Goal: Task Accomplishment & Management: Manage account settings

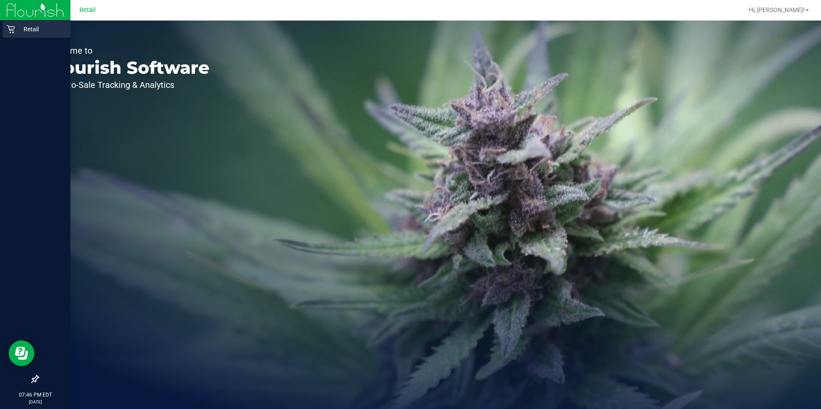
click at [15, 27] on p "Retail" at bounding box center [40, 29] width 51 height 10
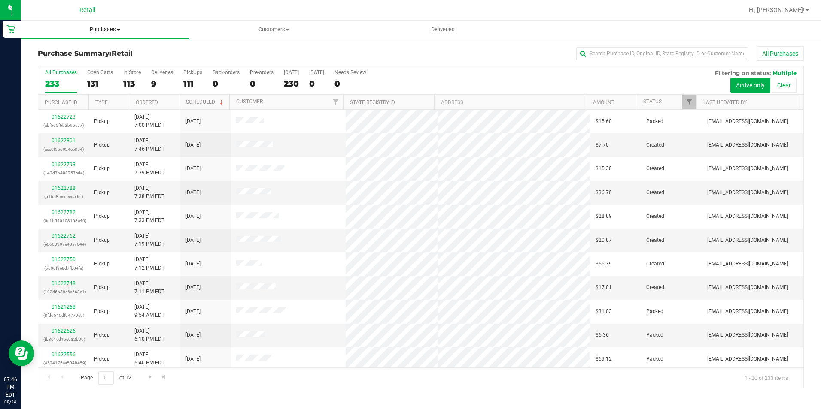
click at [109, 32] on span "Purchases" at bounding box center [105, 30] width 169 height 8
click at [53, 73] on span "All purchases" at bounding box center [51, 72] width 61 height 7
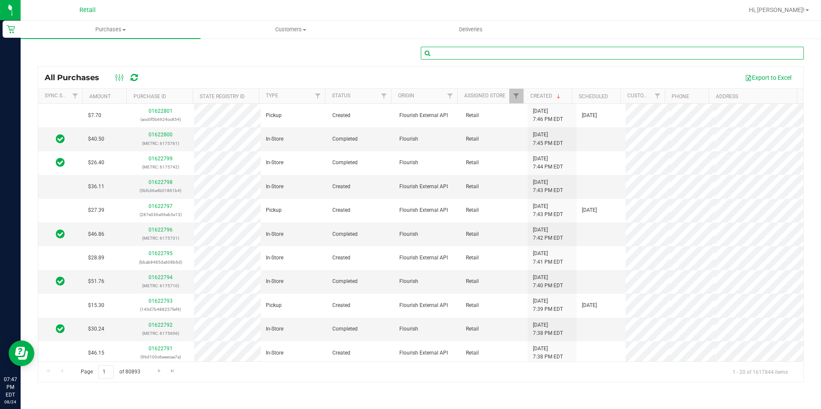
click at [451, 56] on input "text" at bounding box center [612, 53] width 383 height 13
type input "[PERSON_NAME]"
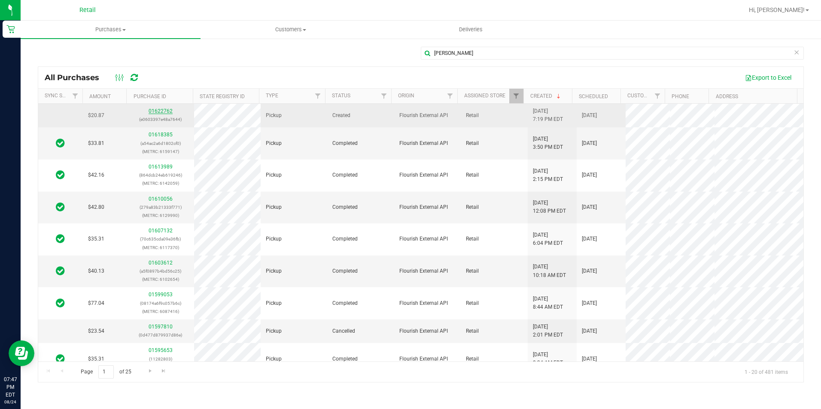
click at [164, 112] on link "01622762" at bounding box center [160, 111] width 24 height 6
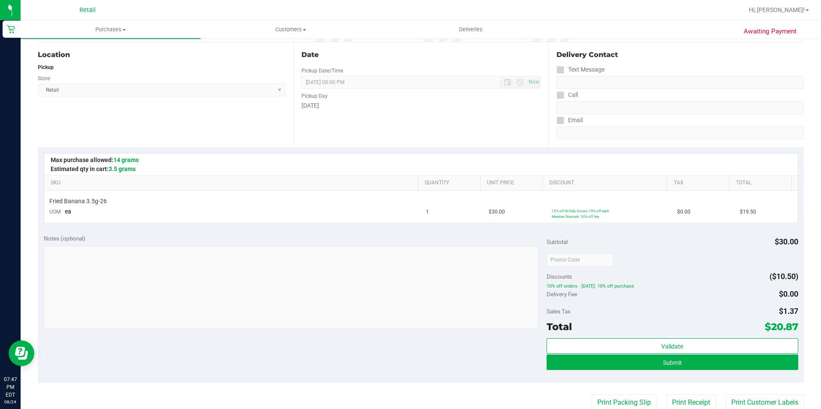
scroll to position [86, 0]
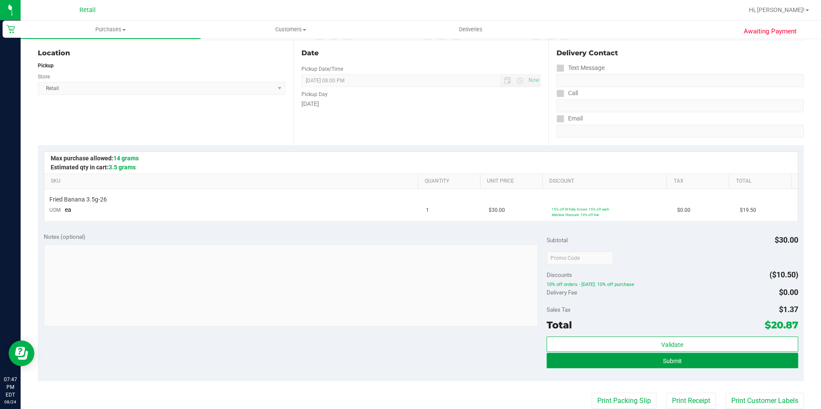
click at [620, 364] on button "Submit" at bounding box center [671, 360] width 251 height 15
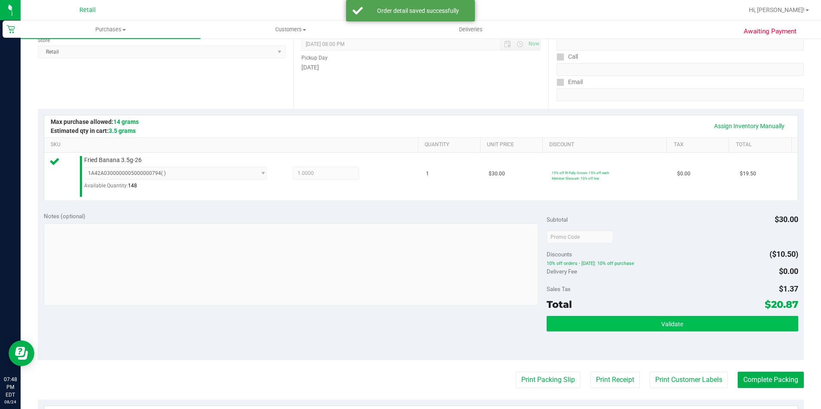
scroll to position [172, 0]
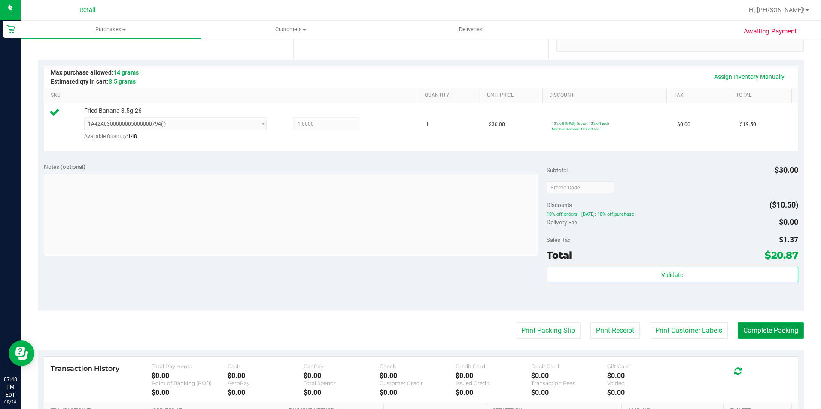
click at [766, 330] on button "Complete Packing" at bounding box center [770, 331] width 66 height 16
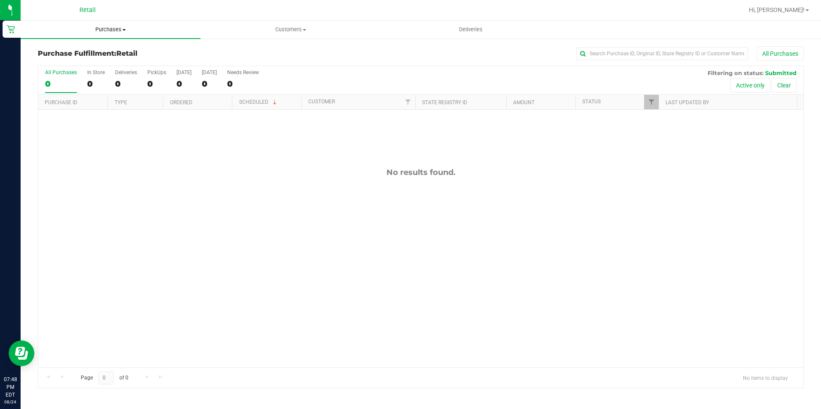
click at [104, 27] on span "Purchases" at bounding box center [111, 30] width 180 height 8
click at [71, 69] on span "All purchases" at bounding box center [51, 72] width 61 height 7
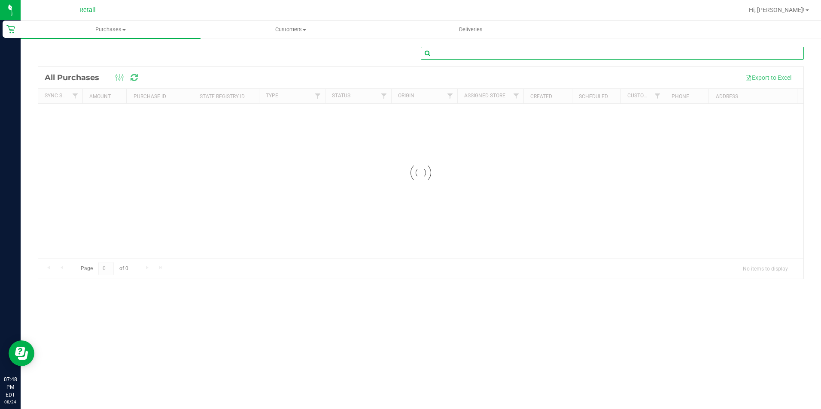
click at [469, 55] on input "text" at bounding box center [612, 53] width 383 height 13
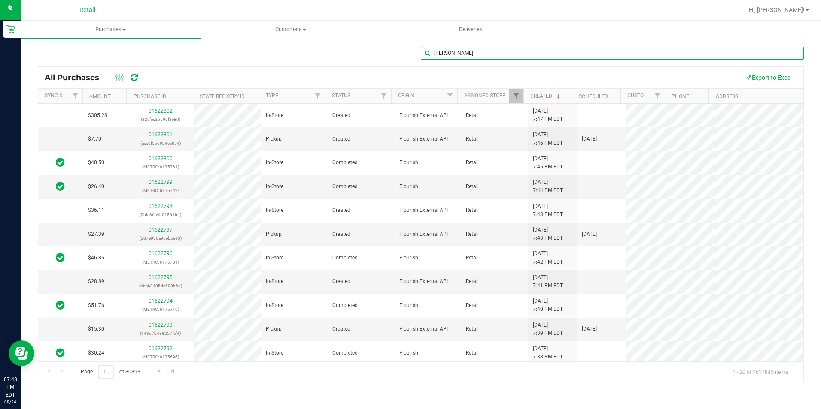
type input "[PERSON_NAME]"
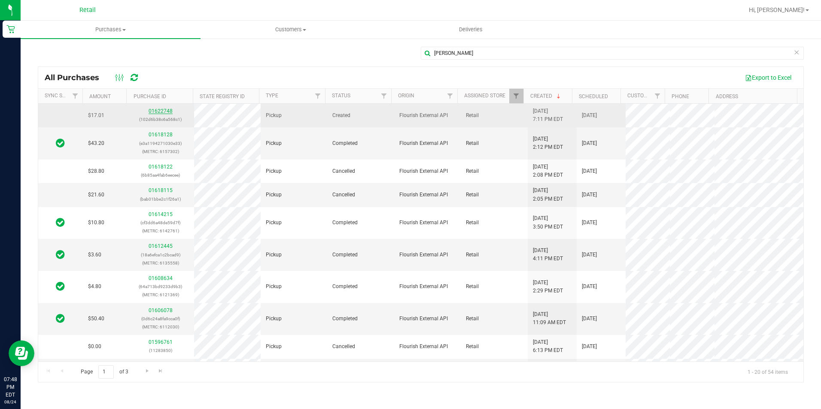
click at [158, 110] on link "01622748" at bounding box center [160, 111] width 24 height 6
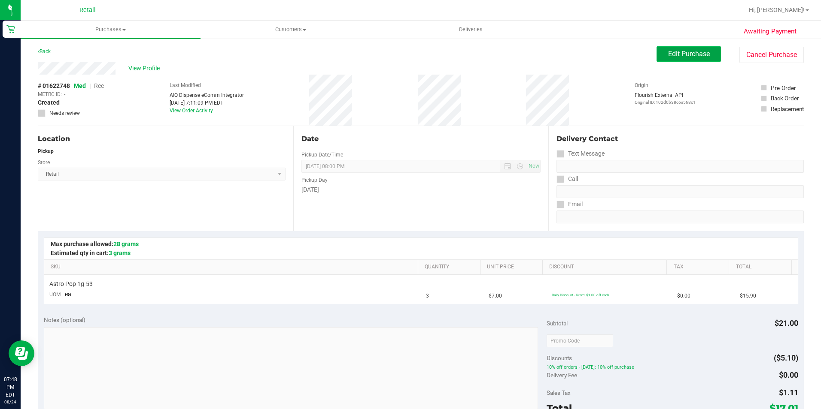
click at [687, 58] on button "Edit Purchase" at bounding box center [688, 53] width 64 height 15
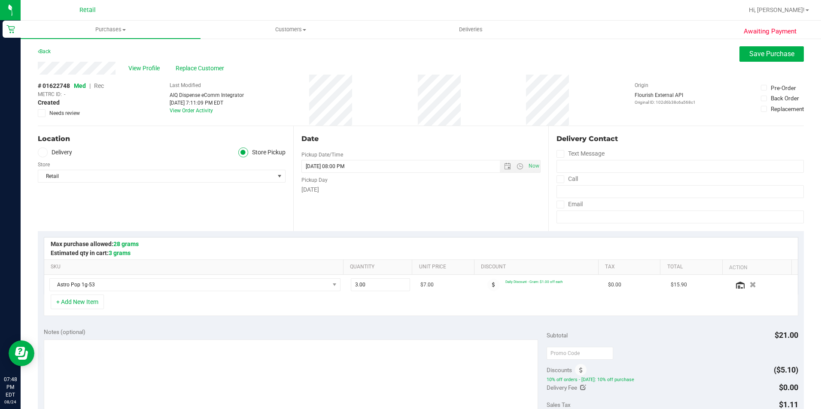
click at [97, 84] on span "Rec" at bounding box center [99, 85] width 10 height 7
click at [753, 58] on button "Save Purchase" at bounding box center [771, 53] width 64 height 15
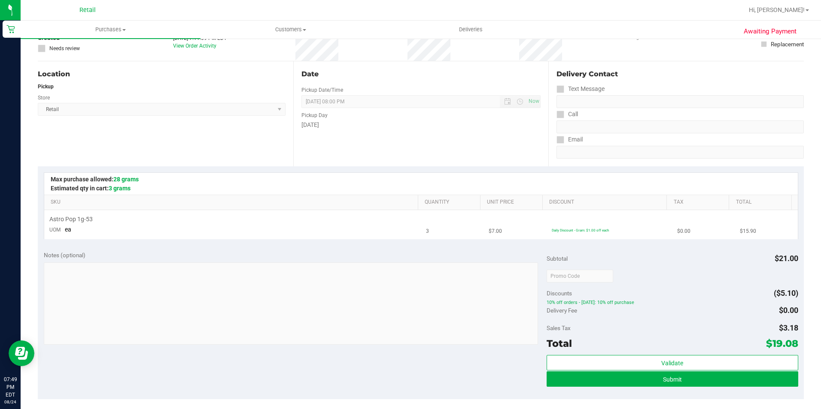
scroll to position [86, 0]
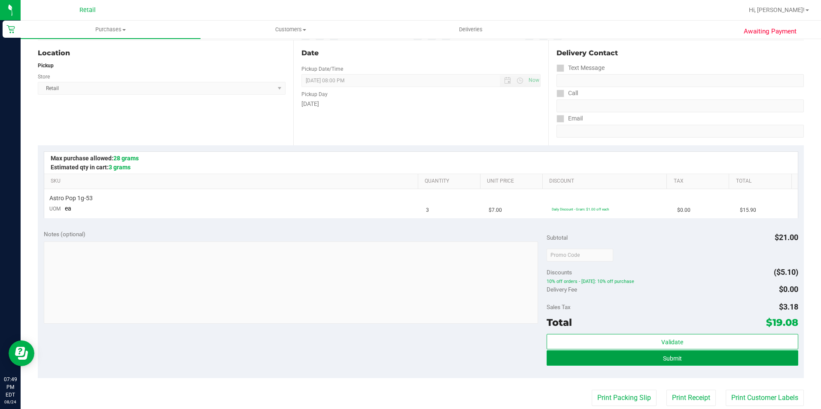
click at [663, 358] on span "Submit" at bounding box center [672, 358] width 19 height 7
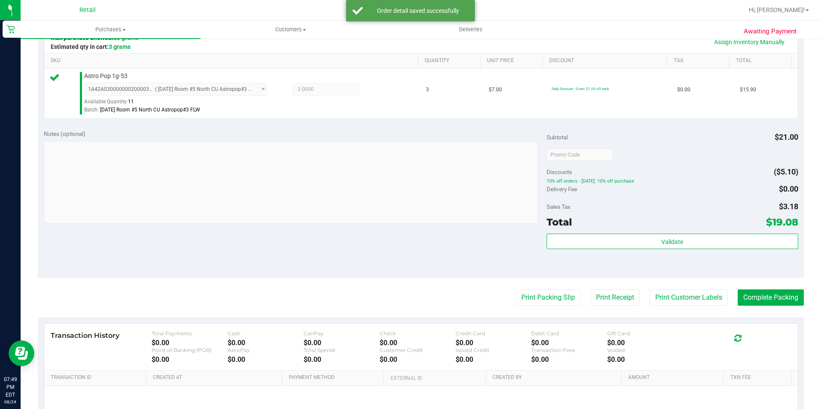
scroll to position [215, 0]
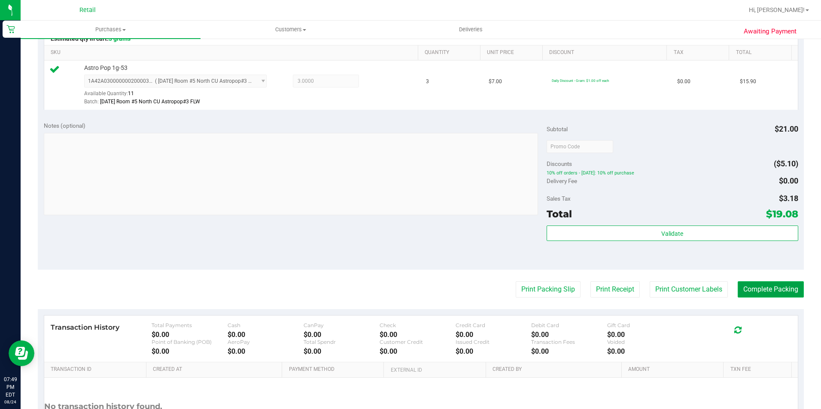
click at [764, 289] on button "Complete Packing" at bounding box center [770, 290] width 66 height 16
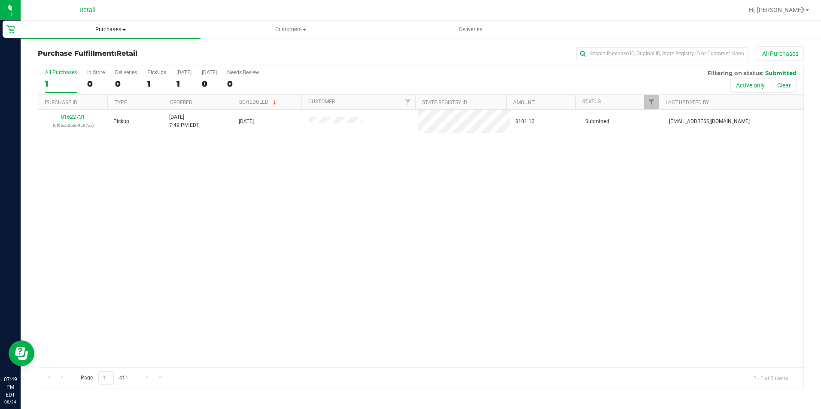
click at [121, 30] on span "Purchases" at bounding box center [111, 30] width 180 height 8
click at [63, 70] on span "All purchases" at bounding box center [51, 72] width 61 height 7
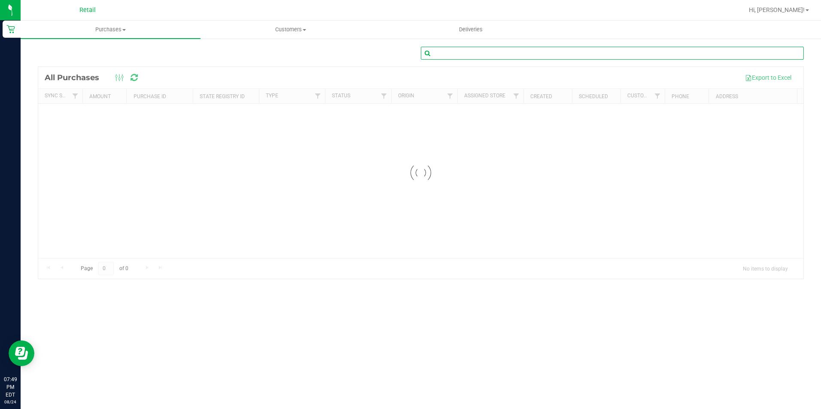
click at [491, 59] on input "text" at bounding box center [612, 53] width 383 height 13
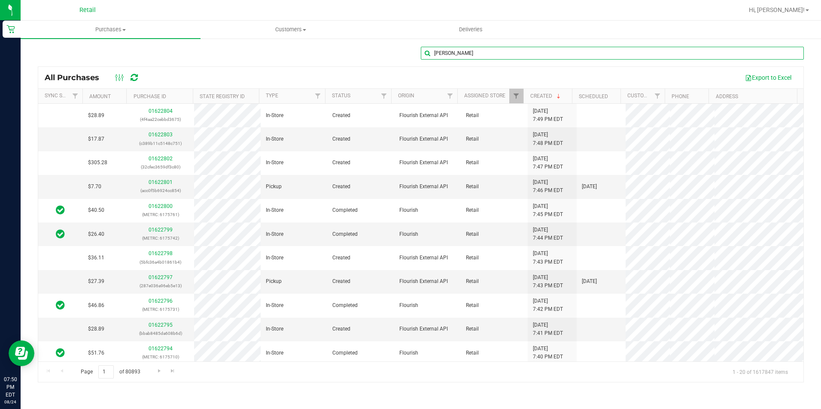
type input "[PERSON_NAME]"
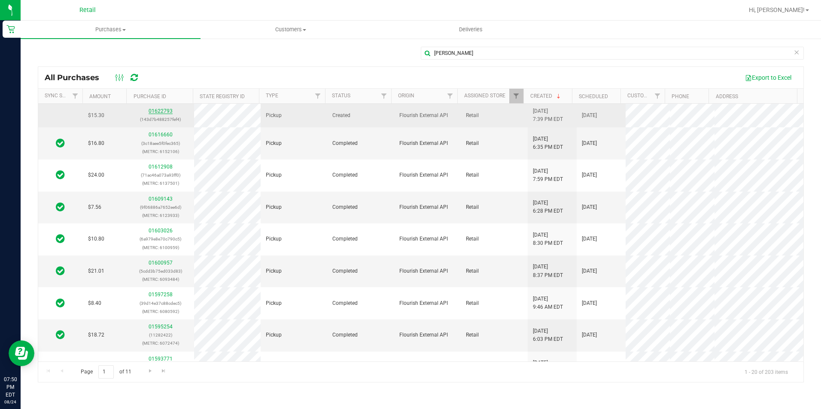
click at [157, 111] on link "01622793" at bounding box center [160, 111] width 24 height 6
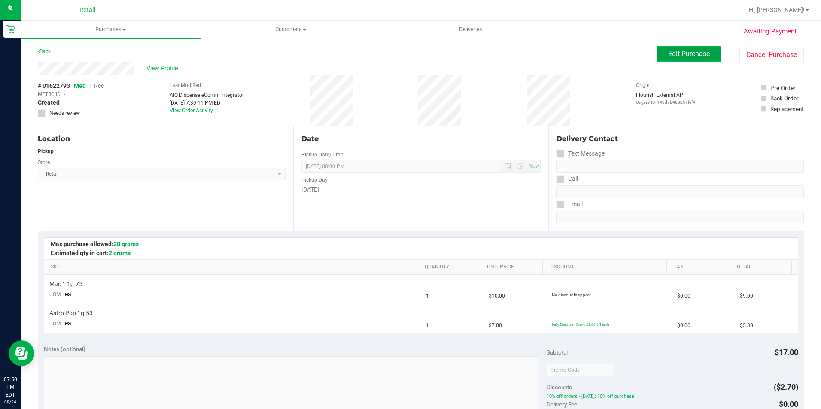
click at [674, 56] on span "Edit Purchase" at bounding box center [689, 54] width 42 height 8
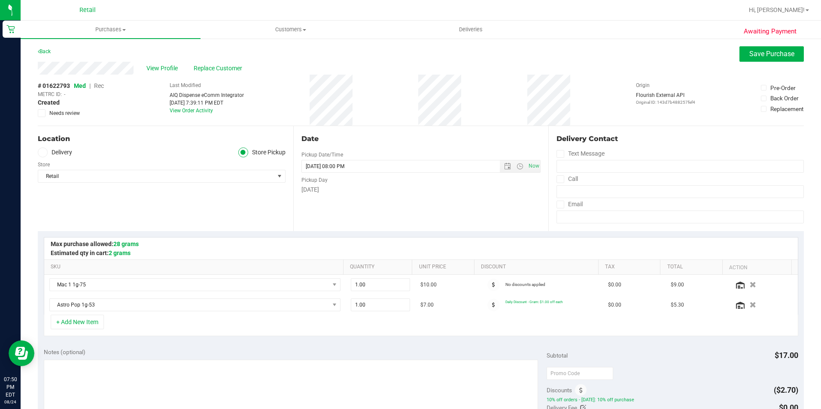
click at [100, 85] on span "Rec" at bounding box center [99, 85] width 10 height 7
click at [760, 55] on span "Save Purchase" at bounding box center [771, 54] width 45 height 8
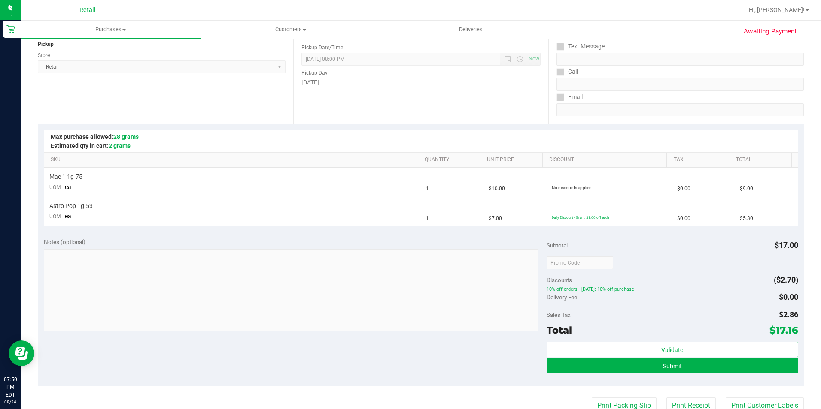
scroll to position [129, 0]
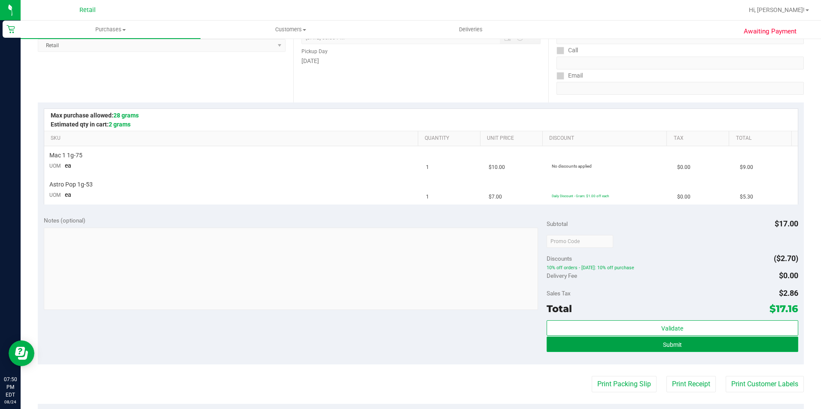
click at [665, 351] on button "Submit" at bounding box center [671, 344] width 251 height 15
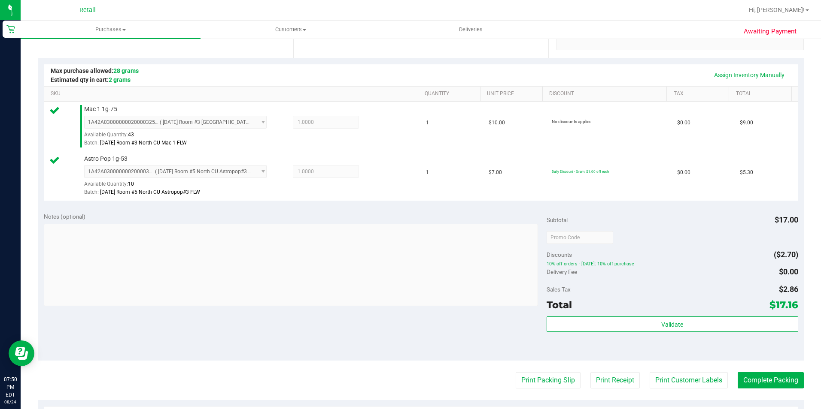
scroll to position [215, 0]
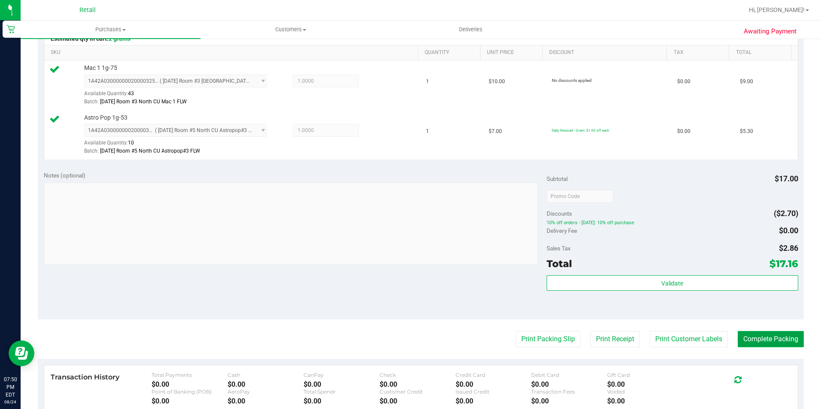
click at [751, 342] on button "Complete Packing" at bounding box center [770, 339] width 66 height 16
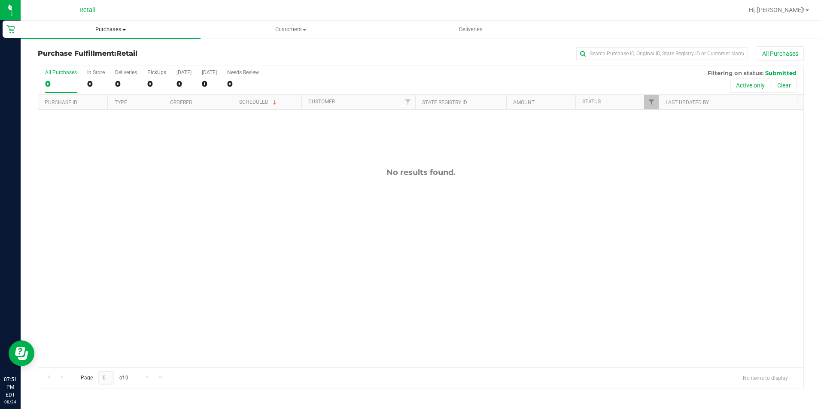
click at [112, 25] on uib-tab-heading "Purchases Summary of purchases Fulfillment All purchases" at bounding box center [111, 30] width 180 height 18
click at [91, 69] on li "All purchases" at bounding box center [111, 72] width 180 height 10
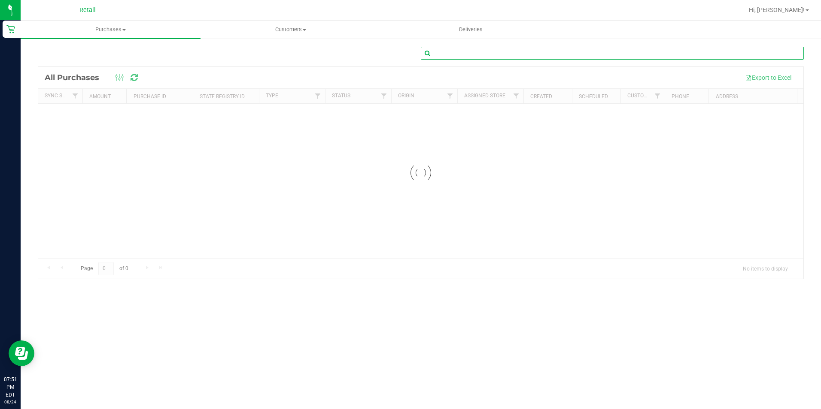
click at [468, 57] on input "text" at bounding box center [612, 53] width 383 height 13
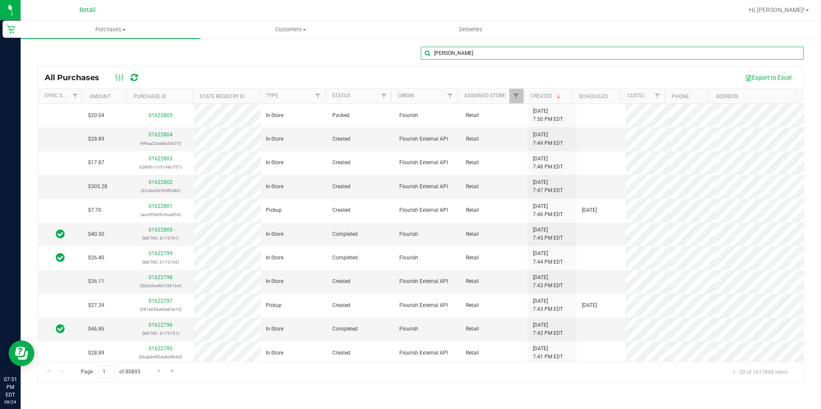
type input "[PERSON_NAME]"
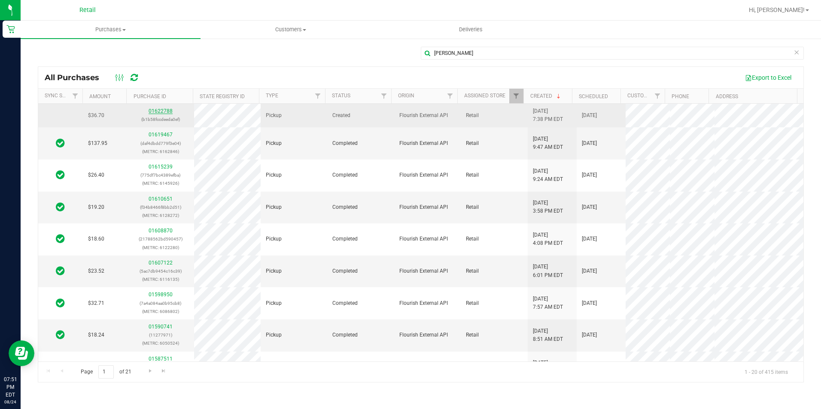
click at [157, 110] on link "01622788" at bounding box center [160, 111] width 24 height 6
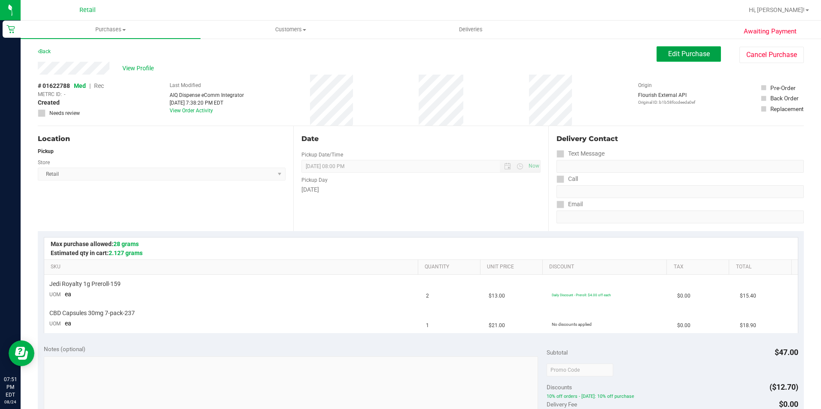
click at [661, 58] on button "Edit Purchase" at bounding box center [688, 53] width 64 height 15
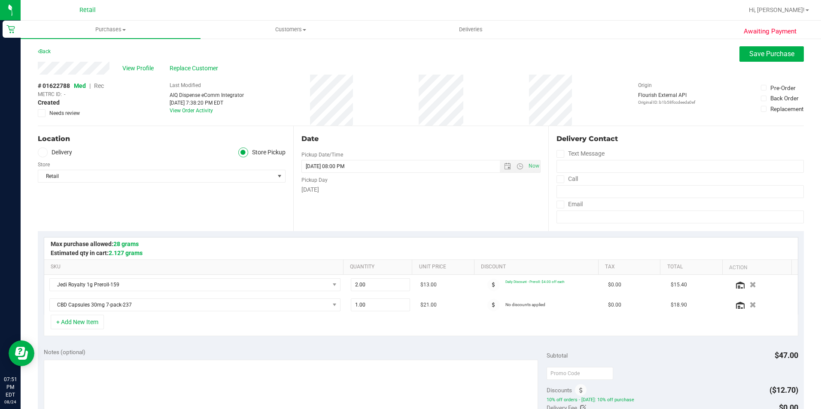
click at [99, 84] on span "Rec" at bounding box center [99, 85] width 10 height 7
click at [739, 51] on button "Save Purchase" at bounding box center [771, 53] width 64 height 15
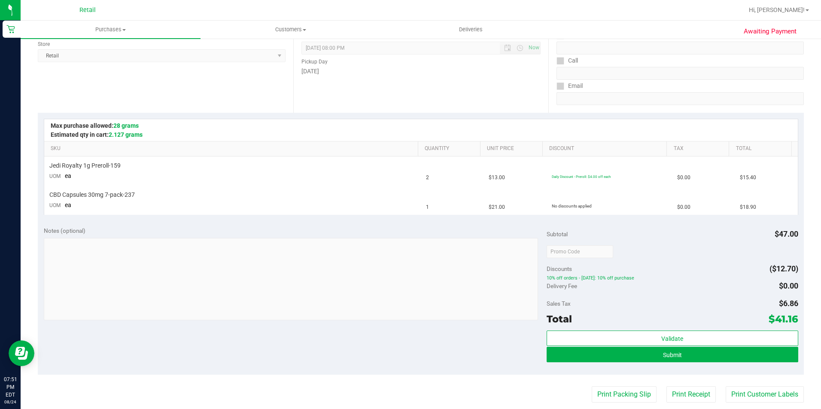
scroll to position [129, 0]
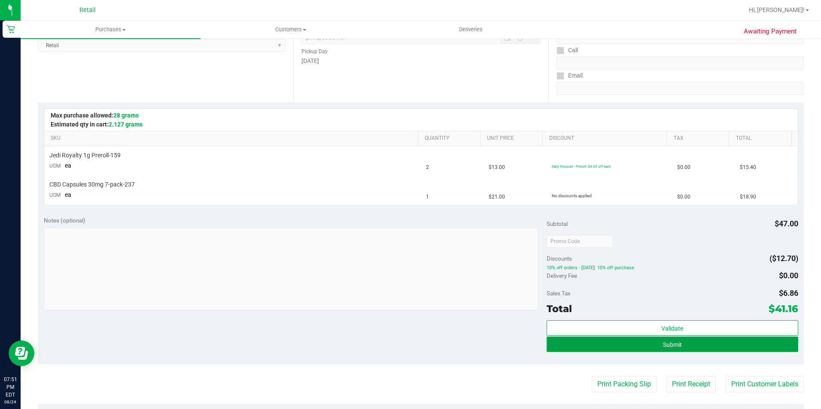
click at [677, 347] on button "Submit" at bounding box center [671, 344] width 251 height 15
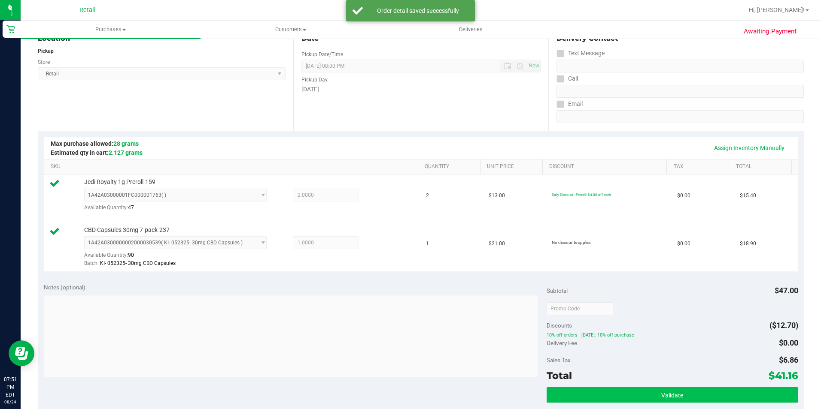
scroll to position [172, 0]
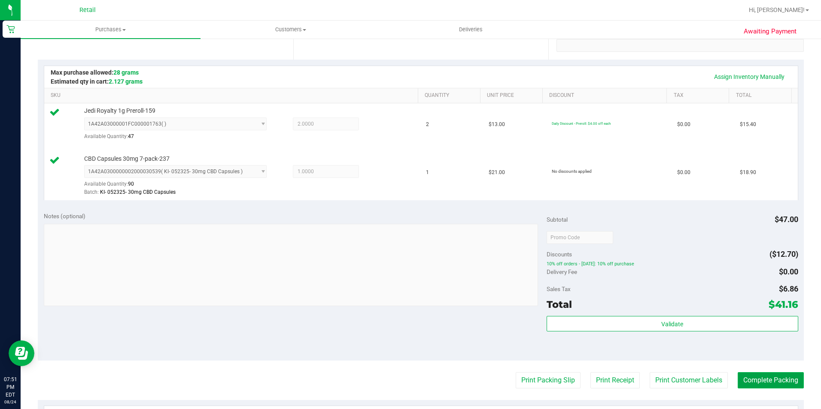
click at [751, 381] on button "Complete Packing" at bounding box center [770, 381] width 66 height 16
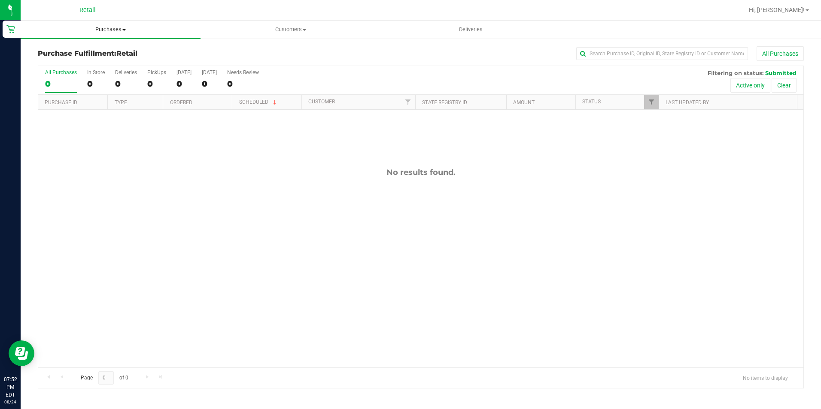
click at [114, 24] on uib-tab-heading "Purchases Summary of purchases Fulfillment All purchases" at bounding box center [111, 30] width 180 height 18
click at [51, 72] on span "All purchases" at bounding box center [51, 72] width 61 height 7
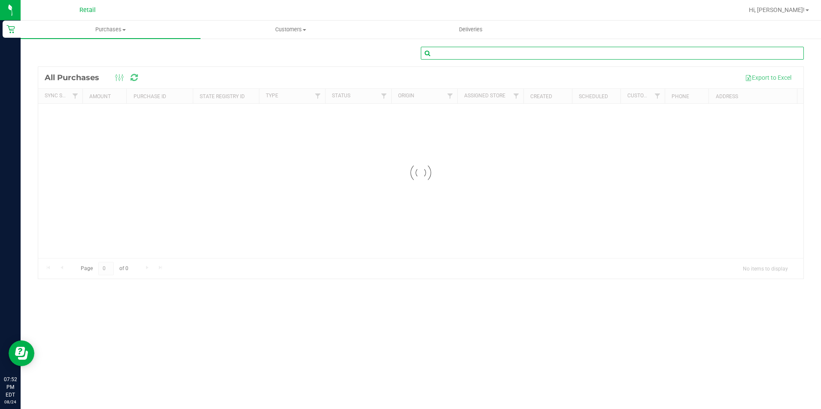
click at [479, 51] on input "text" at bounding box center [612, 53] width 383 height 13
type input "[PERSON_NAME]"
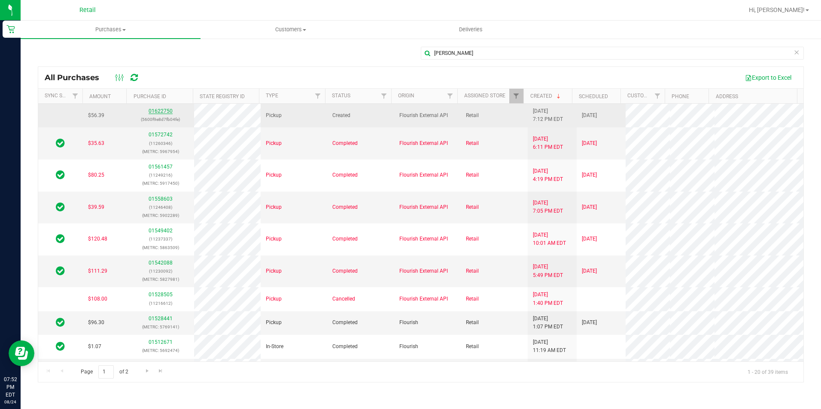
click at [161, 114] on link "01622750" at bounding box center [160, 111] width 24 height 6
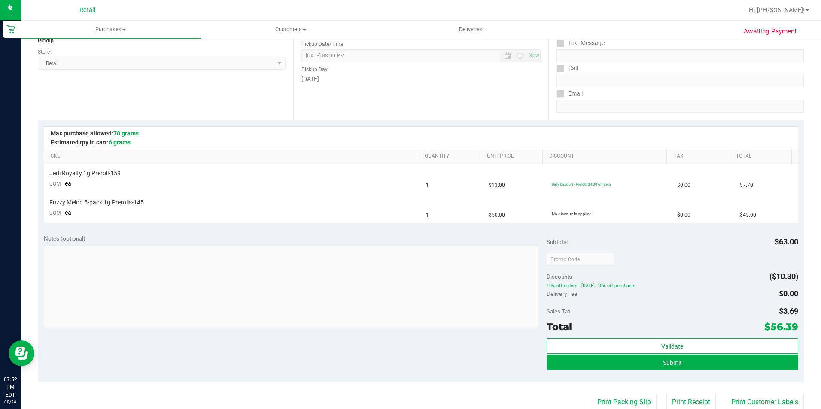
scroll to position [129, 0]
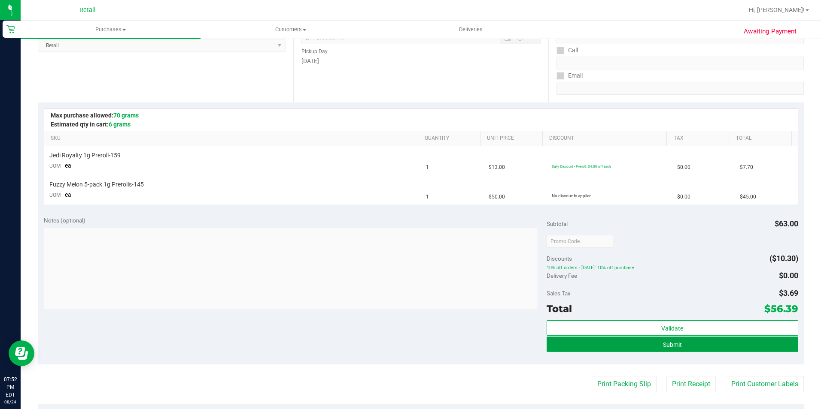
click at [672, 347] on span "Submit" at bounding box center [672, 345] width 19 height 7
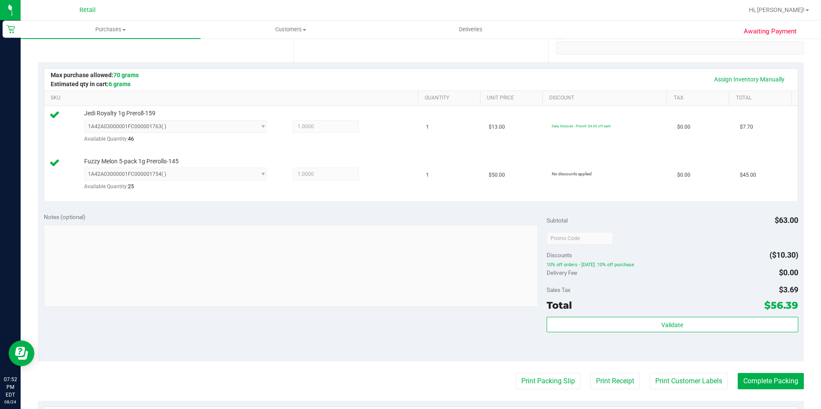
scroll to position [215, 0]
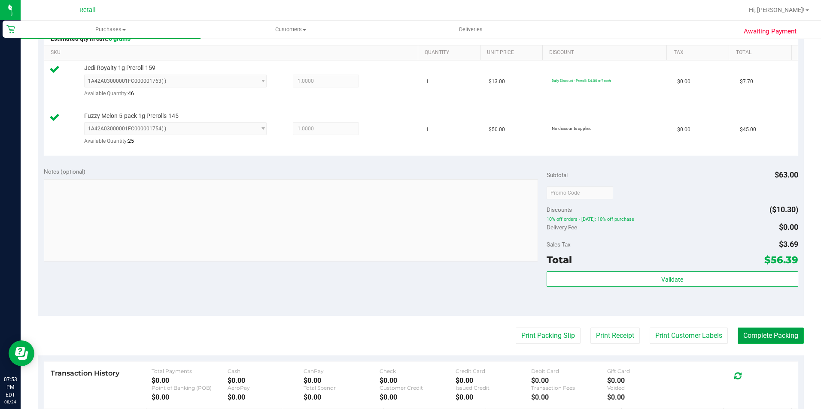
click at [748, 335] on button "Complete Packing" at bounding box center [770, 336] width 66 height 16
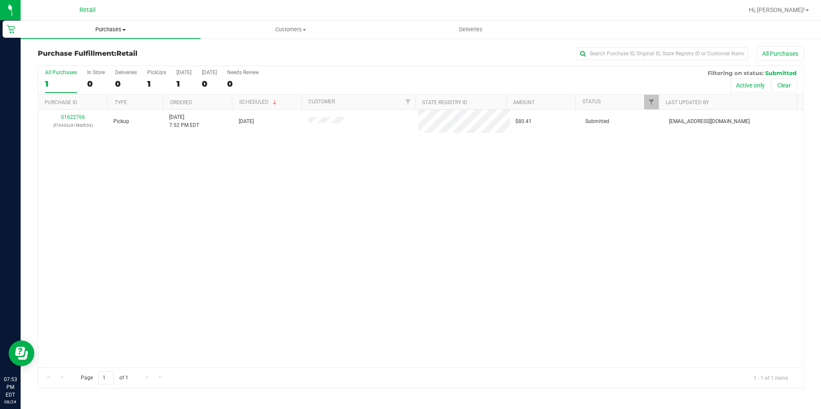
click at [125, 26] on span "Purchases" at bounding box center [111, 30] width 180 height 8
click at [98, 71] on li "All purchases" at bounding box center [111, 72] width 180 height 10
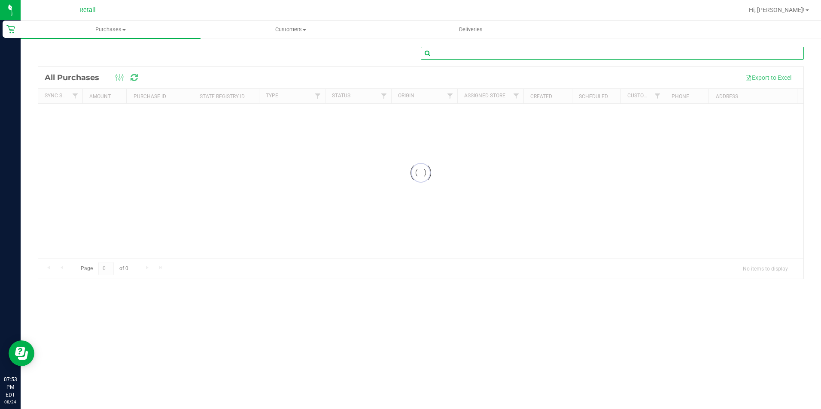
click at [527, 55] on input "text" at bounding box center [612, 53] width 383 height 13
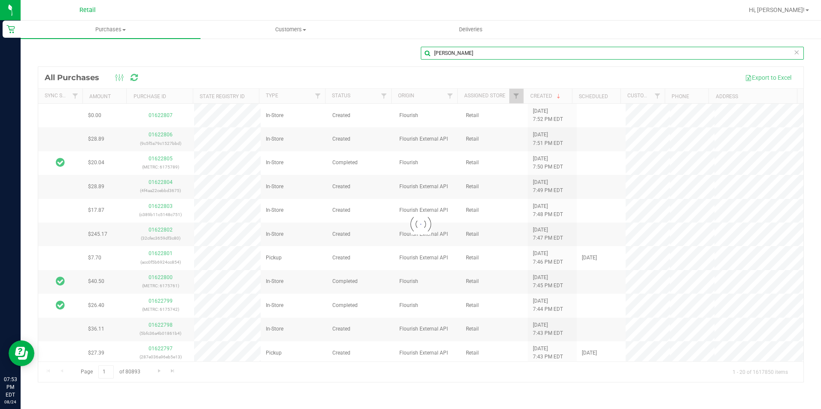
type input "[PERSON_NAME]"
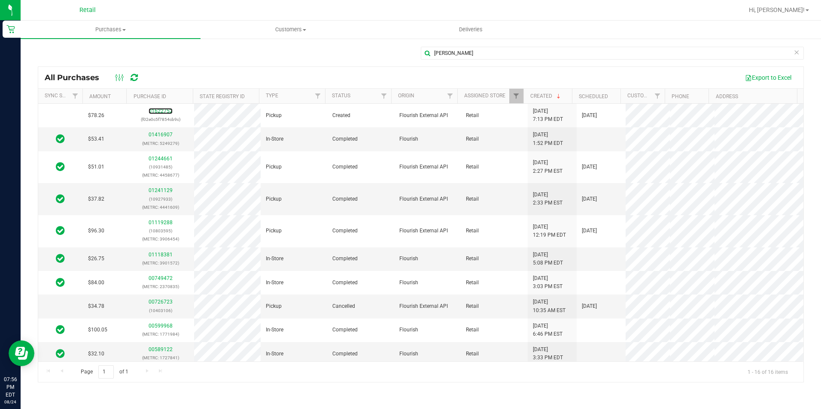
click at [164, 112] on link "01622752" at bounding box center [160, 111] width 24 height 6
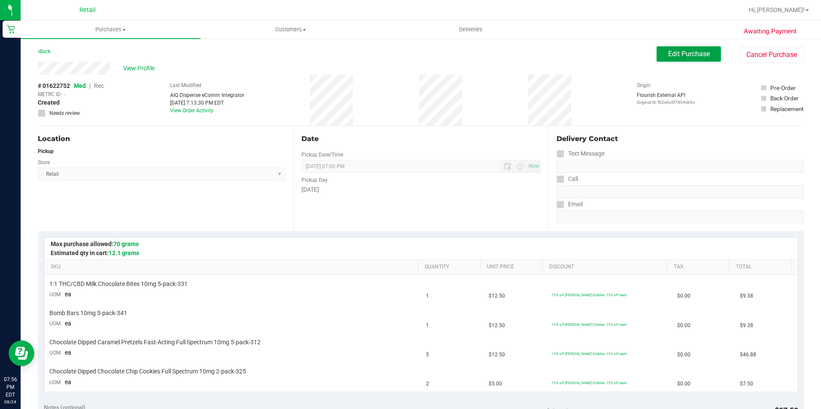
click at [664, 59] on button "Edit Purchase" at bounding box center [688, 53] width 64 height 15
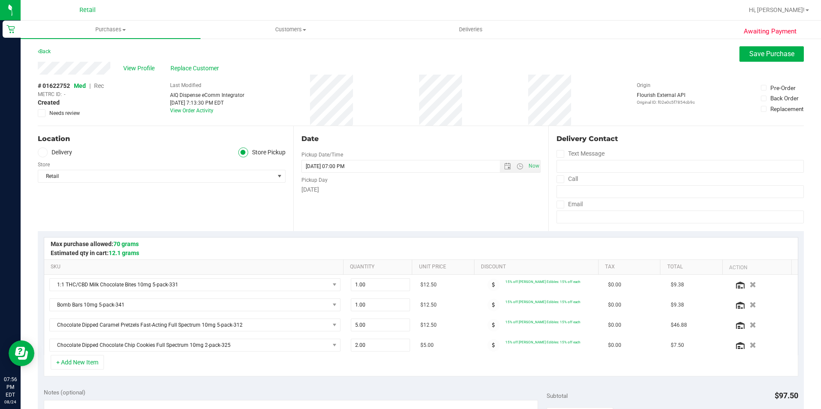
click at [98, 86] on span "Rec" at bounding box center [99, 85] width 10 height 7
click at [745, 59] on button "Save Purchase" at bounding box center [771, 53] width 64 height 15
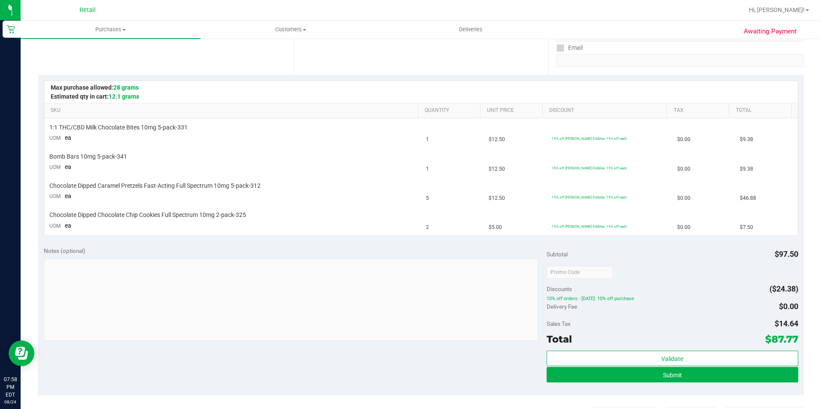
scroll to position [172, 0]
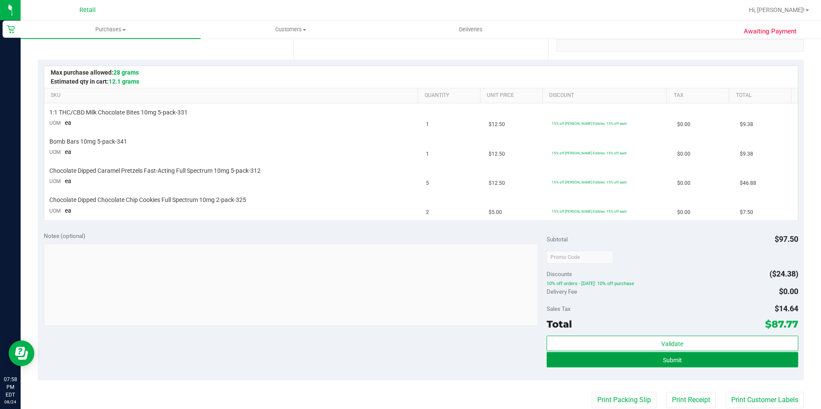
click at [688, 357] on button "Submit" at bounding box center [671, 359] width 251 height 15
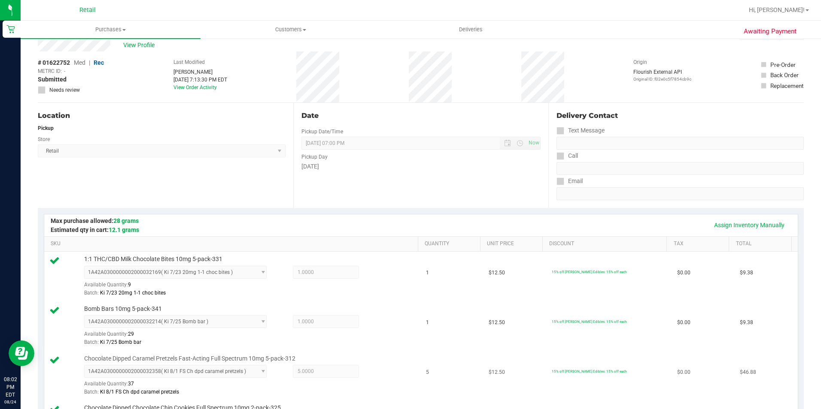
scroll to position [257, 0]
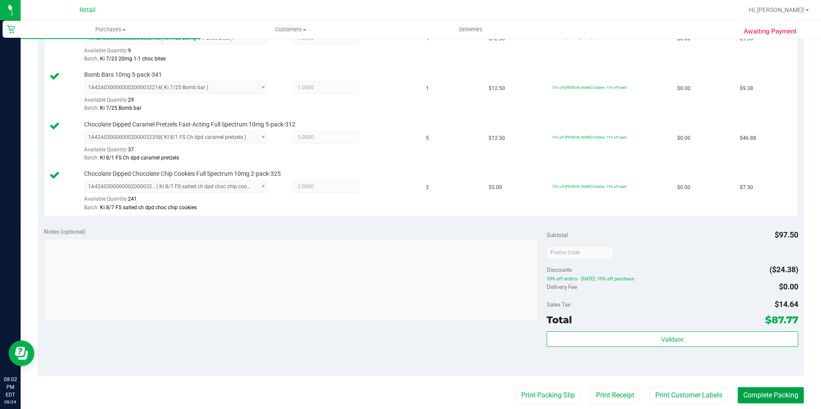
click at [741, 397] on button "Complete Packing" at bounding box center [770, 396] width 66 height 16
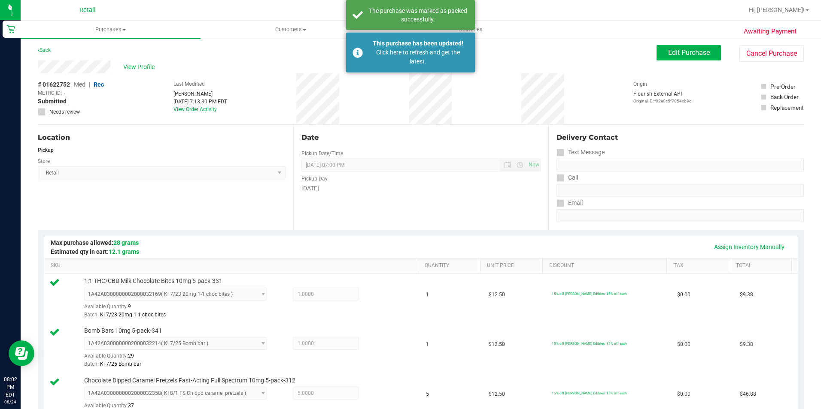
scroll to position [0, 0]
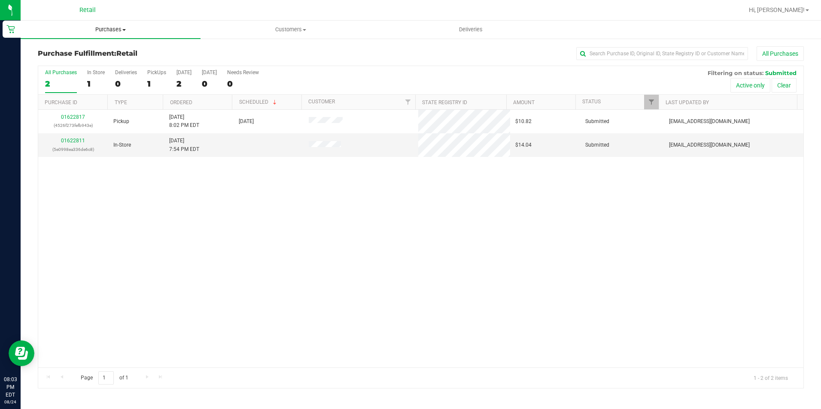
click at [115, 33] on span "Purchases" at bounding box center [111, 30] width 180 height 8
click at [85, 73] on li "All purchases" at bounding box center [111, 72] width 180 height 10
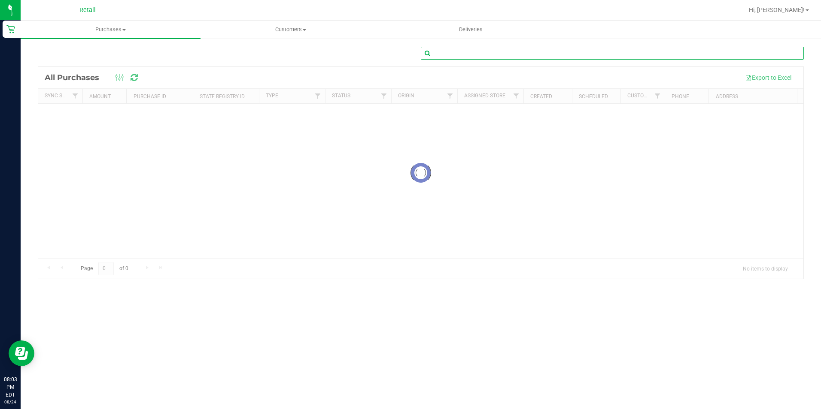
click at [468, 56] on input "text" at bounding box center [612, 53] width 383 height 13
type input "[PERSON_NAME]"
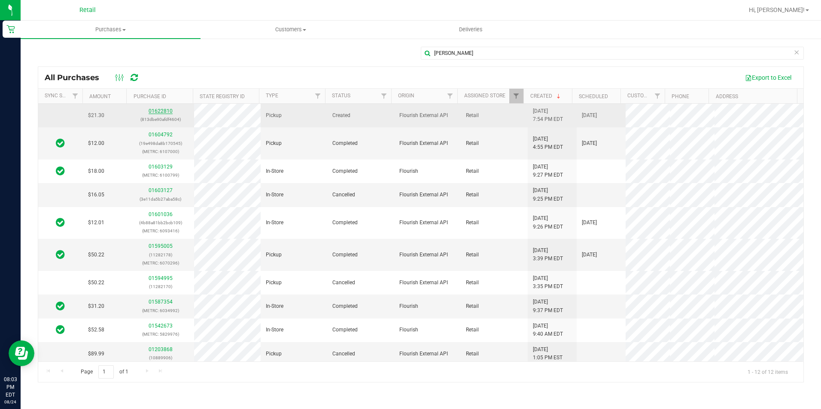
click at [155, 109] on link "01622810" at bounding box center [160, 111] width 24 height 6
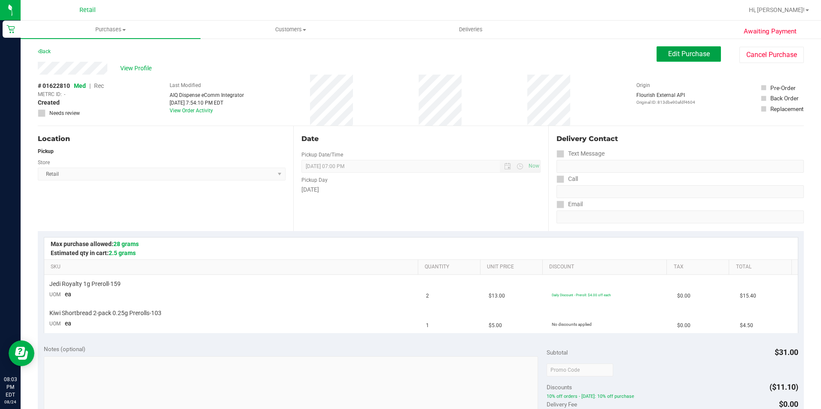
drag, startPoint x: 663, startPoint y: 50, endPoint x: 668, endPoint y: 50, distance: 5.2
click at [668, 50] on span "Edit Purchase" at bounding box center [689, 54] width 42 height 8
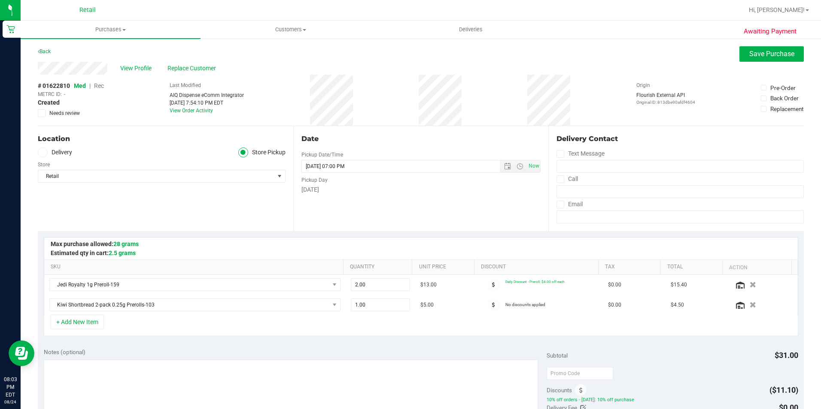
click at [97, 87] on span "Rec" at bounding box center [99, 85] width 10 height 7
click at [749, 55] on span "Save Purchase" at bounding box center [771, 54] width 45 height 8
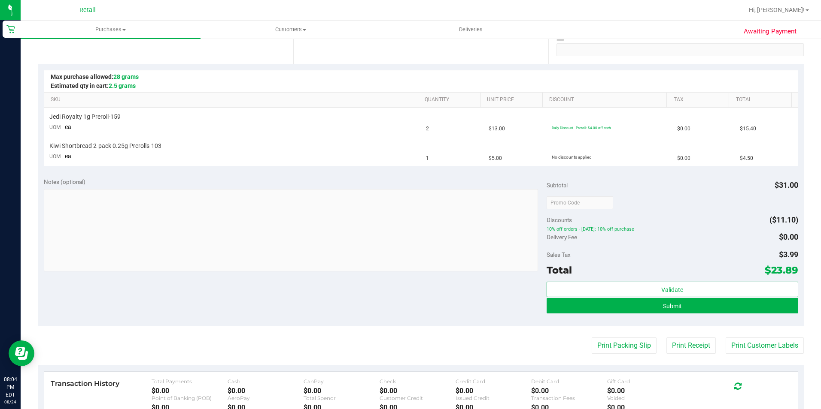
scroll to position [172, 0]
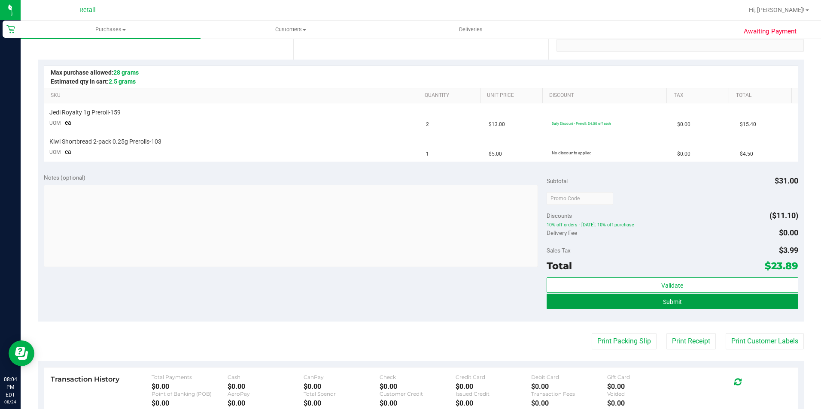
click at [655, 305] on button "Submit" at bounding box center [671, 301] width 251 height 15
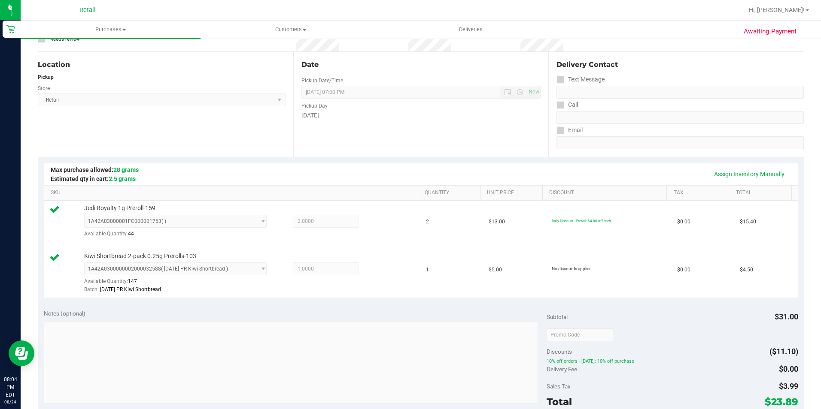
scroll to position [215, 0]
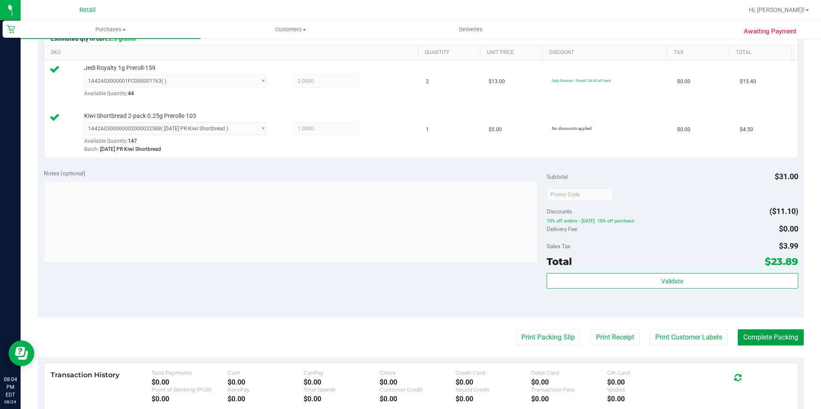
click at [746, 336] on button "Complete Packing" at bounding box center [770, 338] width 66 height 16
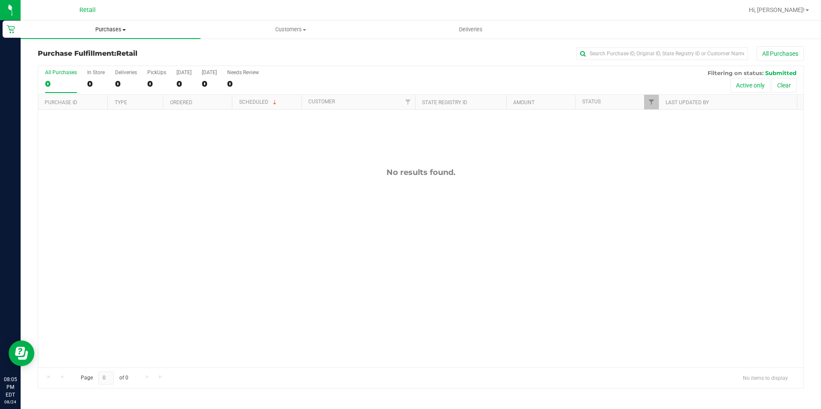
click at [119, 32] on span "Purchases" at bounding box center [111, 30] width 180 height 8
click at [80, 73] on span "All purchases" at bounding box center [51, 72] width 61 height 7
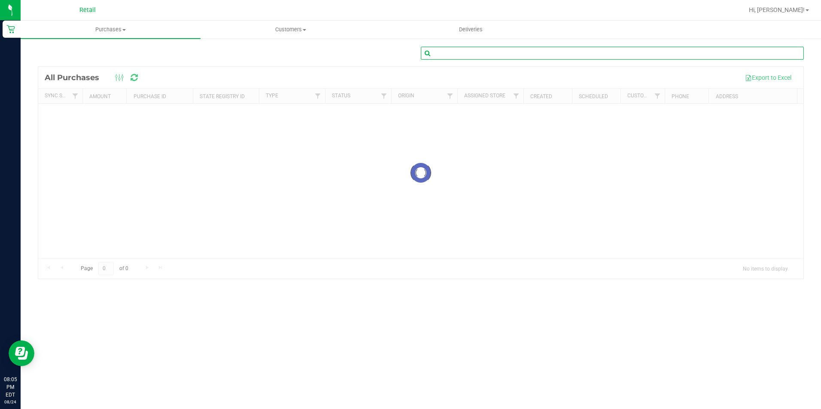
click at [499, 54] on input "text" at bounding box center [612, 53] width 383 height 13
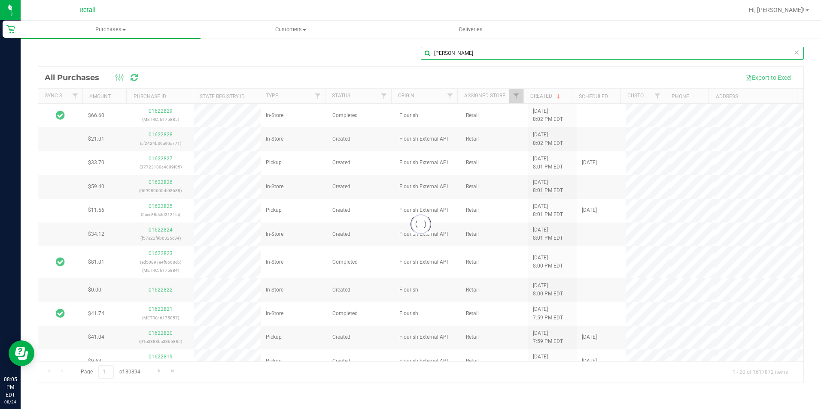
type input "[PERSON_NAME]"
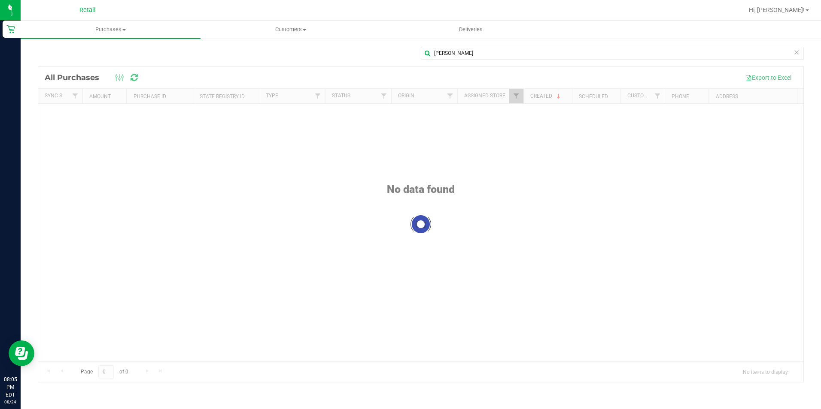
click at [512, 40] on div "[PERSON_NAME] Loading... All Purchases Export to Excel Sync Status Amount Purch…" at bounding box center [421, 215] width 800 height 354
click at [472, 52] on input "[PERSON_NAME]" at bounding box center [612, 53] width 383 height 13
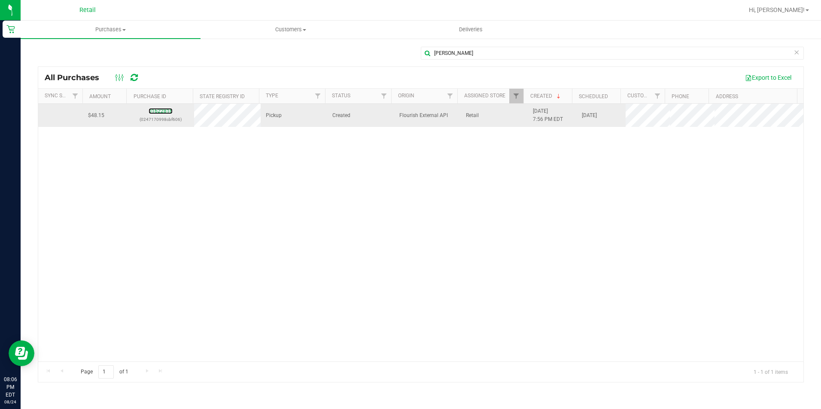
click at [157, 108] on div "01622816 (0247170998cbf606)" at bounding box center [160, 115] width 56 height 16
click at [161, 113] on link "01622816" at bounding box center [160, 111] width 24 height 6
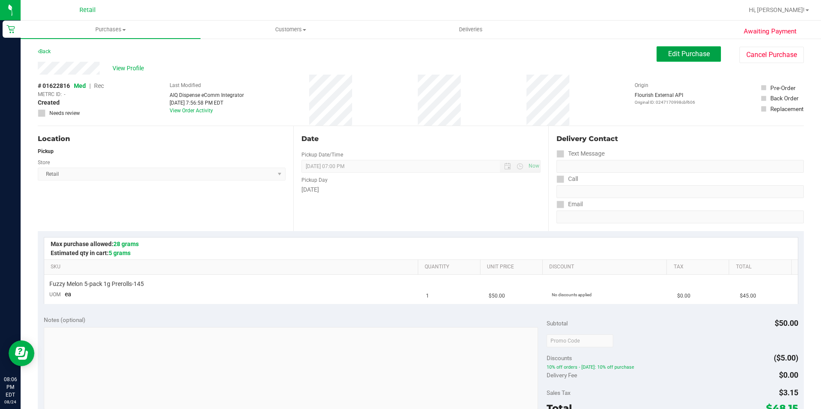
click at [678, 54] on span "Edit Purchase" at bounding box center [689, 54] width 42 height 8
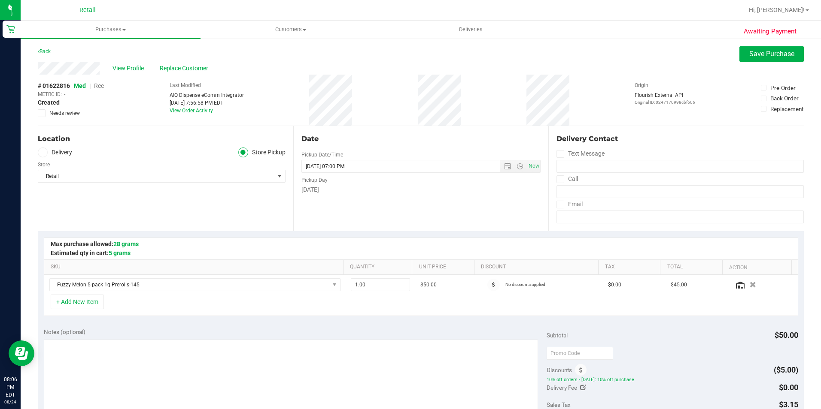
click at [97, 85] on span "Rec" at bounding box center [99, 85] width 10 height 7
click at [764, 54] on span "Save Purchase" at bounding box center [771, 54] width 45 height 8
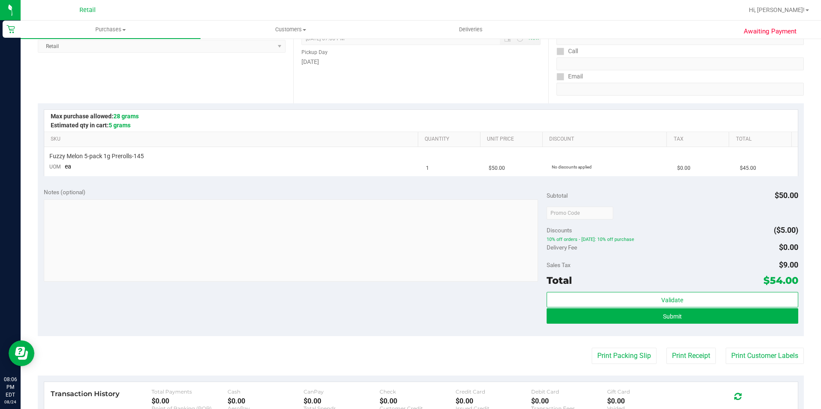
scroll to position [129, 0]
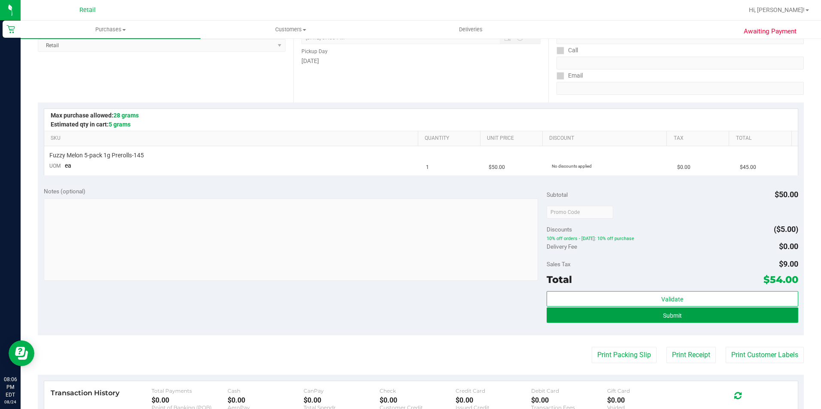
click at [650, 318] on button "Submit" at bounding box center [671, 315] width 251 height 15
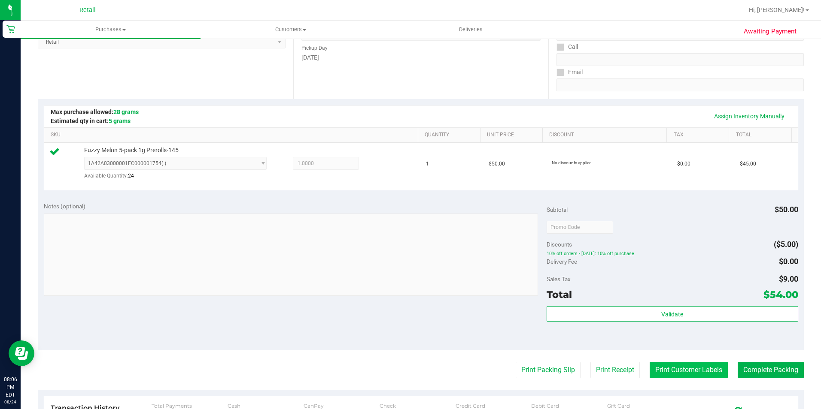
scroll to position [257, 0]
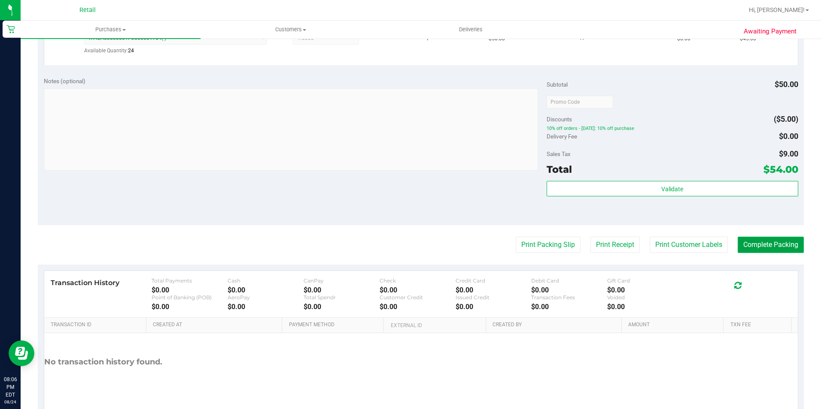
click at [752, 246] on button "Complete Packing" at bounding box center [770, 245] width 66 height 16
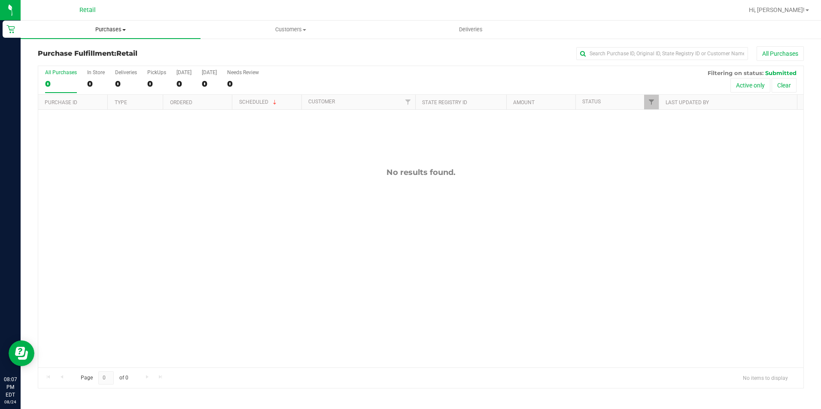
drag, startPoint x: 111, startPoint y: 30, endPoint x: 100, endPoint y: 40, distance: 15.2
click at [111, 30] on span "Purchases" at bounding box center [111, 30] width 180 height 8
click at [58, 72] on span "All purchases" at bounding box center [51, 72] width 61 height 7
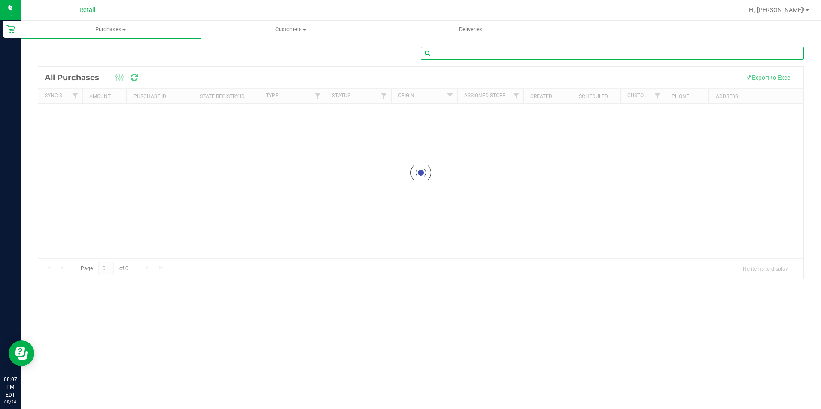
click at [466, 49] on input "text" at bounding box center [612, 53] width 383 height 13
type input "n"
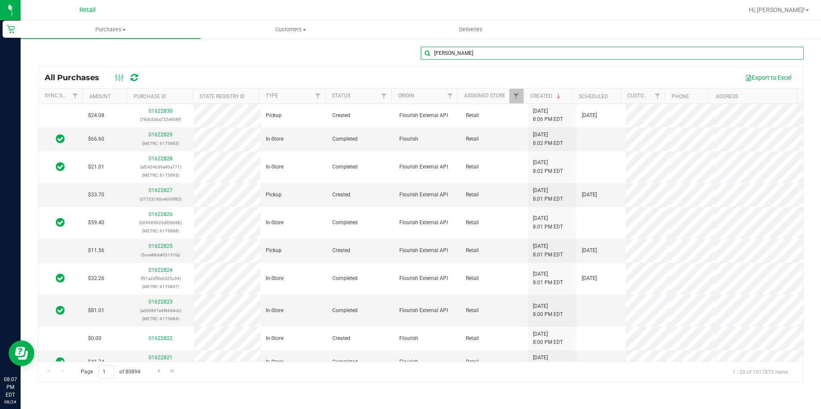
type input "[PERSON_NAME]"
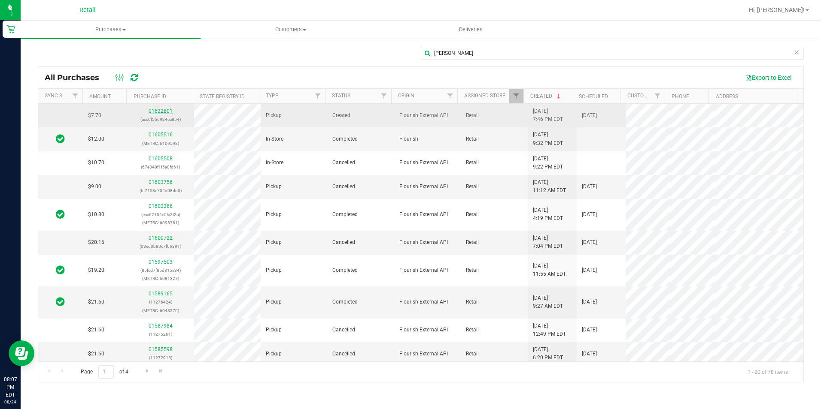
click at [164, 108] on link "01622801" at bounding box center [160, 111] width 24 height 6
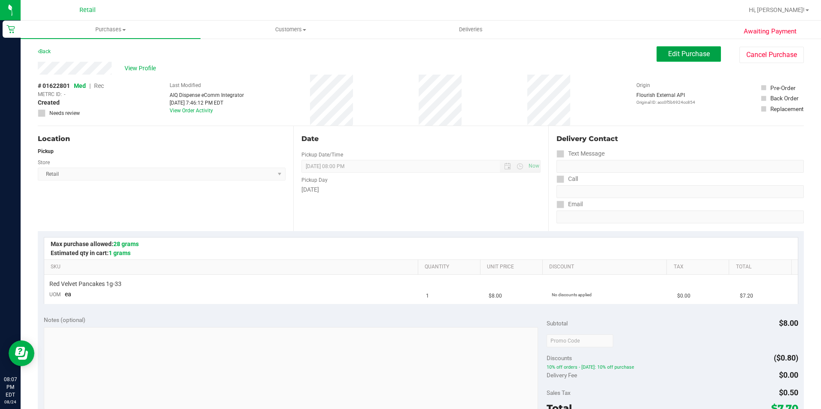
click at [678, 48] on button "Edit Purchase" at bounding box center [688, 53] width 64 height 15
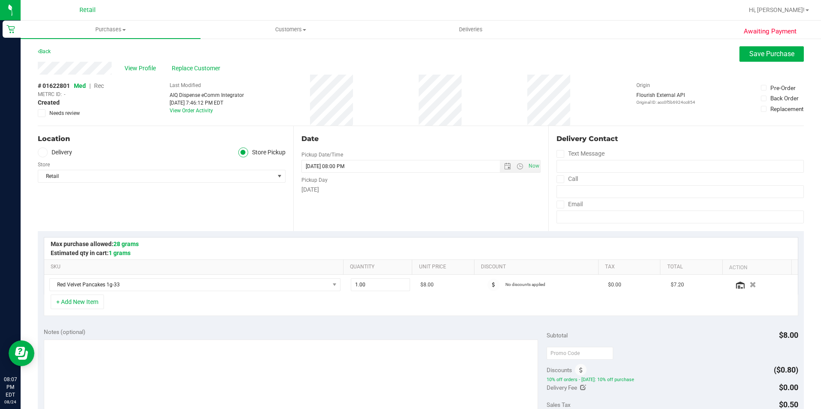
click at [101, 85] on span "Rec" at bounding box center [99, 85] width 10 height 7
click at [739, 52] on button "Save Purchase" at bounding box center [771, 53] width 64 height 15
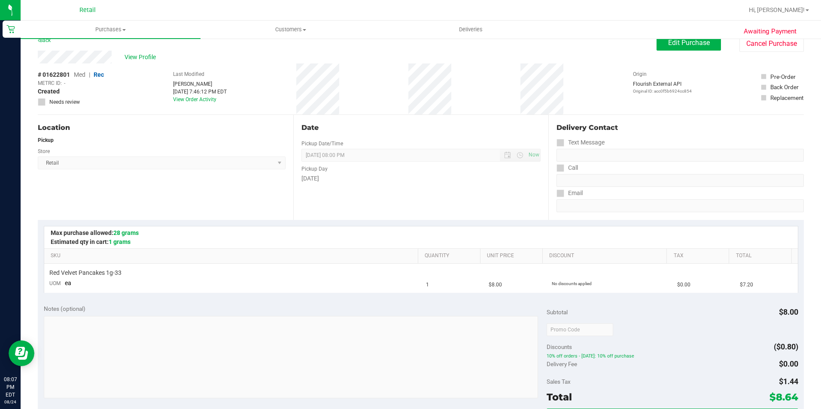
scroll to position [43, 0]
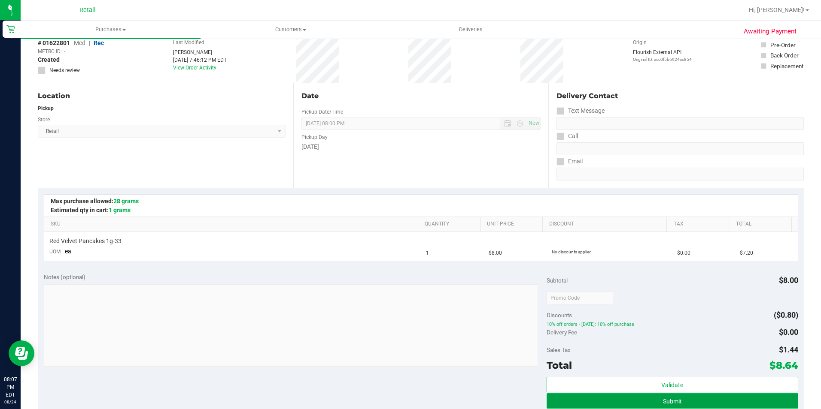
click at [612, 398] on button "Submit" at bounding box center [671, 401] width 251 height 15
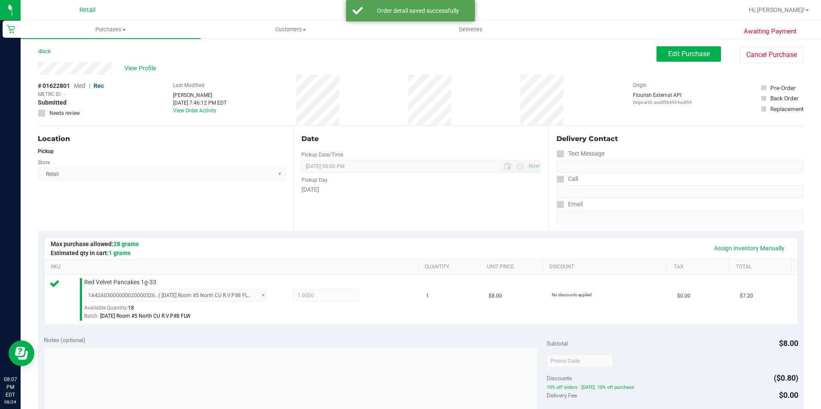
scroll to position [215, 0]
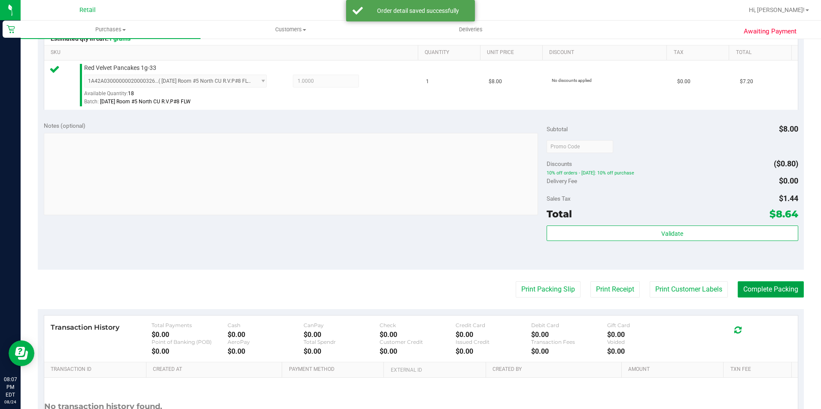
click at [761, 291] on button "Complete Packing" at bounding box center [770, 290] width 66 height 16
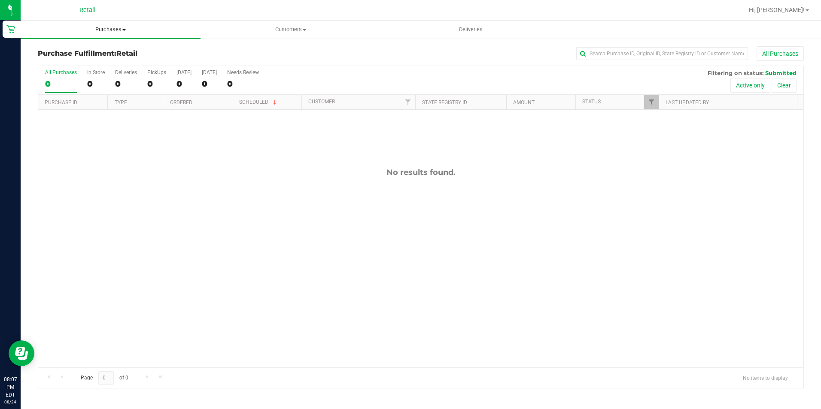
click at [126, 30] on span "Purchases" at bounding box center [111, 30] width 180 height 8
click at [80, 71] on span "All purchases" at bounding box center [51, 72] width 61 height 7
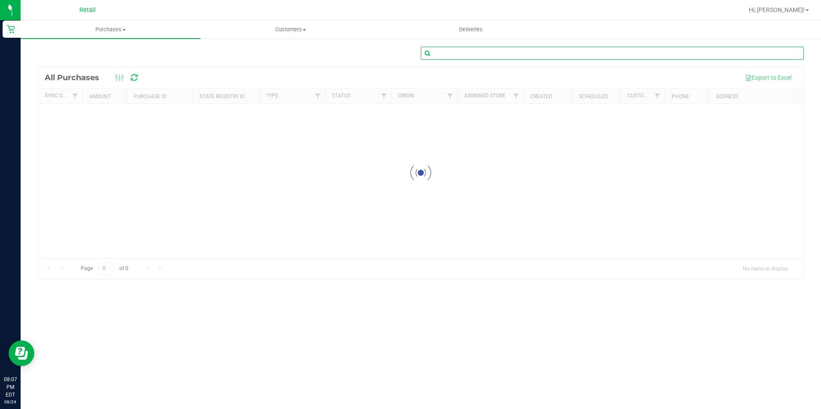
click at [515, 54] on input "text" at bounding box center [612, 53] width 383 height 13
type input "[PERSON_NAME]"
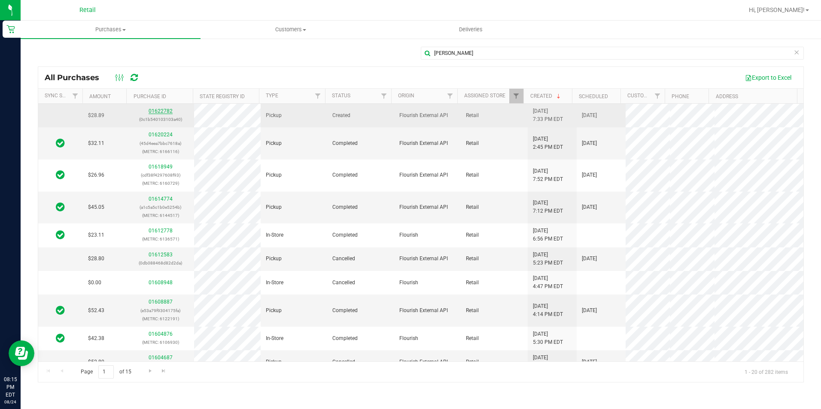
click at [161, 112] on link "01622782" at bounding box center [160, 111] width 24 height 6
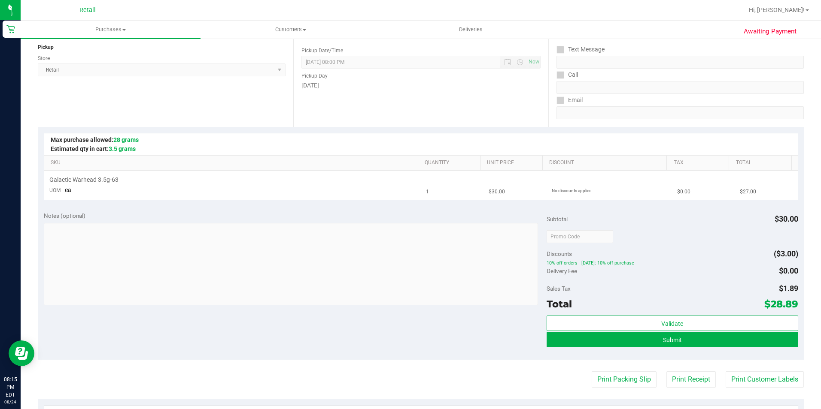
scroll to position [129, 0]
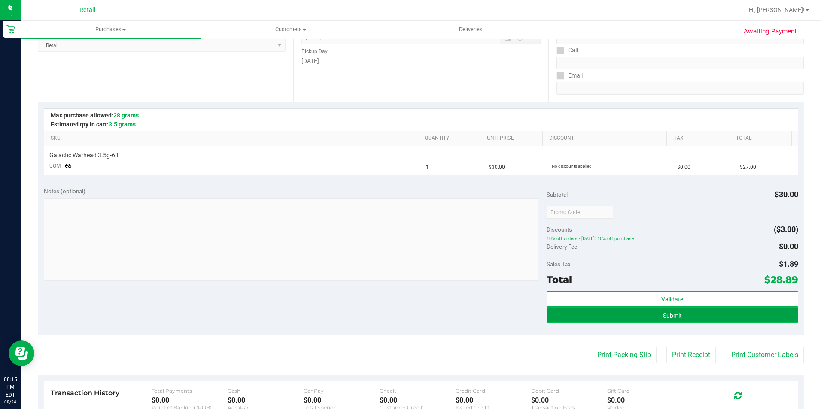
click at [677, 317] on button "Submit" at bounding box center [671, 315] width 251 height 15
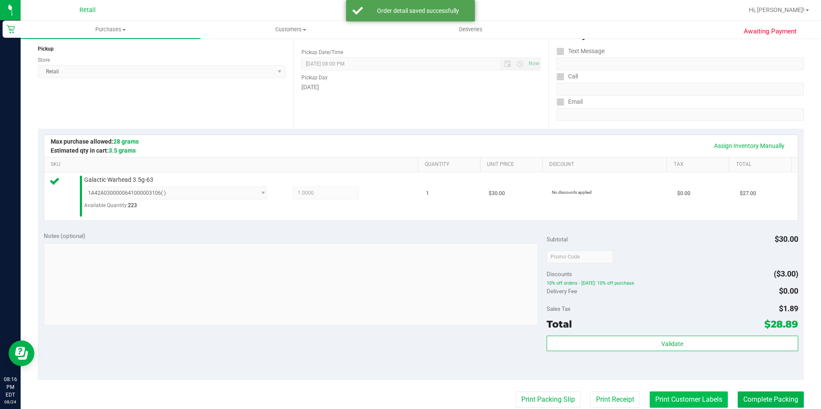
scroll to position [215, 0]
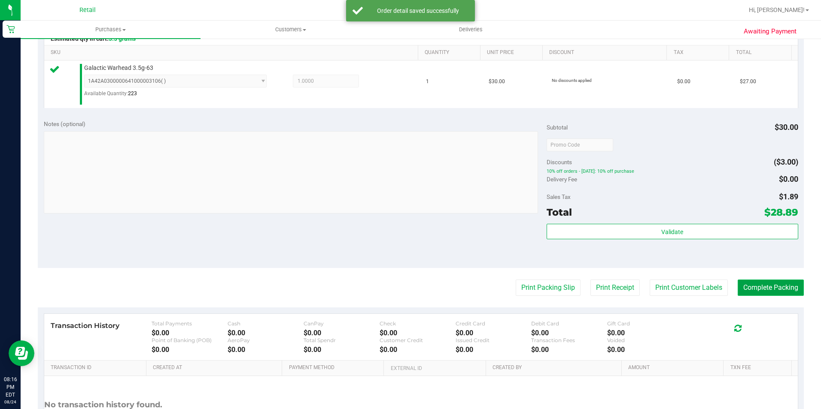
click at [750, 291] on button "Complete Packing" at bounding box center [770, 288] width 66 height 16
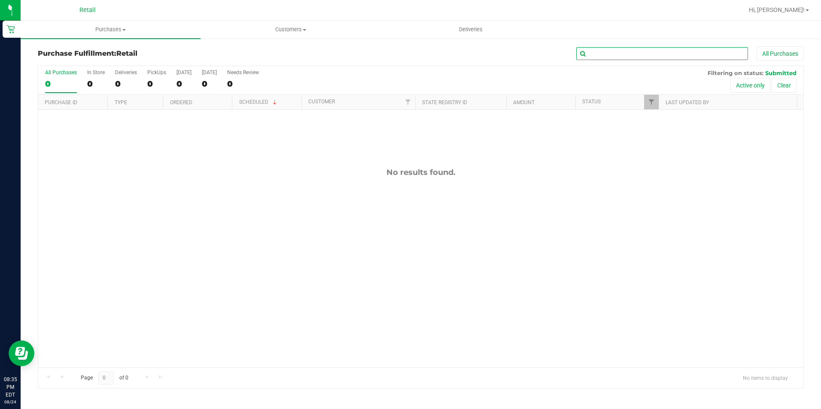
drag, startPoint x: 627, startPoint y: 55, endPoint x: 627, endPoint y: 45, distance: 9.0
click at [627, 54] on input "text" at bounding box center [662, 53] width 172 height 13
type input "gonz"
click at [109, 32] on span "Purchases" at bounding box center [111, 30] width 180 height 8
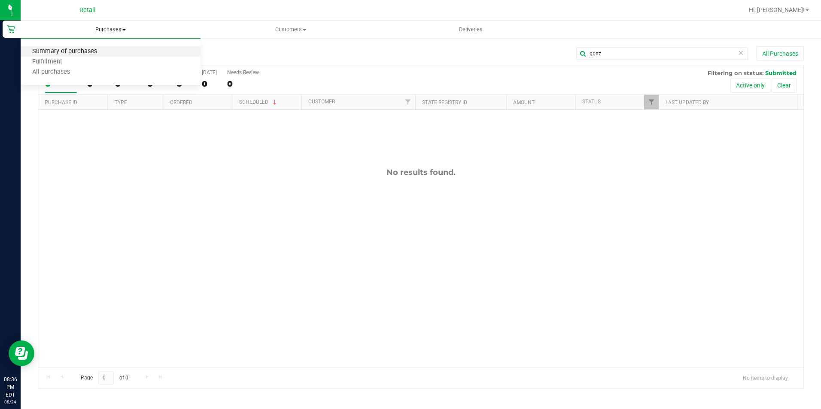
click at [99, 50] on span "Summary of purchases" at bounding box center [65, 51] width 88 height 7
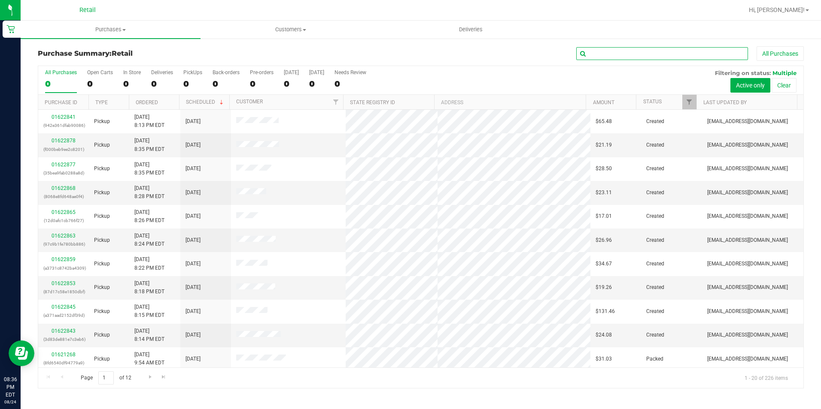
click at [608, 53] on input "text" at bounding box center [662, 53] width 172 height 13
type input "gonz"
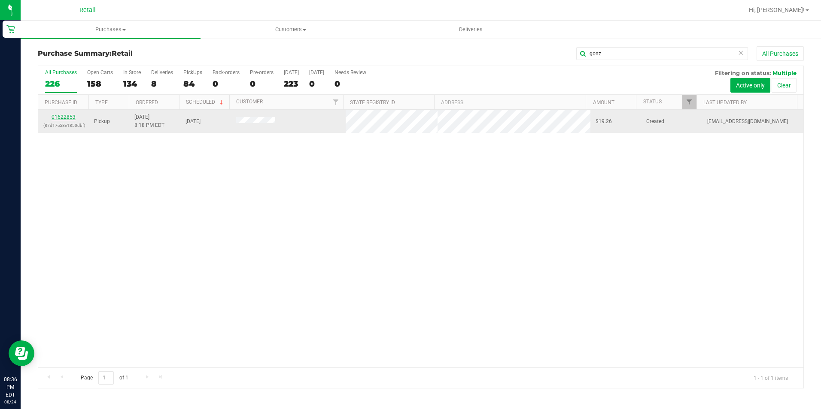
click at [54, 117] on link "01622853" at bounding box center [63, 117] width 24 height 6
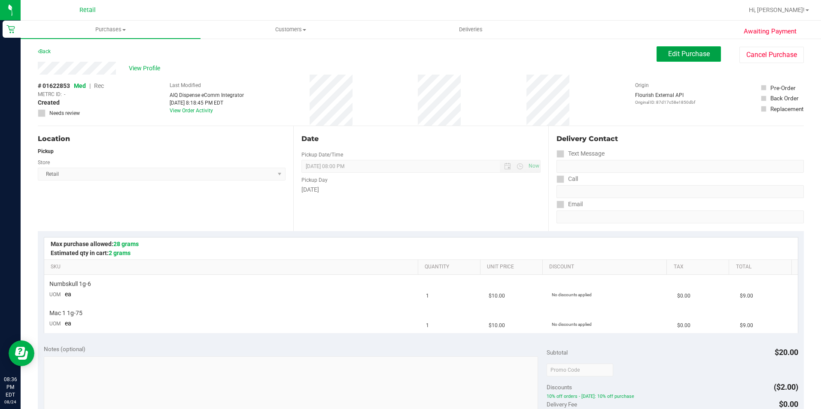
click at [701, 48] on button "Edit Purchase" at bounding box center [688, 53] width 64 height 15
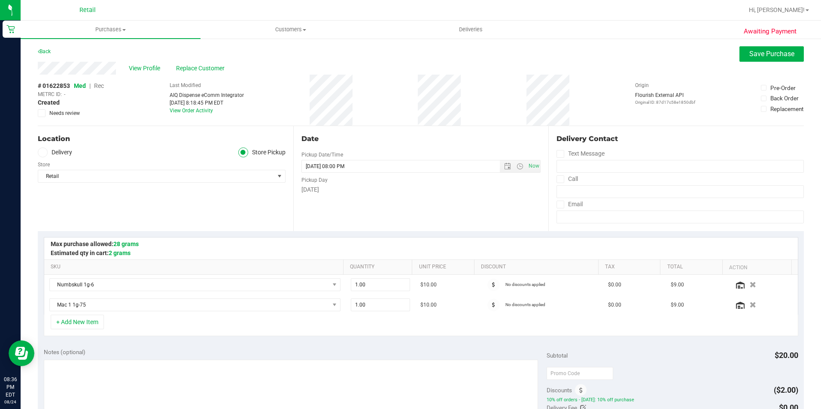
click at [100, 86] on span "Rec" at bounding box center [99, 85] width 10 height 7
click at [761, 55] on span "Save Purchase" at bounding box center [771, 54] width 45 height 8
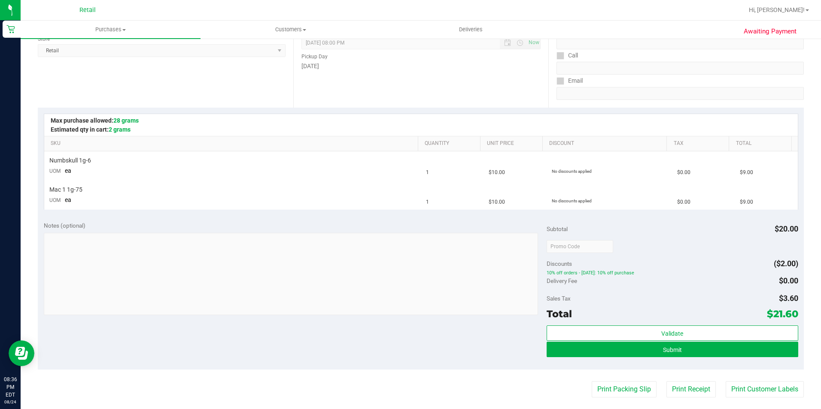
scroll to position [172, 0]
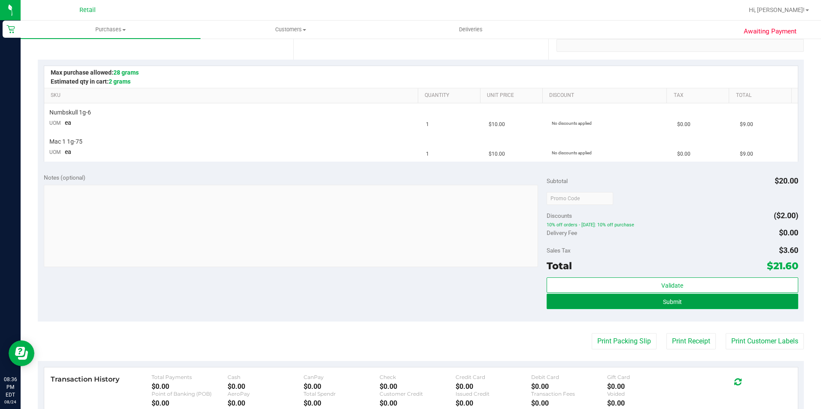
click at [658, 295] on button "Submit" at bounding box center [671, 301] width 251 height 15
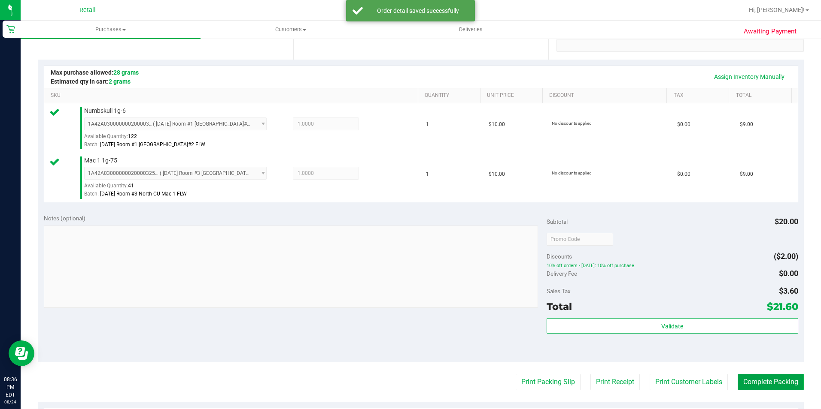
click at [748, 380] on button "Complete Packing" at bounding box center [770, 382] width 66 height 16
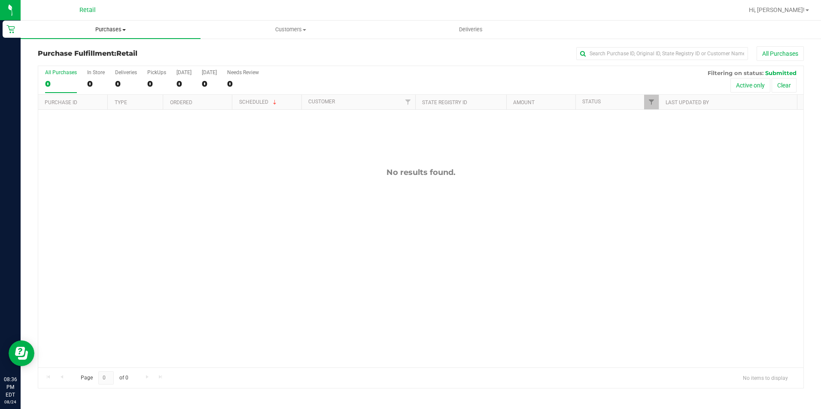
click at [120, 25] on uib-tab-heading "Purchases Summary of purchases Fulfillment All purchases" at bounding box center [111, 30] width 180 height 18
click at [87, 58] on li "Fulfillment" at bounding box center [111, 62] width 180 height 10
click at [107, 28] on span "Purchases" at bounding box center [111, 30] width 180 height 8
click at [88, 51] on span "Summary of purchases" at bounding box center [65, 51] width 88 height 7
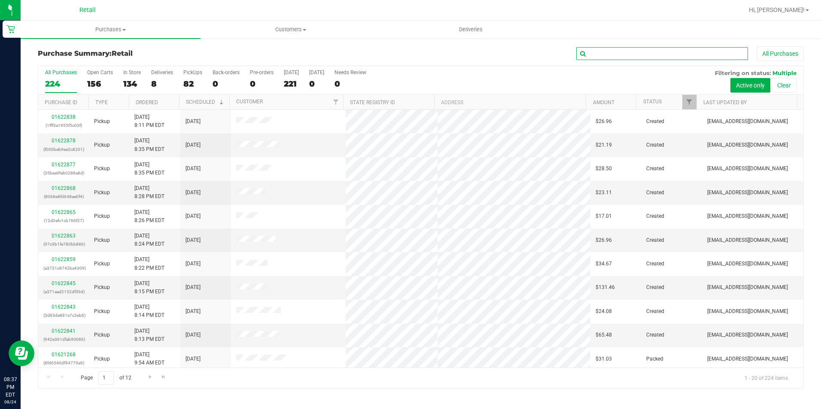
click at [646, 53] on input "text" at bounding box center [662, 53] width 172 height 13
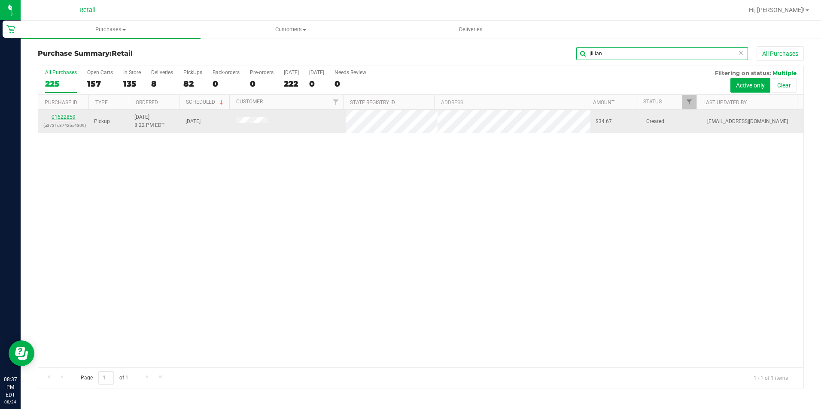
type input "jillian"
click at [71, 117] on link "01622859" at bounding box center [63, 117] width 24 height 6
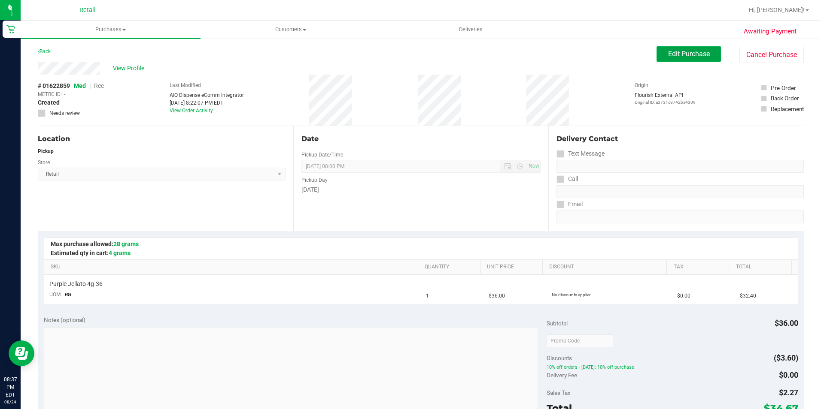
drag, startPoint x: 680, startPoint y: 58, endPoint x: 614, endPoint y: 51, distance: 66.4
click at [679, 58] on button "Edit Purchase" at bounding box center [688, 53] width 64 height 15
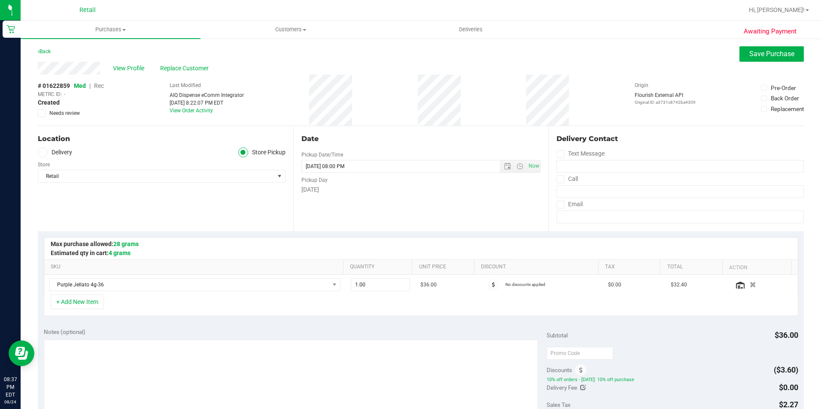
click at [100, 88] on span "Rec" at bounding box center [99, 85] width 10 height 7
click at [776, 52] on span "Save Purchase" at bounding box center [771, 54] width 45 height 8
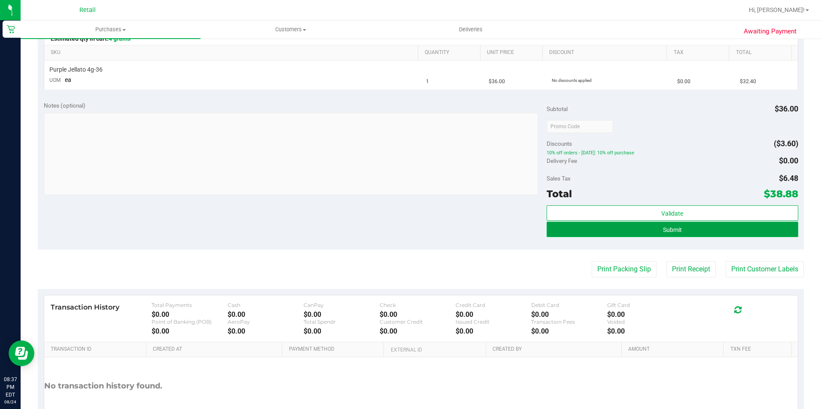
click at [664, 228] on span "Submit" at bounding box center [672, 230] width 19 height 7
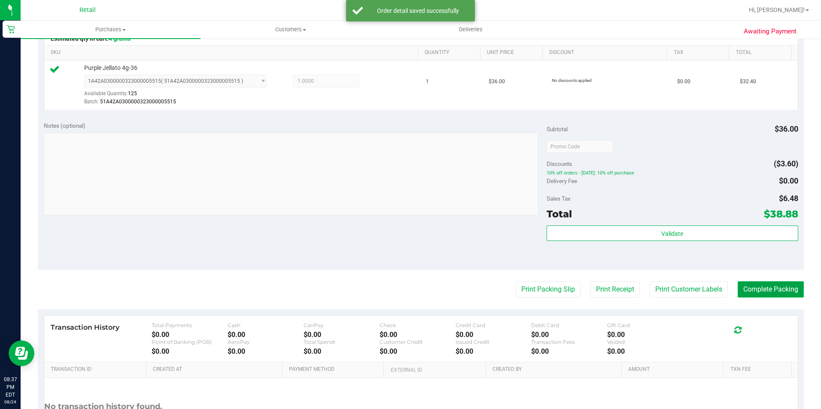
drag, startPoint x: 757, startPoint y: 288, endPoint x: 748, endPoint y: 284, distance: 9.6
click at [756, 285] on button "Complete Packing" at bounding box center [770, 290] width 66 height 16
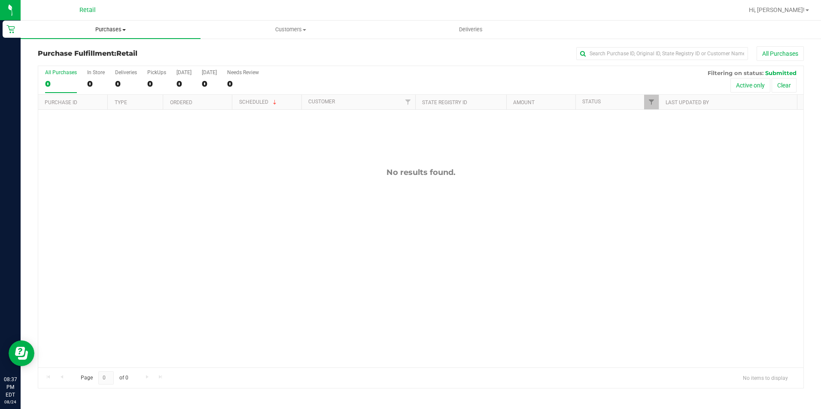
click at [101, 25] on uib-tab-heading "Purchases Summary of purchases Fulfillment All purchases" at bounding box center [111, 30] width 180 height 18
click at [89, 52] on span "Summary of purchases" at bounding box center [65, 51] width 88 height 7
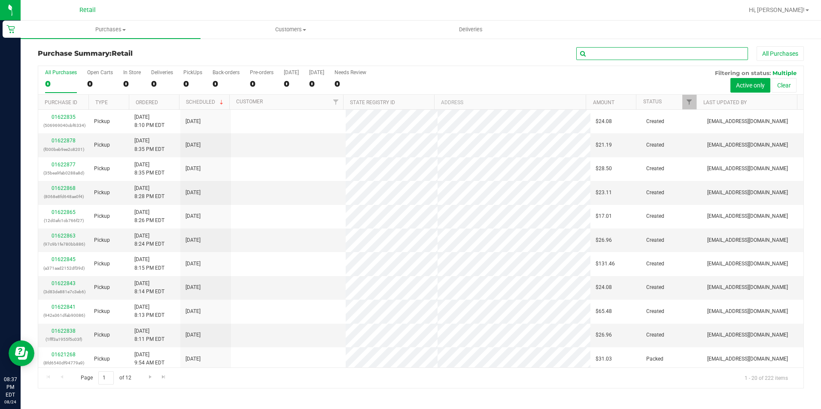
click at [601, 55] on input "text" at bounding box center [662, 53] width 172 height 13
type input "[PERSON_NAME]"
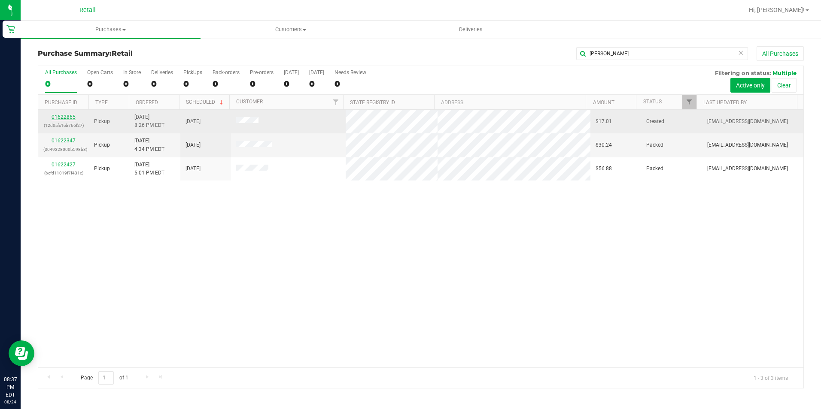
click at [70, 117] on link "01622865" at bounding box center [63, 117] width 24 height 6
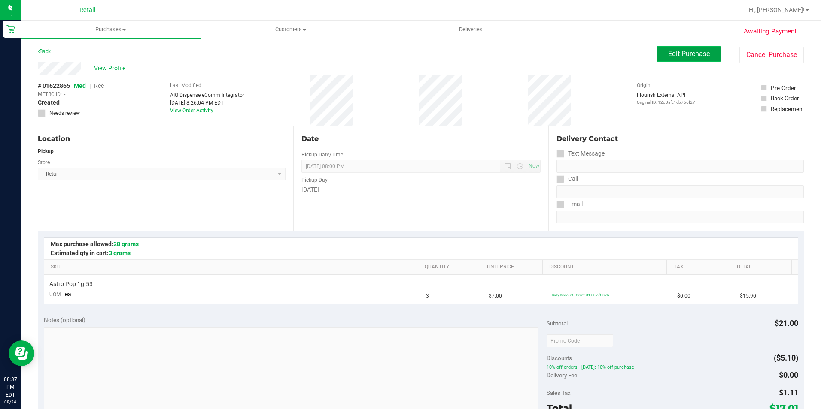
drag, startPoint x: 687, startPoint y: 56, endPoint x: 689, endPoint y: 47, distance: 9.0
click at [688, 56] on span "Edit Purchase" at bounding box center [689, 54] width 42 height 8
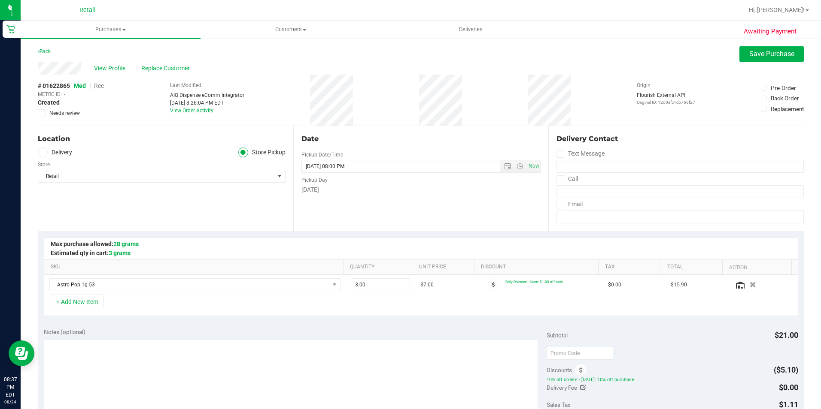
click at [99, 89] on span "Rec" at bounding box center [99, 85] width 10 height 7
click at [742, 47] on button "Save Purchase" at bounding box center [771, 53] width 64 height 15
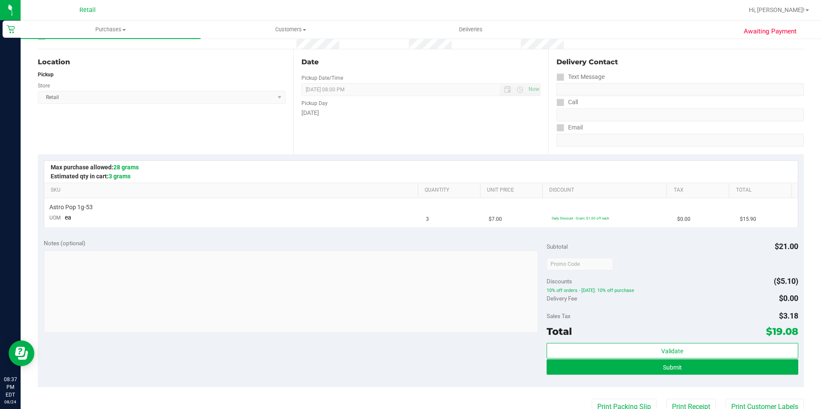
scroll to position [215, 0]
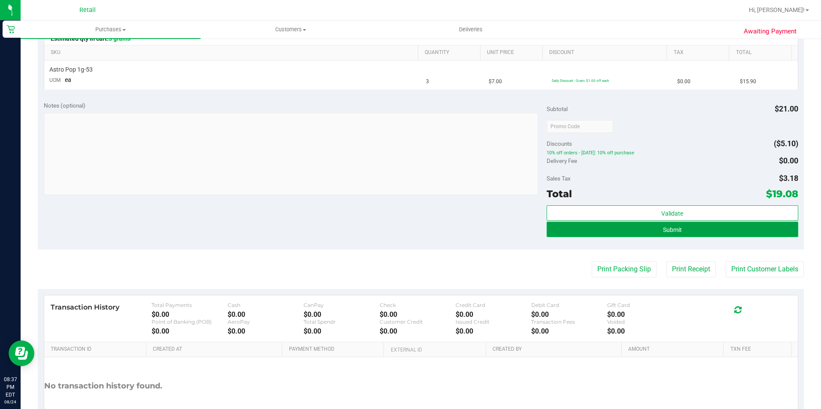
click at [650, 225] on button "Submit" at bounding box center [671, 229] width 251 height 15
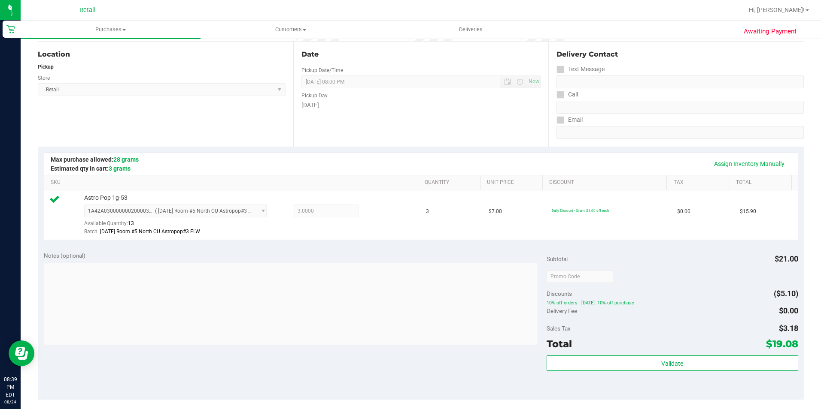
scroll to position [257, 0]
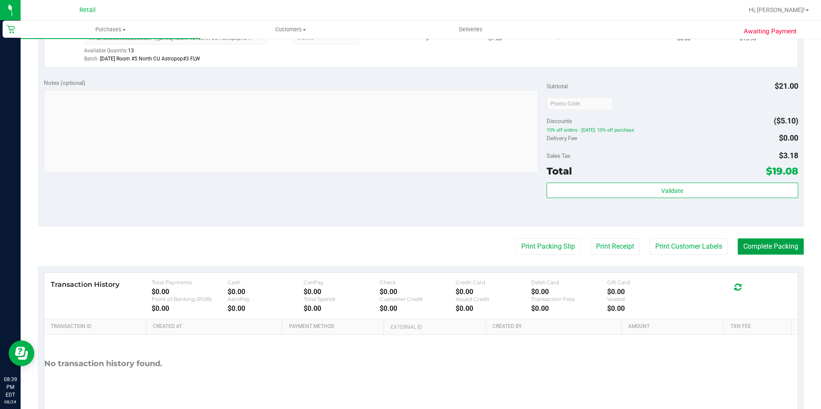
click at [766, 251] on button "Complete Packing" at bounding box center [770, 247] width 66 height 16
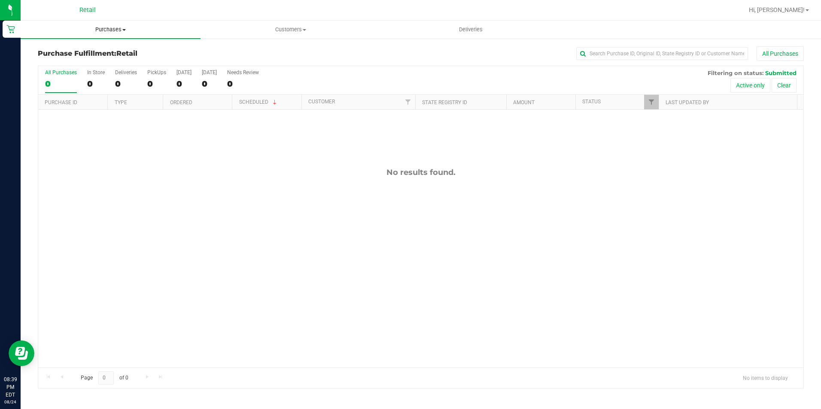
click at [115, 27] on span "Purchases" at bounding box center [111, 30] width 180 height 8
click at [91, 49] on span "Summary of purchases" at bounding box center [65, 51] width 88 height 7
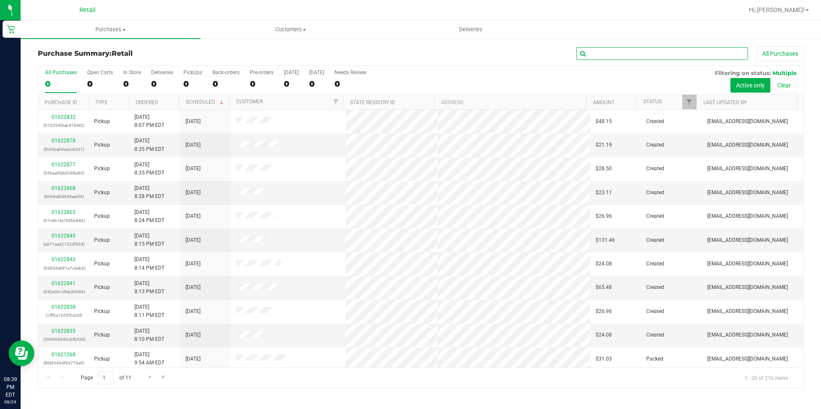
click at [647, 57] on input "text" at bounding box center [662, 53] width 172 height 13
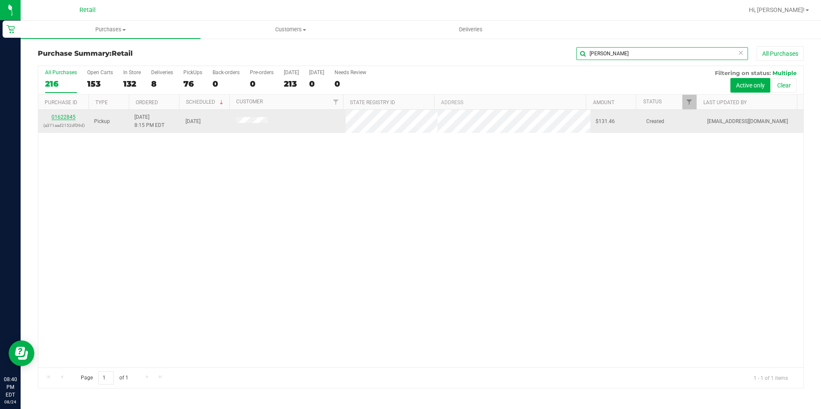
type input "[PERSON_NAME]"
click at [65, 115] on link "01622845" at bounding box center [63, 117] width 24 height 6
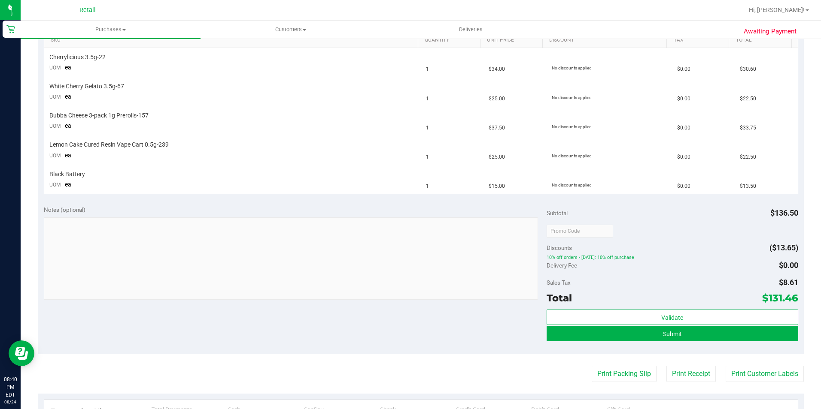
scroll to position [300, 0]
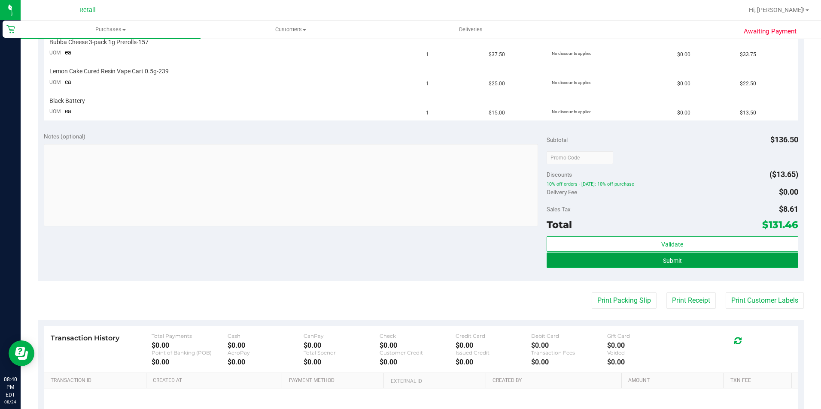
click at [655, 262] on button "Submit" at bounding box center [671, 260] width 251 height 15
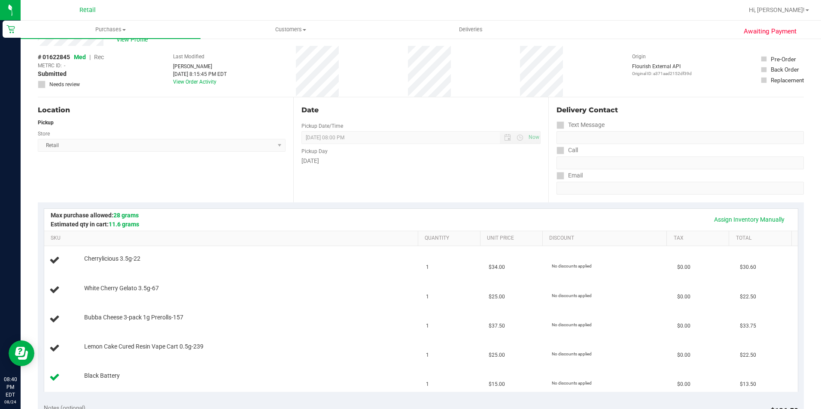
scroll to position [0, 0]
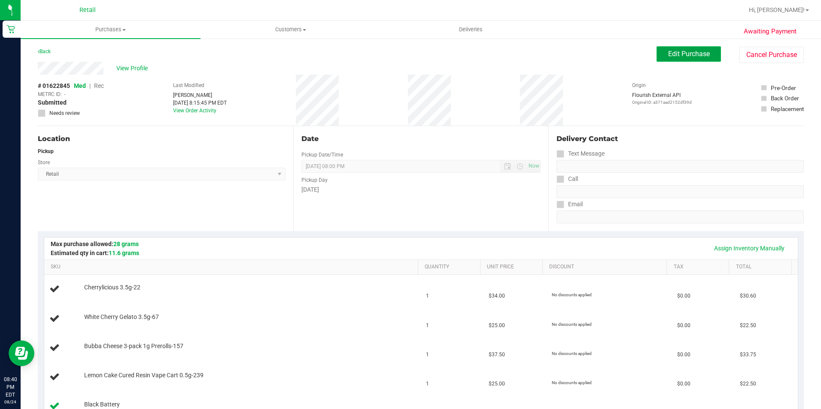
click at [678, 56] on span "Edit Purchase" at bounding box center [689, 54] width 42 height 8
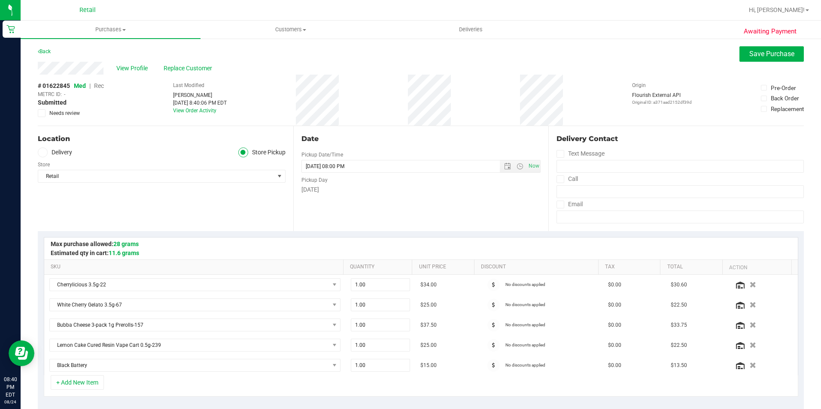
click at [103, 84] on span "Rec" at bounding box center [99, 85] width 10 height 7
click at [785, 54] on span "Save Purchase" at bounding box center [771, 54] width 45 height 8
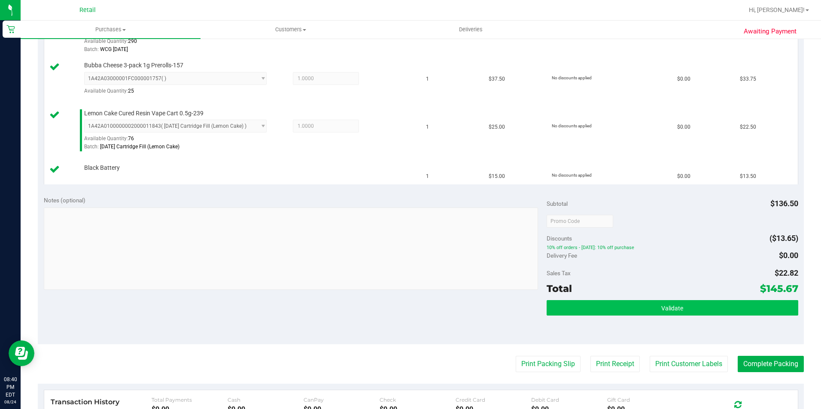
scroll to position [386, 0]
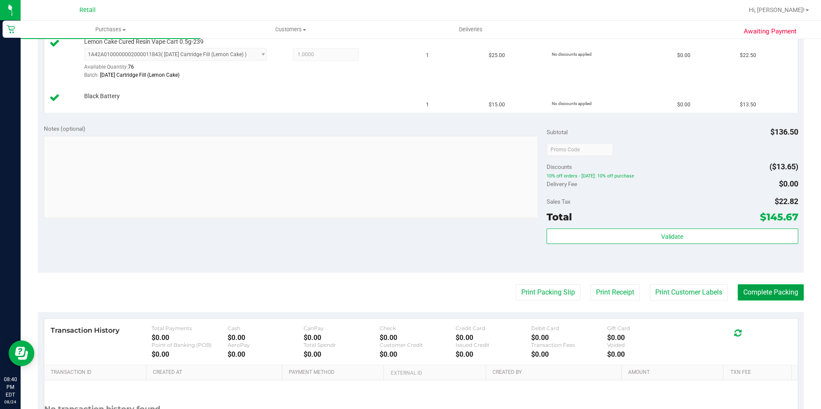
click at [757, 289] on button "Complete Packing" at bounding box center [770, 293] width 66 height 16
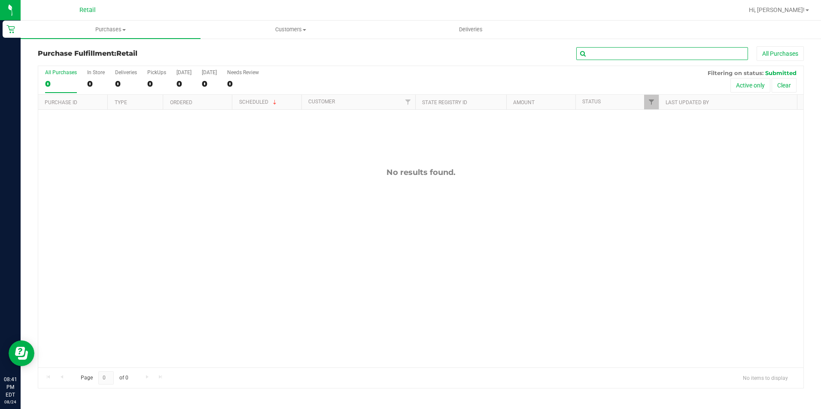
click at [616, 52] on input "text" at bounding box center [662, 53] width 172 height 13
click at [117, 28] on span "Purchases" at bounding box center [111, 30] width 180 height 8
click at [97, 48] on li "Summary of purchases" at bounding box center [111, 52] width 180 height 10
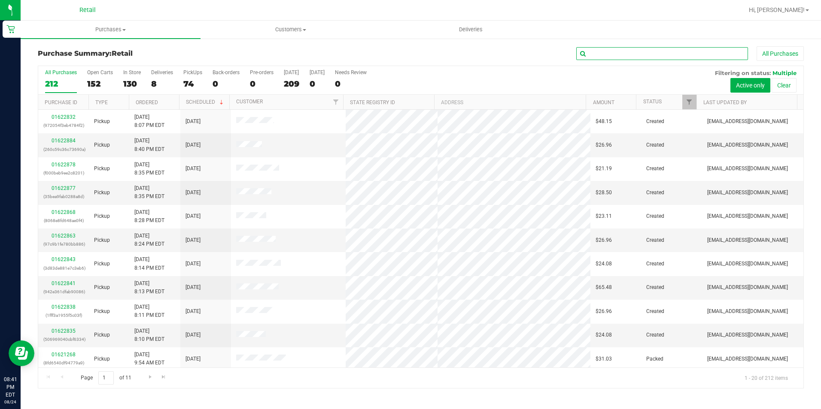
click at [668, 51] on input "text" at bounding box center [662, 53] width 172 height 13
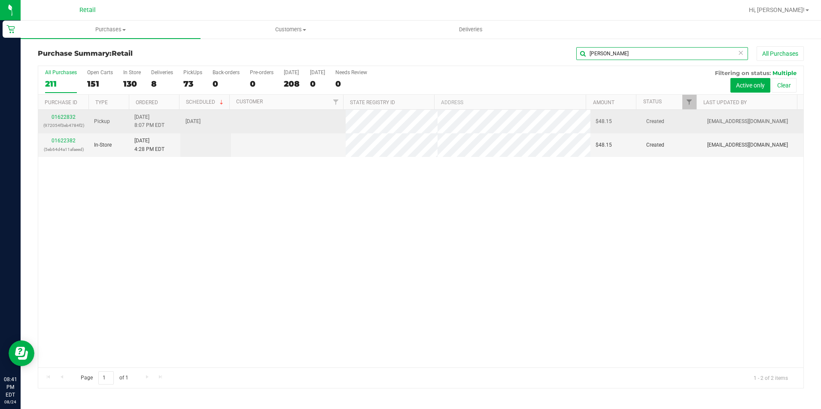
type input "[PERSON_NAME]"
click at [69, 114] on div "01622832 (972054f3eb4784f2)" at bounding box center [63, 121] width 40 height 16
click at [68, 115] on link "01622832" at bounding box center [63, 117] width 24 height 6
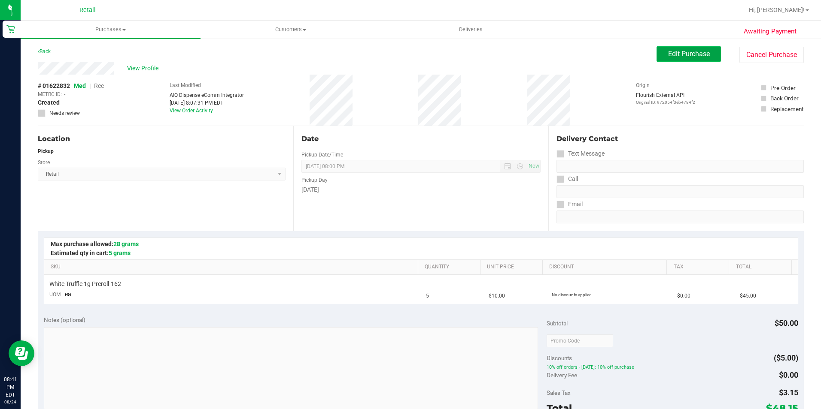
click at [706, 59] on button "Edit Purchase" at bounding box center [688, 53] width 64 height 15
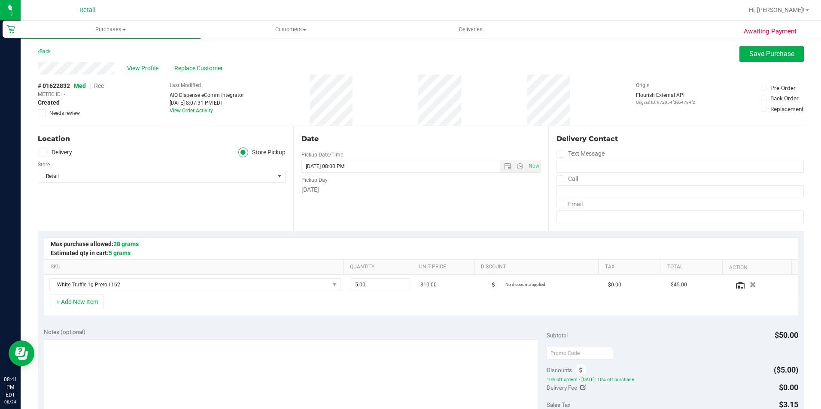
click at [101, 82] on span "Rec" at bounding box center [99, 85] width 10 height 7
click at [766, 58] on span "Save Purchase" at bounding box center [771, 54] width 45 height 8
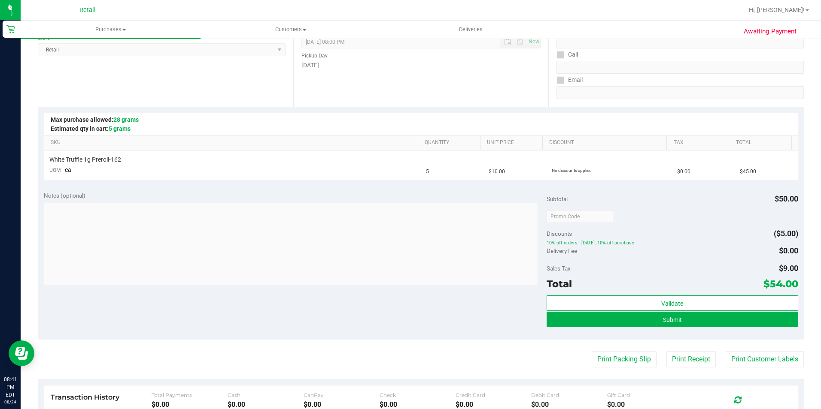
scroll to position [129, 0]
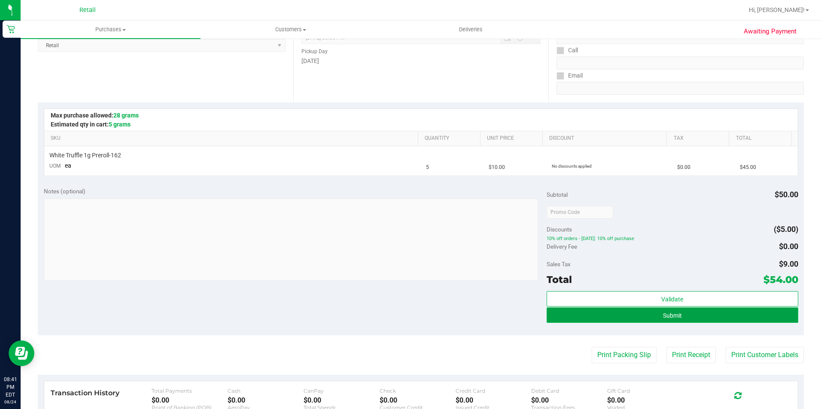
click at [636, 312] on button "Submit" at bounding box center [671, 315] width 251 height 15
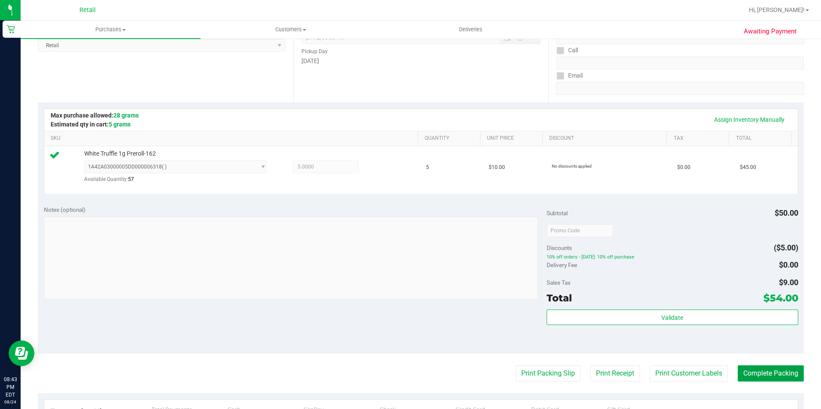
click at [774, 375] on button "Complete Packing" at bounding box center [770, 374] width 66 height 16
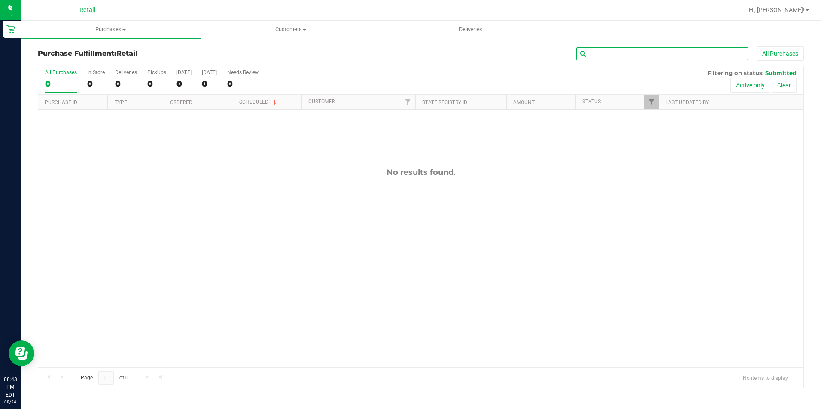
click at [608, 58] on input "text" at bounding box center [662, 53] width 172 height 13
type input "roge"
click at [129, 29] on span "Purchases" at bounding box center [111, 30] width 180 height 8
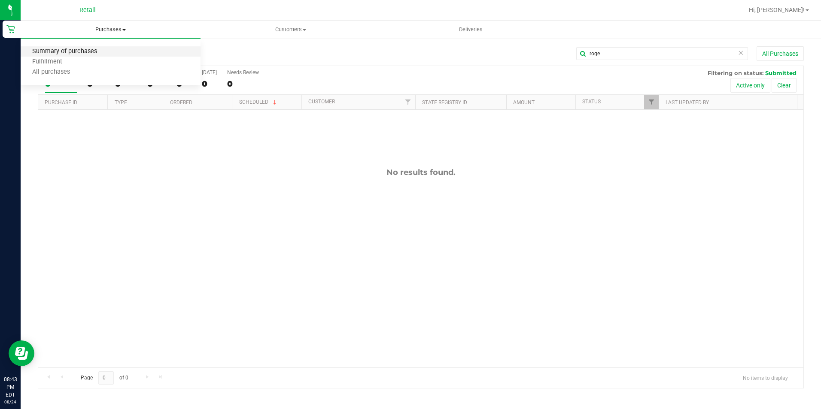
click at [88, 50] on span "Summary of purchases" at bounding box center [65, 51] width 88 height 7
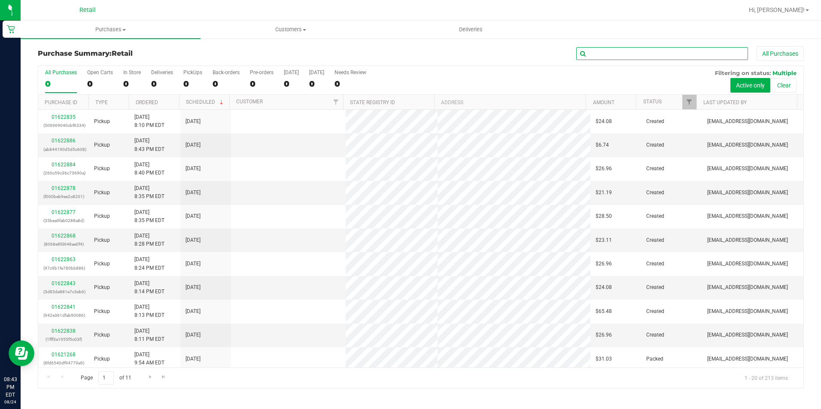
click at [603, 55] on input "text" at bounding box center [662, 53] width 172 height 13
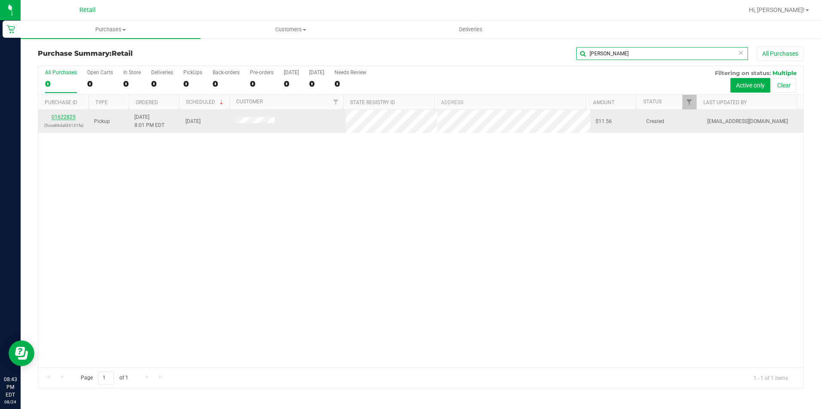
type input "[PERSON_NAME]"
click at [72, 117] on link "01622825" at bounding box center [63, 117] width 24 height 6
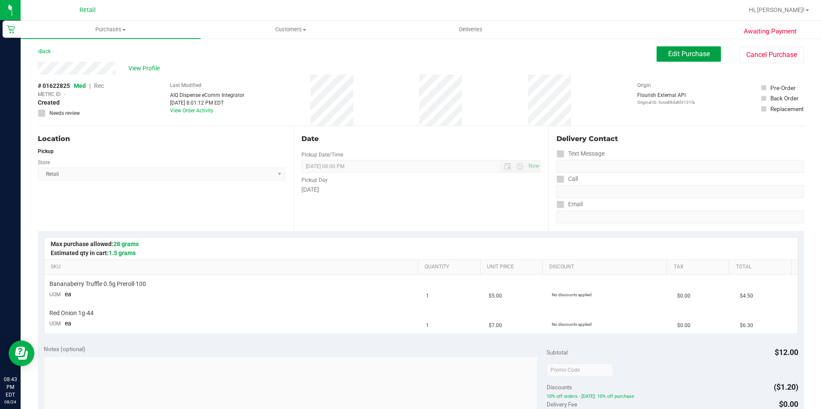
click at [687, 55] on span "Edit Purchase" at bounding box center [689, 54] width 42 height 8
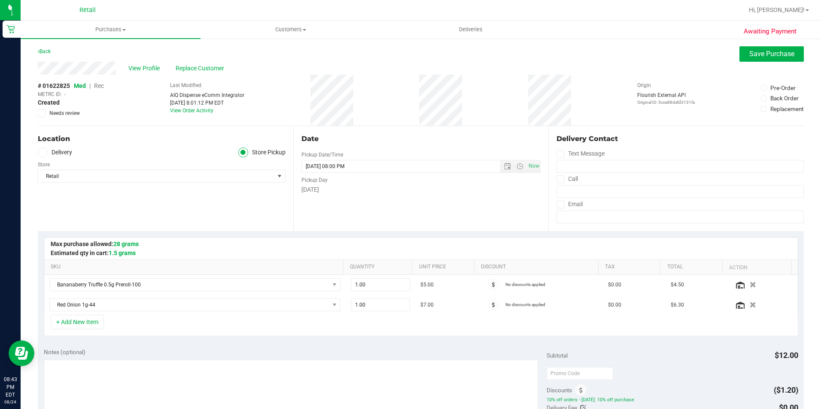
click at [97, 85] on span "Rec" at bounding box center [99, 85] width 10 height 7
click at [775, 54] on span "Save Purchase" at bounding box center [771, 54] width 45 height 8
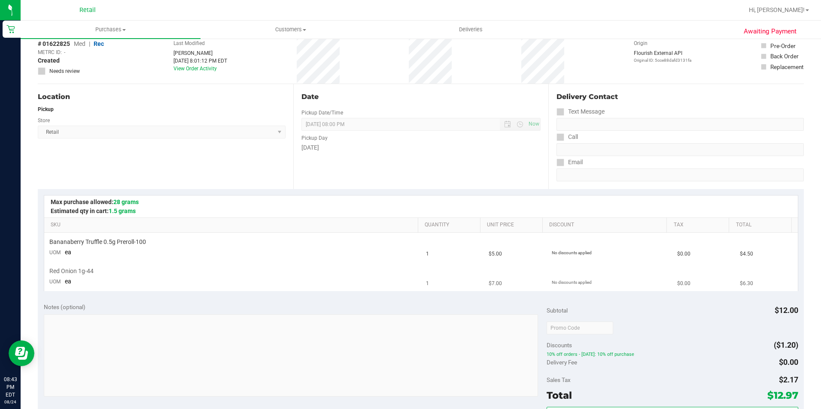
scroll to position [129, 0]
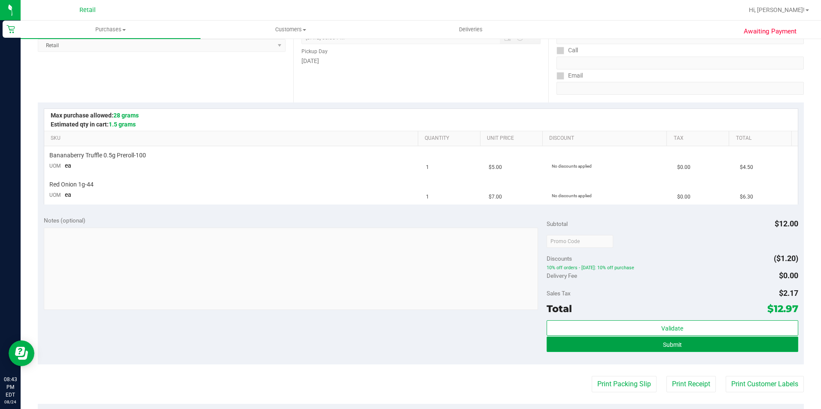
click at [663, 344] on span "Submit" at bounding box center [672, 345] width 19 height 7
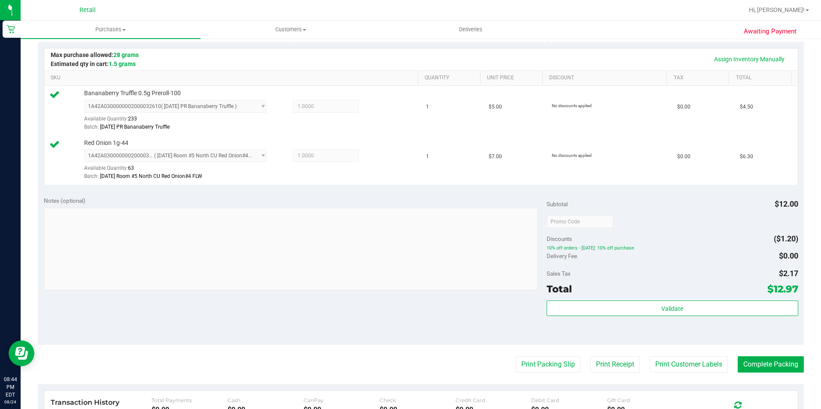
scroll to position [300, 0]
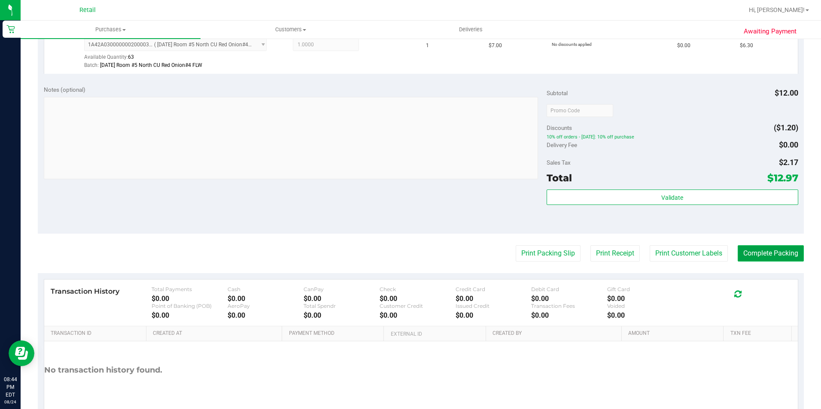
click at [774, 252] on button "Complete Packing" at bounding box center [770, 253] width 66 height 16
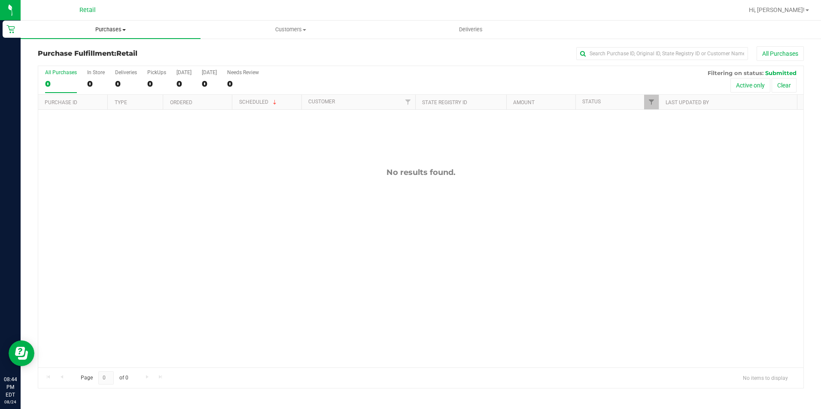
click at [114, 30] on span "Purchases" at bounding box center [111, 30] width 180 height 8
click at [103, 52] on span "Summary of purchases" at bounding box center [65, 51] width 88 height 7
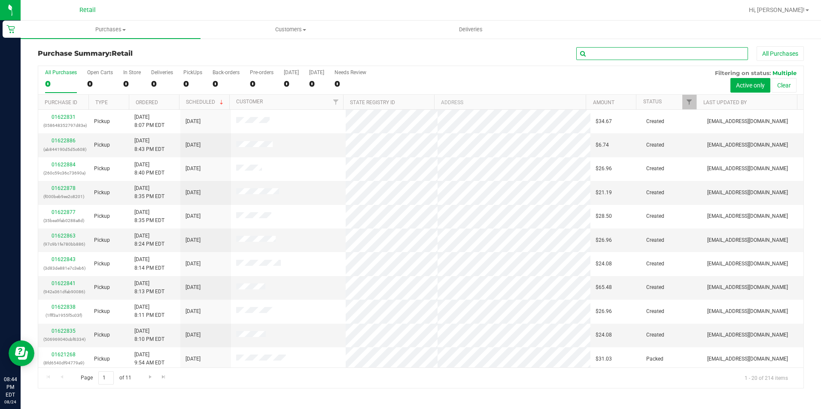
click at [624, 49] on input "text" at bounding box center [662, 53] width 172 height 13
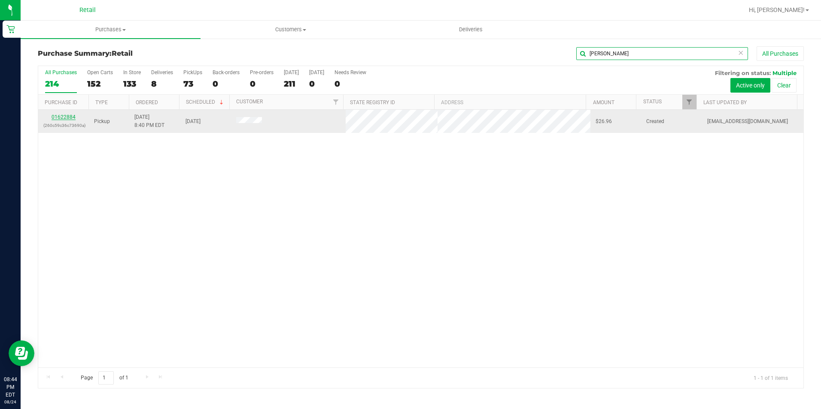
type input "[PERSON_NAME]"
click at [62, 118] on link "01622884" at bounding box center [63, 117] width 24 height 6
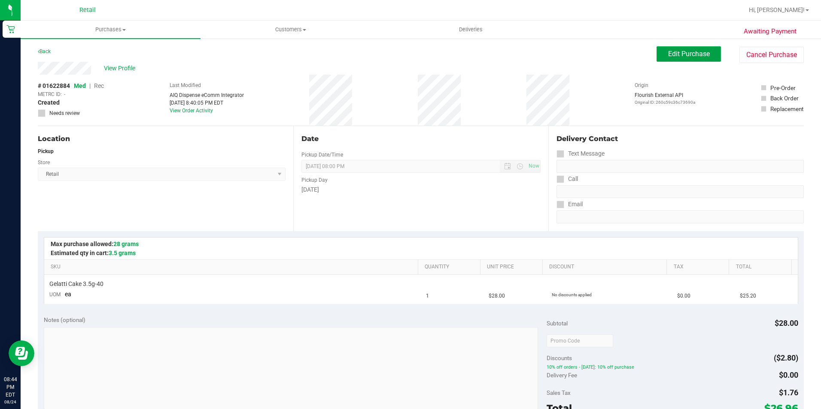
click at [670, 56] on span "Edit Purchase" at bounding box center [689, 54] width 42 height 8
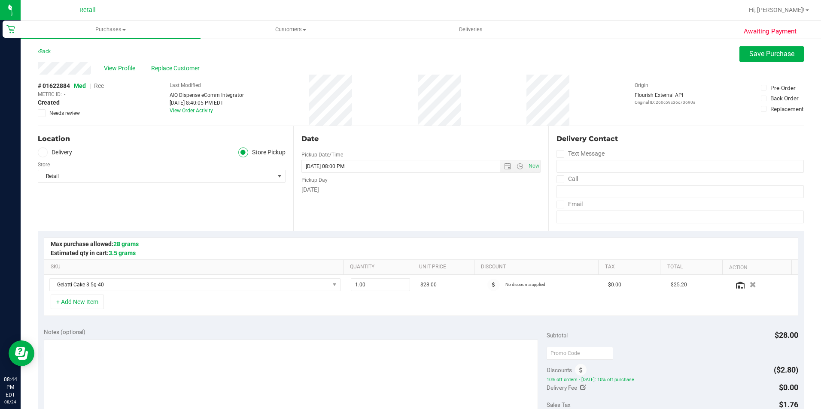
click at [99, 85] on span "Rec" at bounding box center [99, 85] width 10 height 7
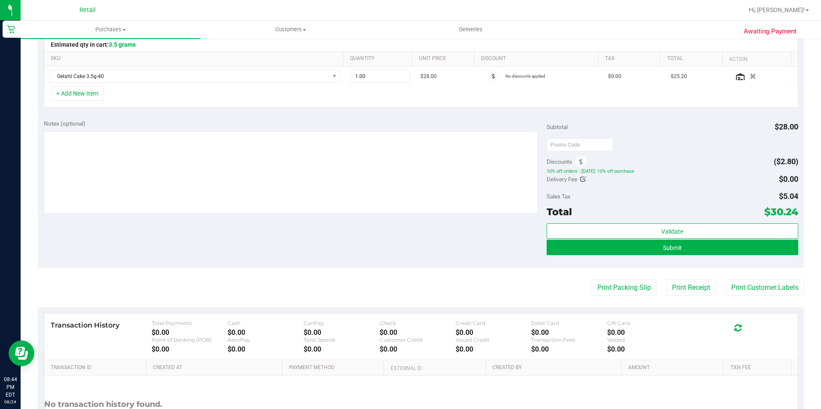
scroll to position [215, 0]
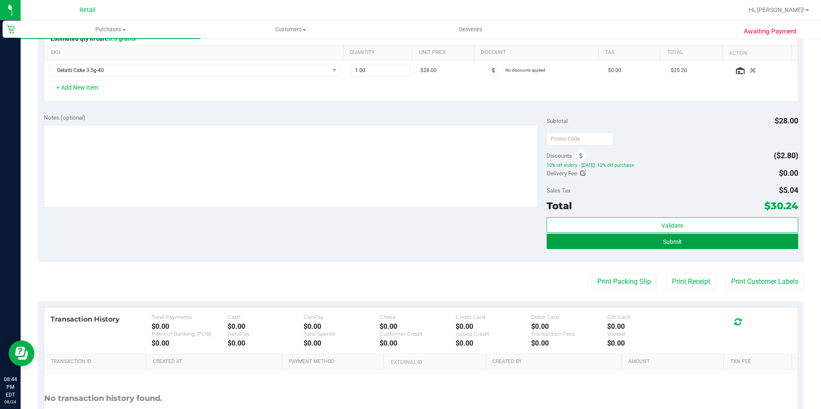
click at [651, 243] on button "Submit" at bounding box center [671, 241] width 251 height 15
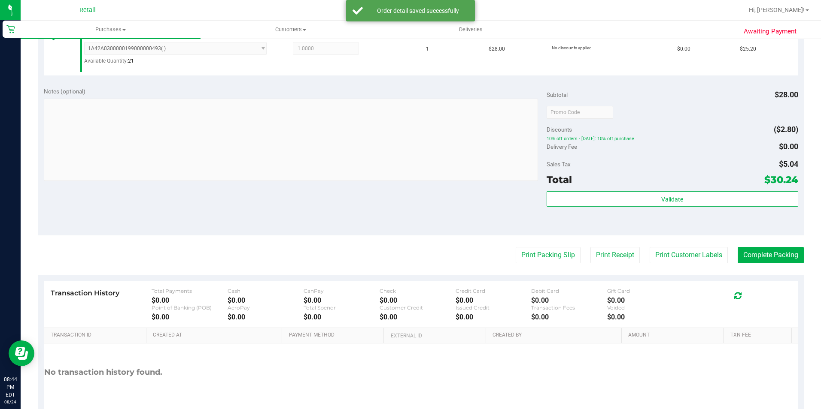
scroll to position [291, 0]
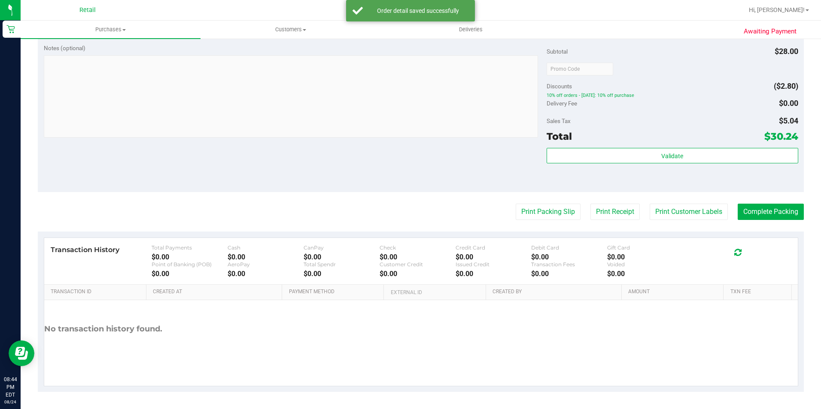
click at [774, 203] on purchase-details "Back Edit Purchase Cancel Purchase View Profile # 01622884 Med | Rec METRC ID: …" at bounding box center [421, 74] width 766 height 636
click at [773, 216] on button "Complete Packing" at bounding box center [770, 212] width 66 height 16
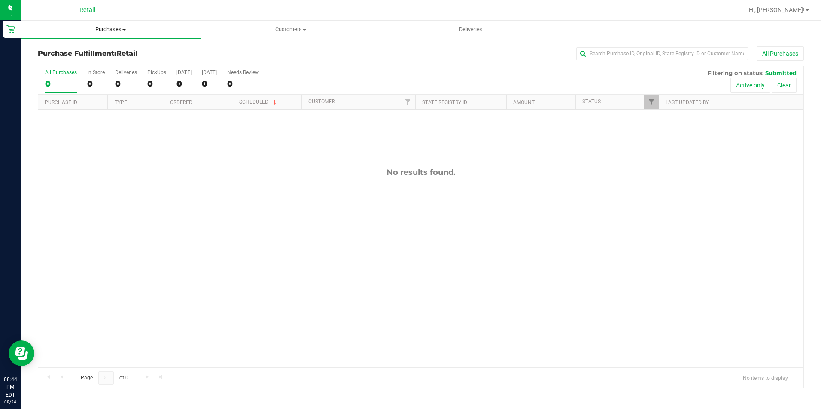
click at [123, 26] on span "Purchases" at bounding box center [111, 30] width 180 height 8
click at [95, 55] on span "Summary of purchases" at bounding box center [65, 51] width 88 height 7
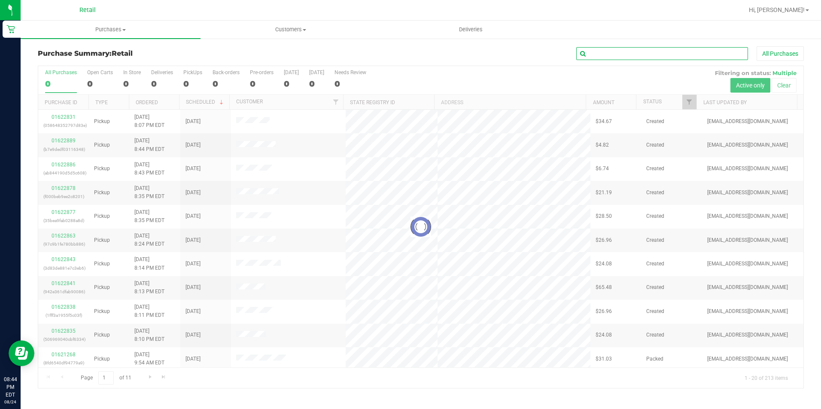
click at [607, 54] on input "text" at bounding box center [662, 53] width 172 height 13
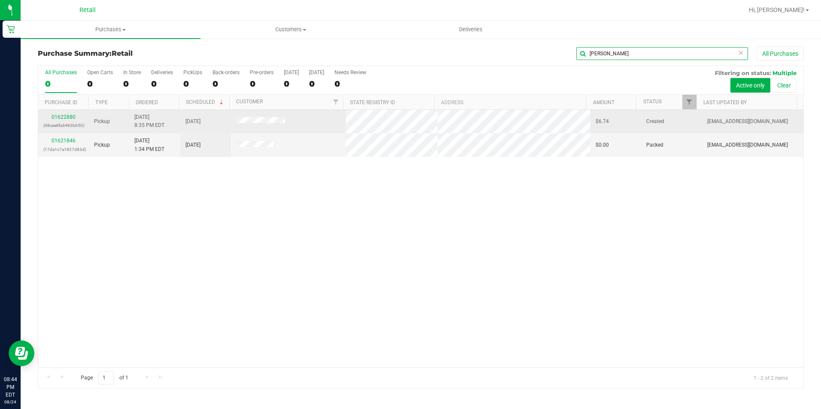
type input "[PERSON_NAME]"
click at [64, 122] on p "(48cee8fa3483b650)" at bounding box center [63, 125] width 40 height 8
click at [71, 116] on link "01622880" at bounding box center [63, 117] width 24 height 6
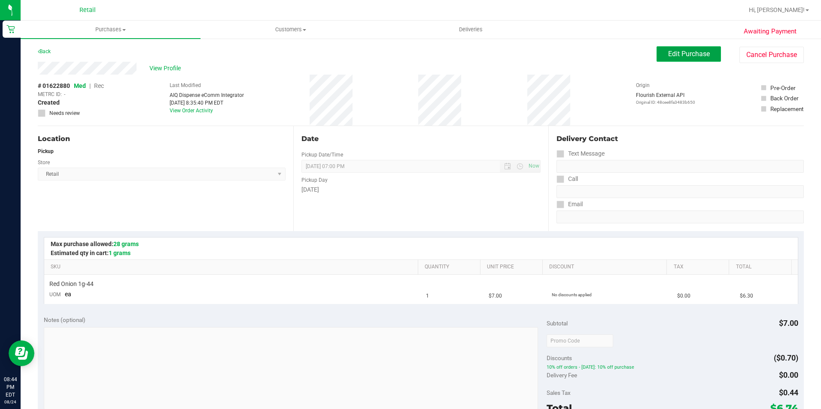
drag, startPoint x: 711, startPoint y: 53, endPoint x: 674, endPoint y: 59, distance: 37.8
click at [710, 54] on button "Edit Purchase" at bounding box center [688, 53] width 64 height 15
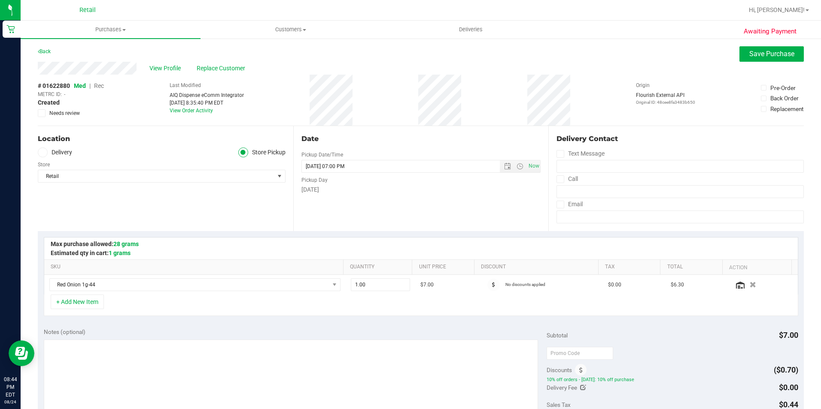
click at [99, 86] on span "Rec" at bounding box center [99, 85] width 10 height 7
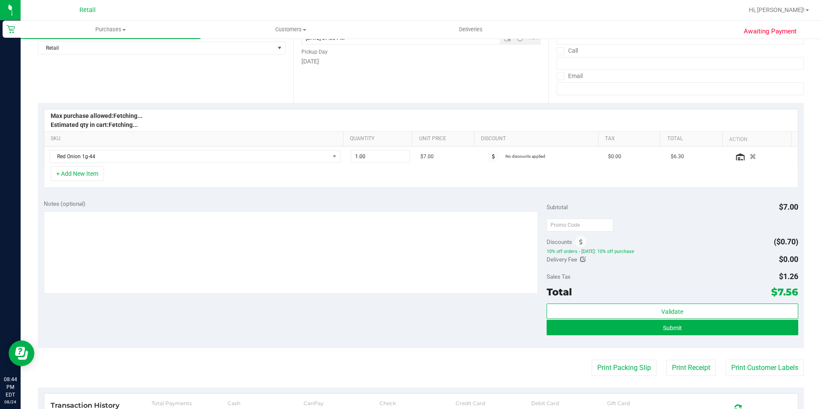
scroll to position [215, 0]
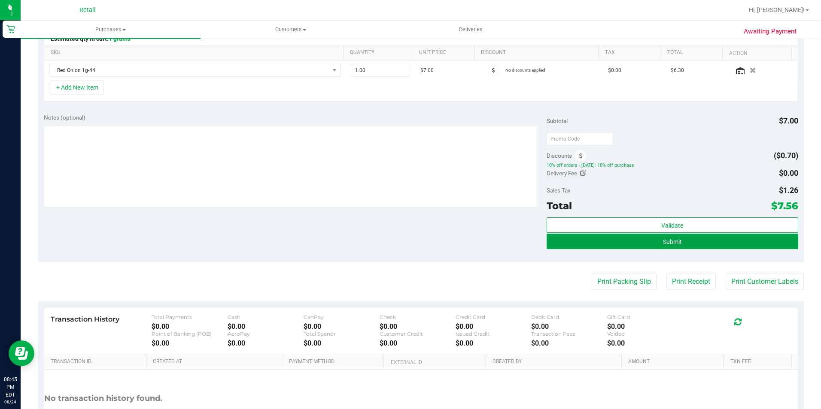
click at [722, 242] on button "Submit" at bounding box center [671, 241] width 251 height 15
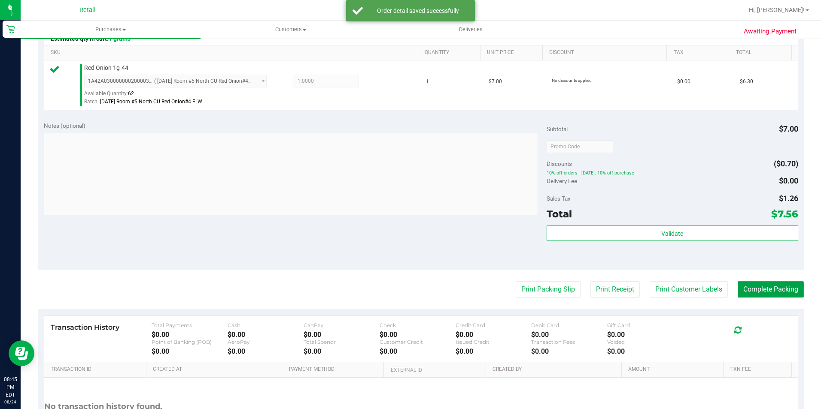
click at [767, 288] on button "Complete Packing" at bounding box center [770, 290] width 66 height 16
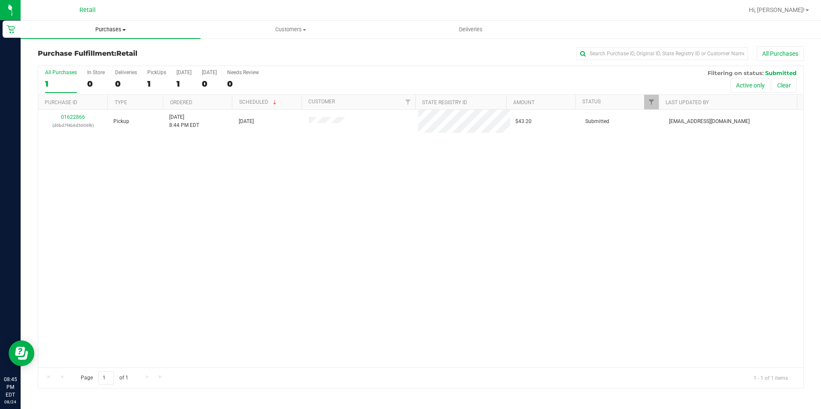
drag, startPoint x: 128, startPoint y: 30, endPoint x: 118, endPoint y: 39, distance: 14.0
click at [127, 30] on span "Purchases" at bounding box center [111, 30] width 180 height 8
click at [79, 51] on span "Summary of purchases" at bounding box center [65, 51] width 88 height 7
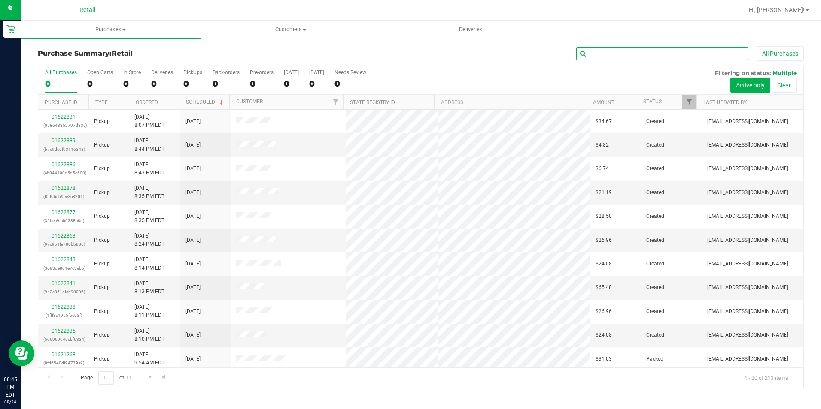
click at [607, 56] on input "text" at bounding box center [662, 53] width 172 height 13
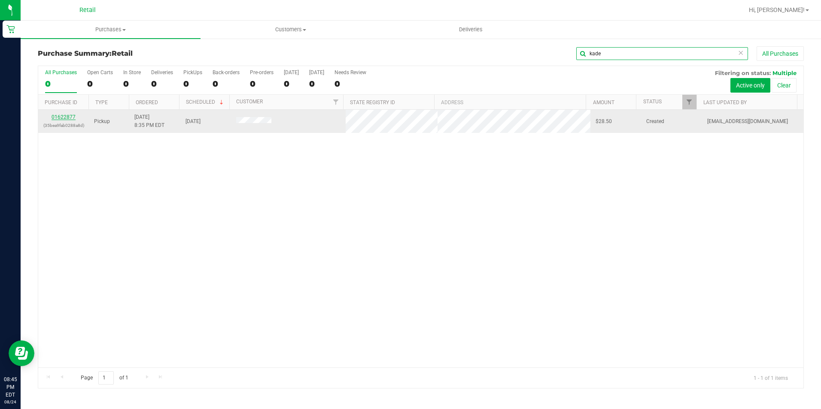
type input "kade"
click at [63, 116] on link "01622877" at bounding box center [63, 117] width 24 height 6
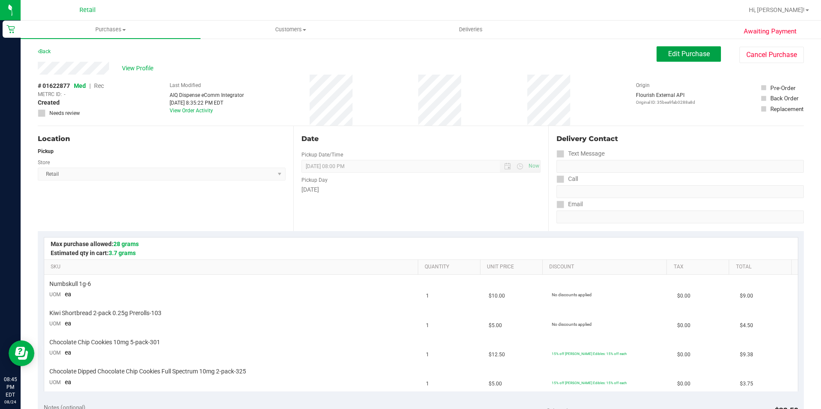
click at [702, 58] on button "Edit Purchase" at bounding box center [688, 53] width 64 height 15
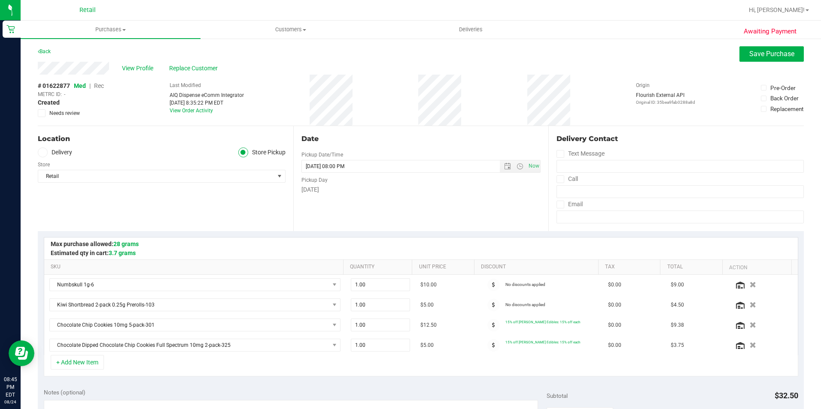
click at [97, 85] on span "Rec" at bounding box center [99, 85] width 10 height 7
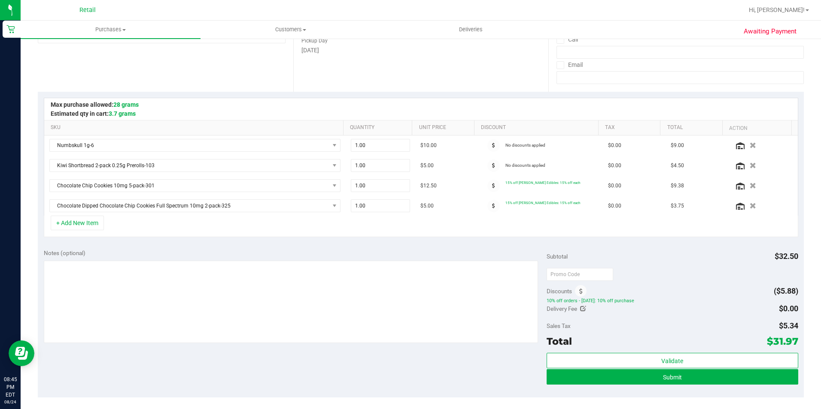
scroll to position [215, 0]
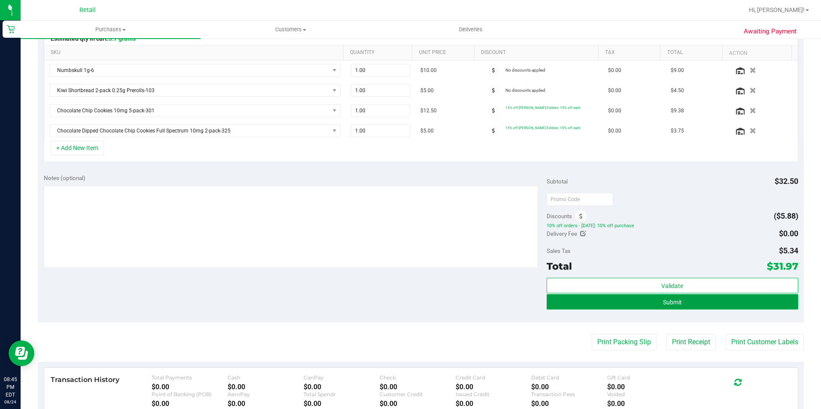
click at [711, 304] on button "Submit" at bounding box center [671, 301] width 251 height 15
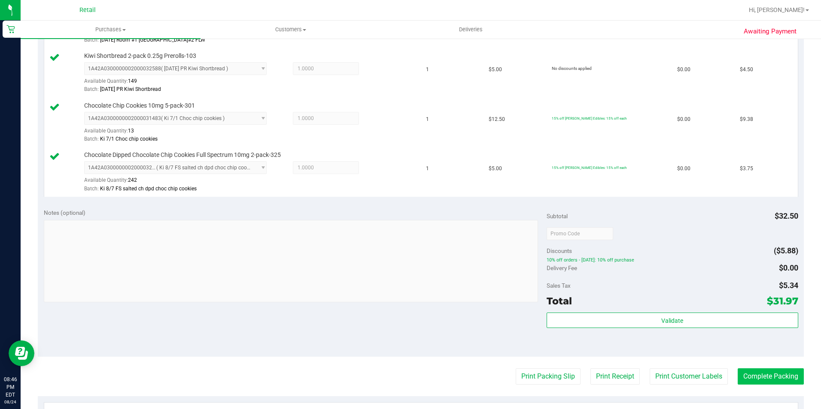
scroll to position [318, 0]
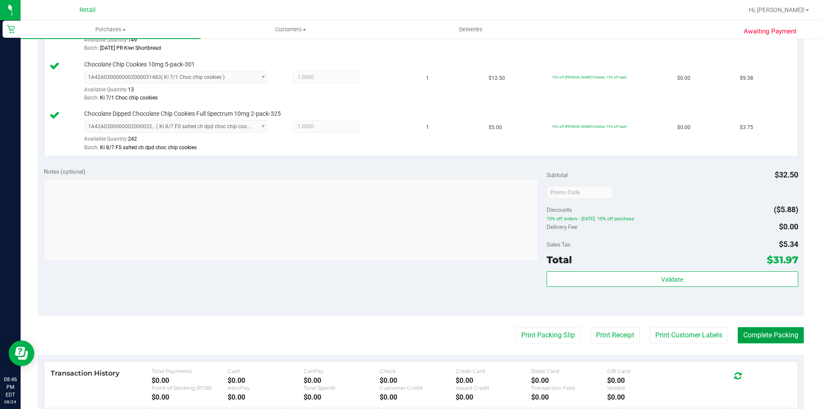
click at [766, 339] on button "Complete Packing" at bounding box center [770, 335] width 66 height 16
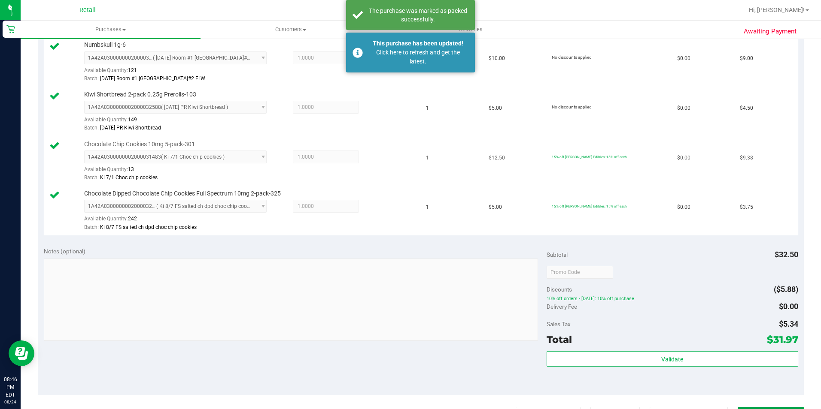
scroll to position [232, 0]
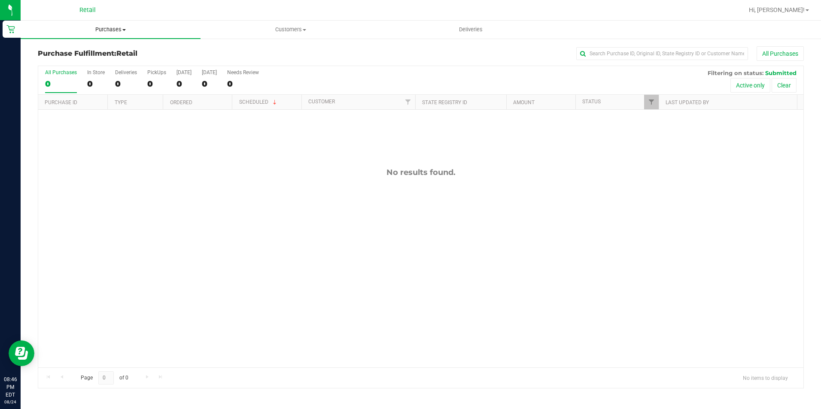
click at [115, 29] on span "Purchases" at bounding box center [111, 30] width 180 height 8
click at [97, 49] on span "Summary of purchases" at bounding box center [65, 51] width 88 height 7
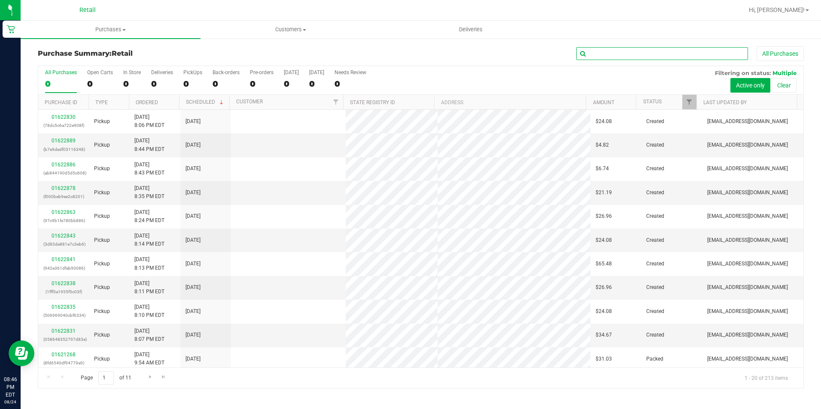
click at [605, 58] on input "text" at bounding box center [662, 53] width 172 height 13
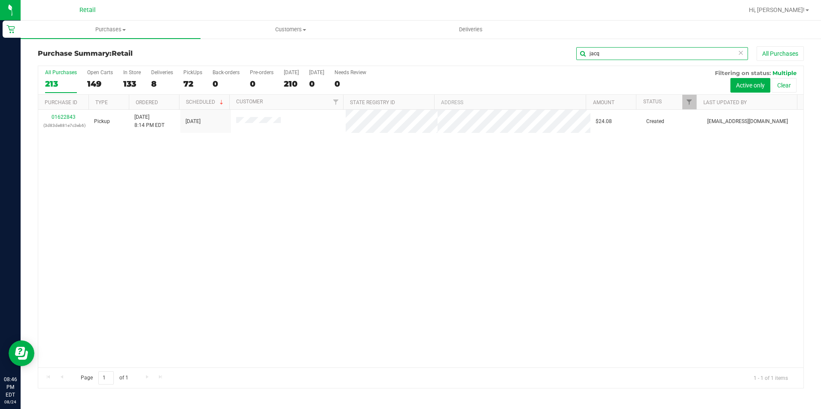
type input "jacq"
click at [65, 118] on link "01622843" at bounding box center [63, 117] width 24 height 6
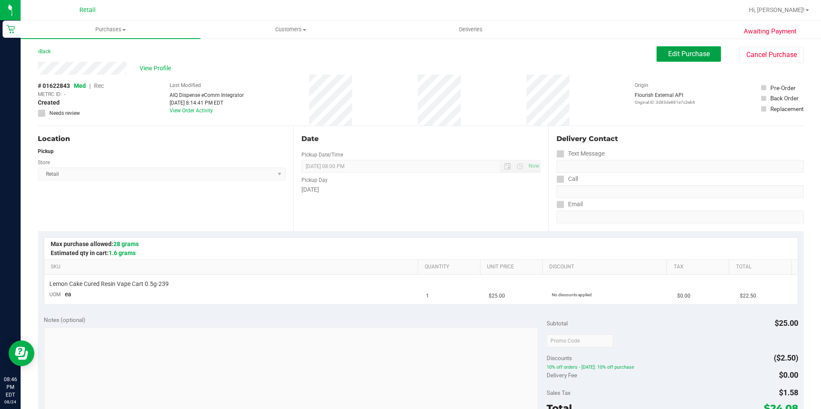
drag, startPoint x: 691, startPoint y: 52, endPoint x: 514, endPoint y: 100, distance: 183.5
click at [691, 52] on span "Edit Purchase" at bounding box center [689, 54] width 42 height 8
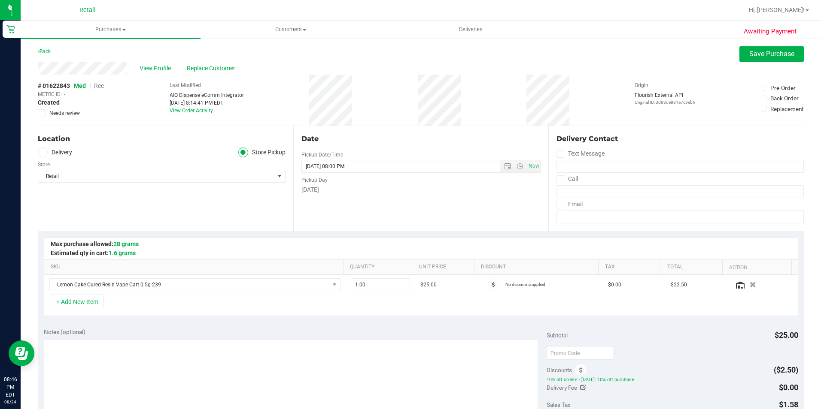
click at [98, 85] on span "Rec" at bounding box center [99, 85] width 10 height 7
click at [763, 54] on span "Save Purchase" at bounding box center [771, 54] width 45 height 8
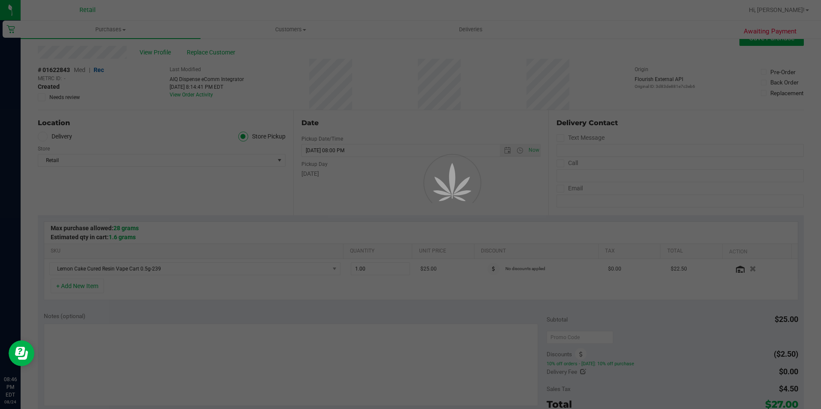
scroll to position [257, 0]
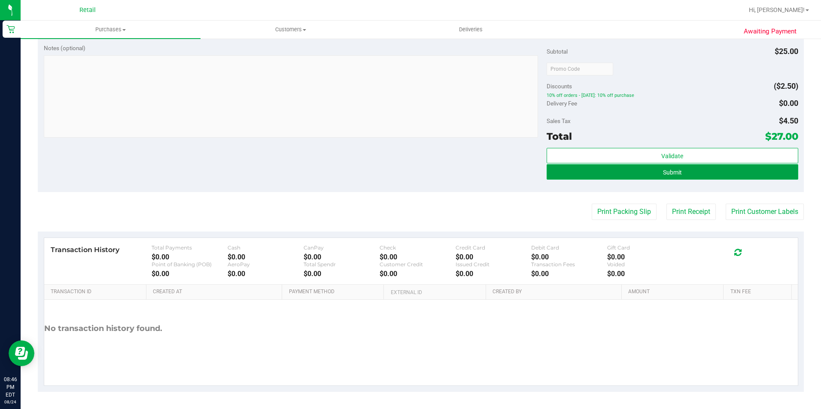
click at [684, 179] on button "Submit" at bounding box center [671, 171] width 251 height 15
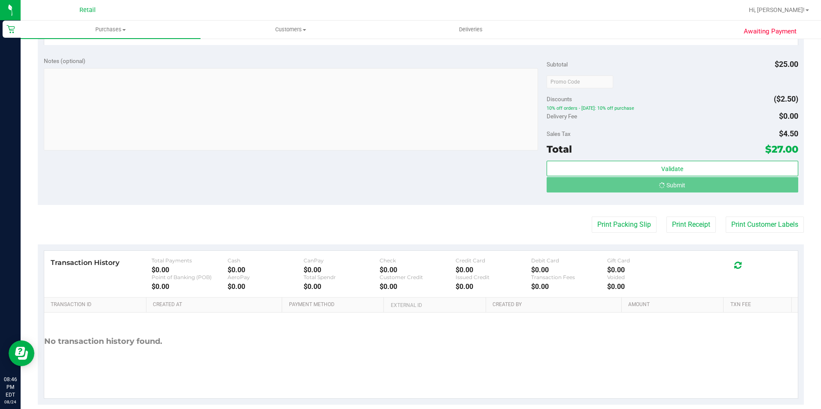
scroll to position [246, 0]
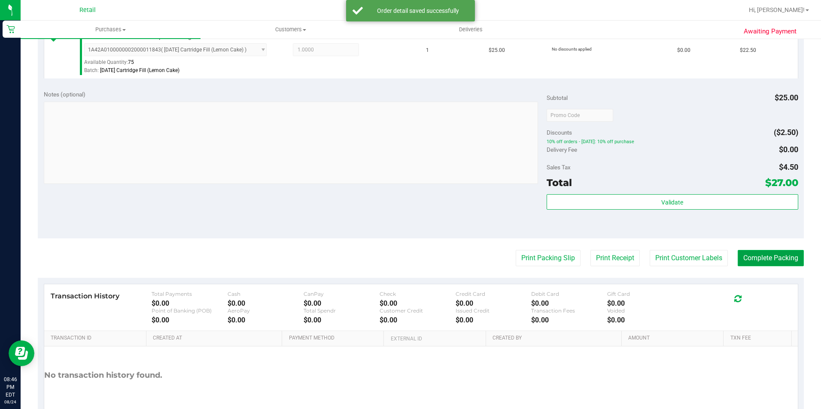
click at [753, 257] on button "Complete Packing" at bounding box center [770, 258] width 66 height 16
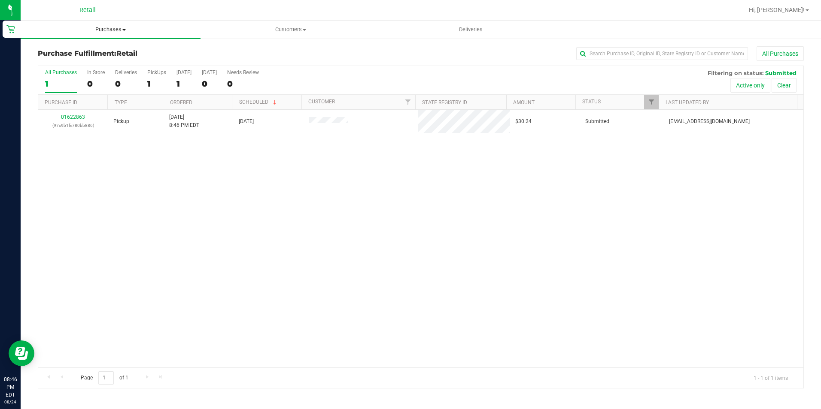
click at [109, 33] on uib-tab-heading "Purchases Summary of purchases Fulfillment All purchases" at bounding box center [111, 30] width 180 height 18
click at [87, 54] on span "Summary of purchases" at bounding box center [65, 51] width 88 height 7
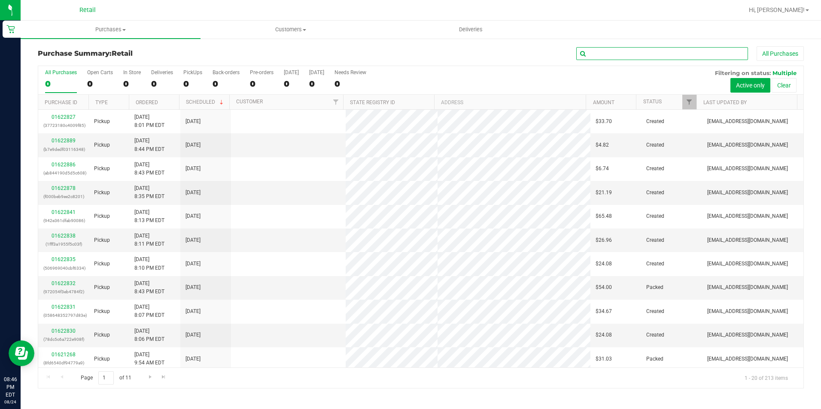
click at [674, 53] on input "text" at bounding box center [662, 53] width 172 height 13
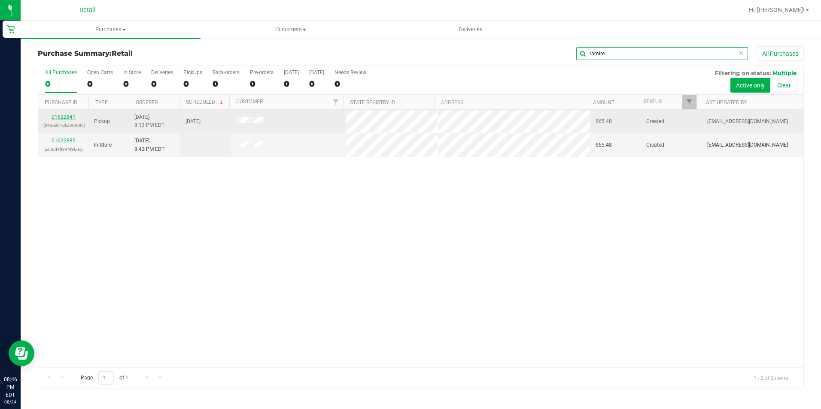
type input "ramire"
click at [66, 118] on link "01622841" at bounding box center [63, 117] width 24 height 6
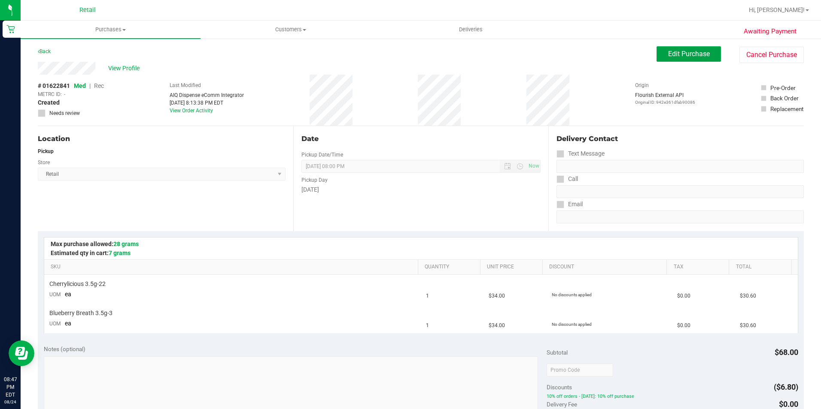
drag, startPoint x: 675, startPoint y: 51, endPoint x: 591, endPoint y: 51, distance: 83.3
click at [674, 51] on span "Edit Purchase" at bounding box center [689, 54] width 42 height 8
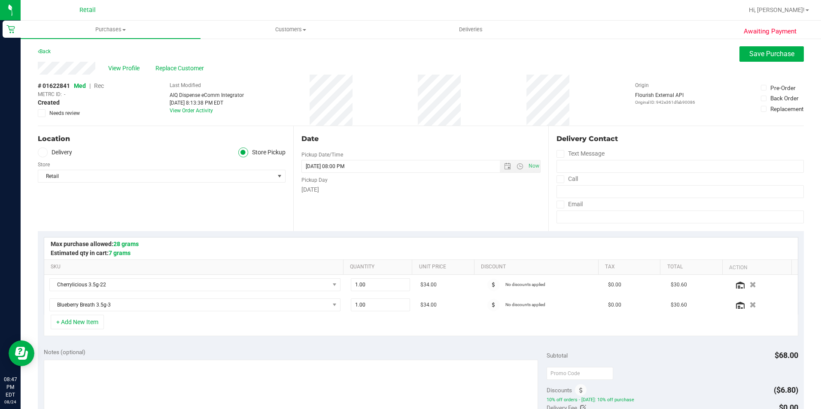
click at [96, 85] on span "Rec" at bounding box center [99, 85] width 10 height 7
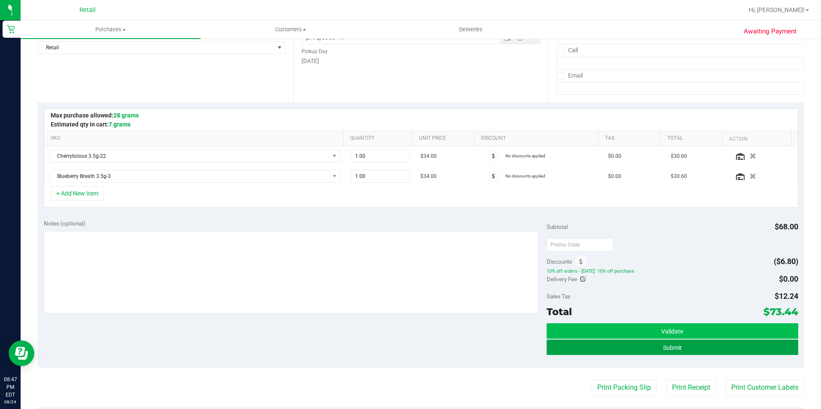
click at [678, 343] on button "Submit" at bounding box center [671, 347] width 251 height 15
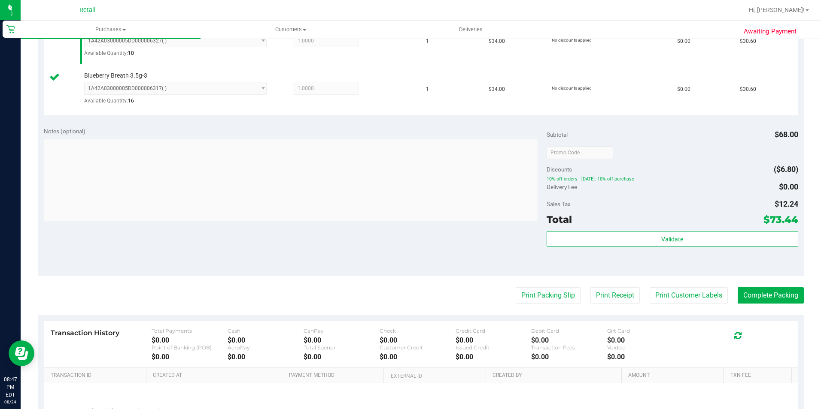
scroll to position [257, 0]
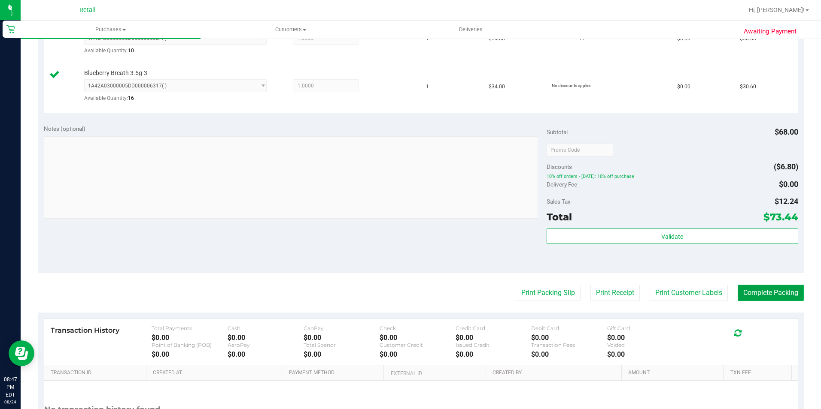
click at [762, 295] on button "Complete Packing" at bounding box center [770, 293] width 66 height 16
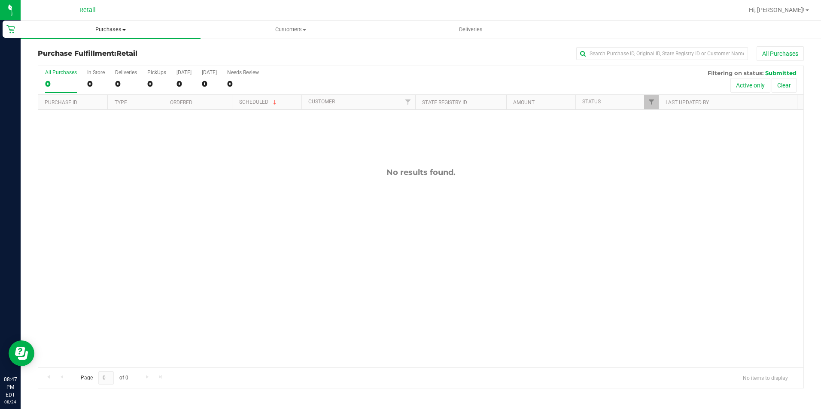
click at [115, 26] on span "Purchases" at bounding box center [111, 30] width 180 height 8
click at [99, 52] on span "Summary of purchases" at bounding box center [65, 51] width 88 height 7
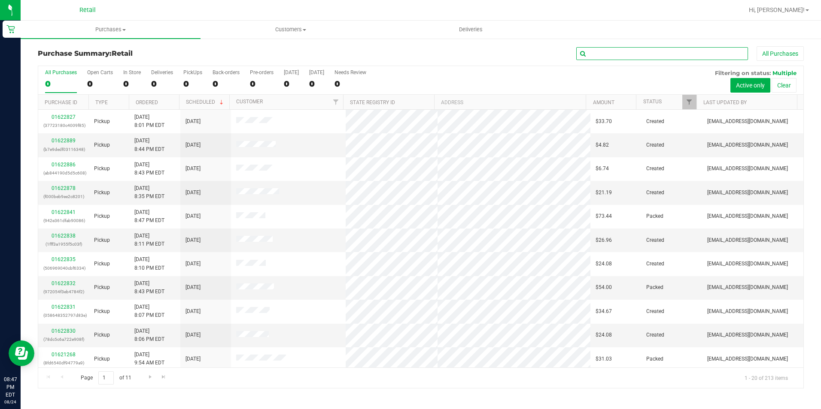
click at [612, 57] on input "text" at bounding box center [662, 53] width 172 height 13
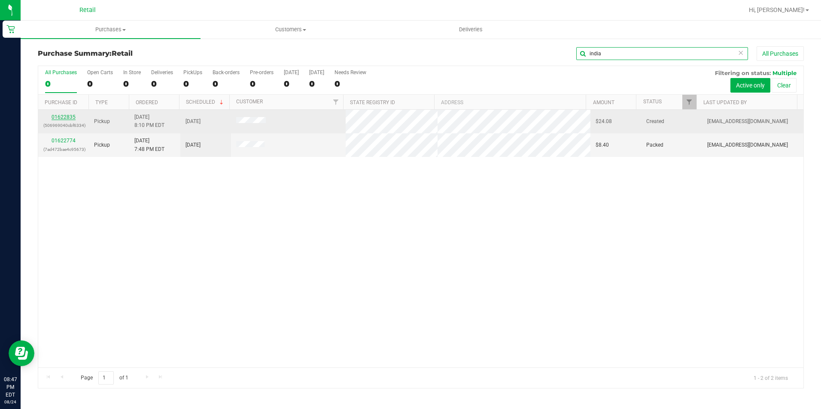
type input "india"
click at [65, 118] on link "01622835" at bounding box center [63, 117] width 24 height 6
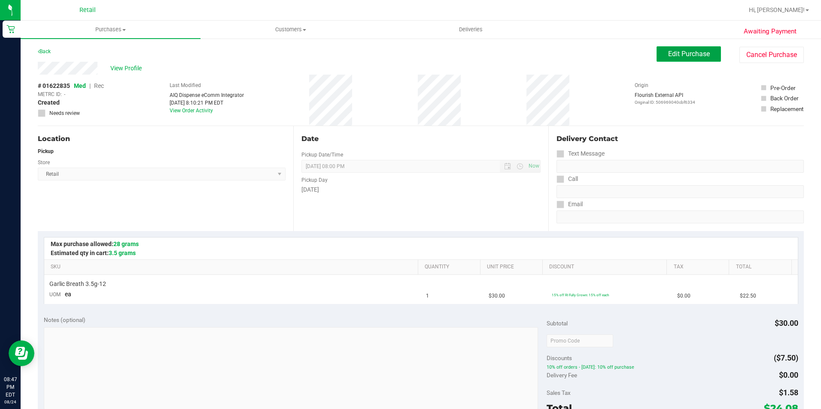
click at [678, 55] on span "Edit Purchase" at bounding box center [689, 54] width 42 height 8
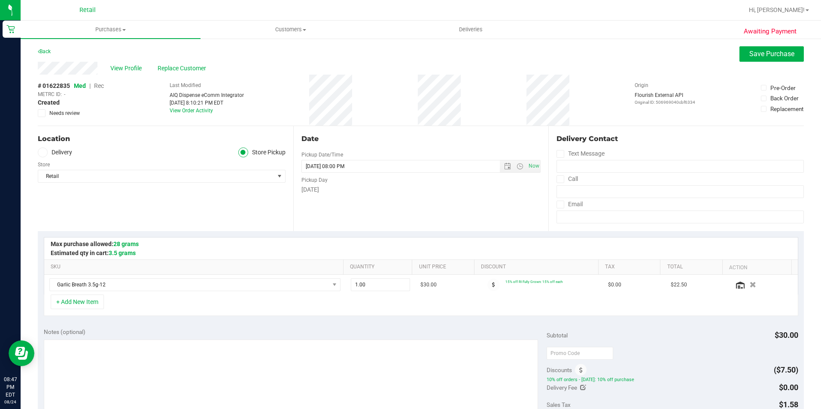
click at [103, 86] on span "Rec" at bounding box center [99, 85] width 10 height 7
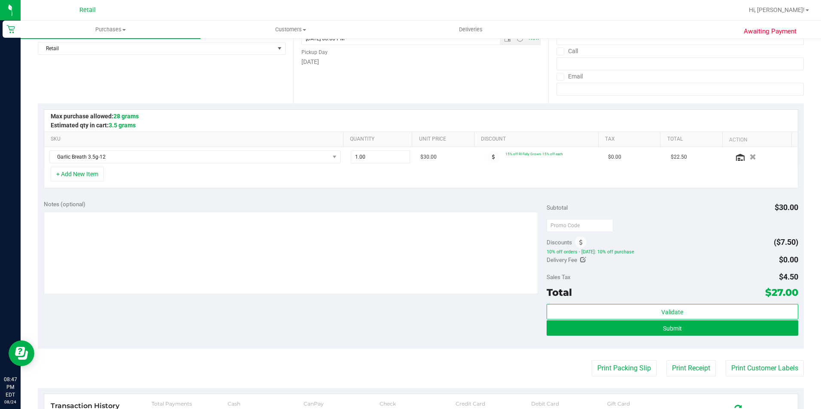
scroll to position [129, 0]
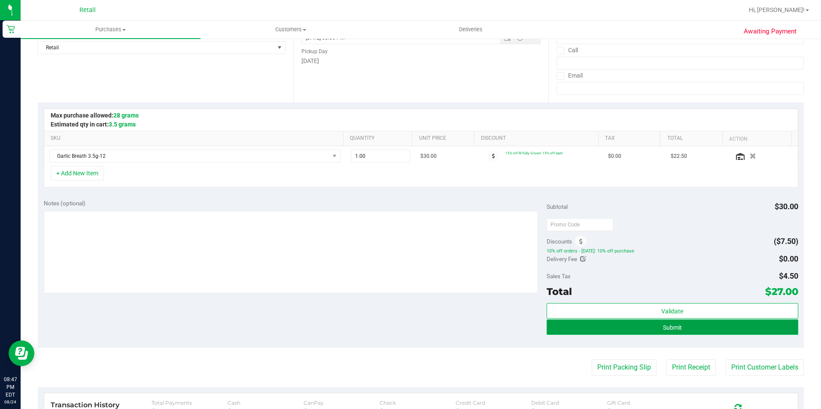
click at [685, 324] on button "Submit" at bounding box center [671, 327] width 251 height 15
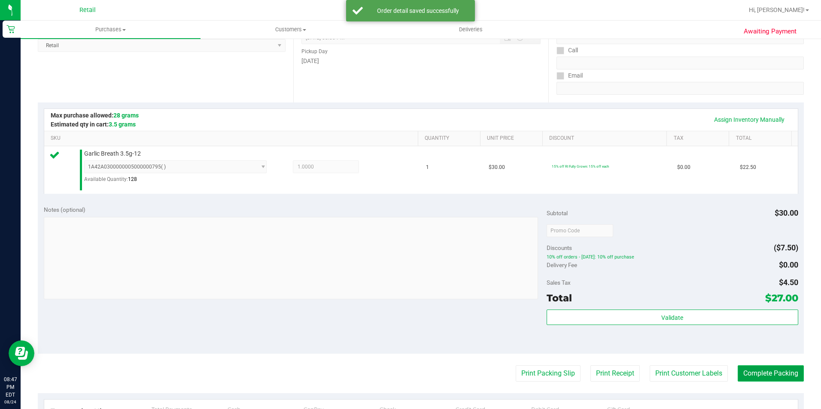
click at [749, 376] on button "Complete Packing" at bounding box center [770, 374] width 66 height 16
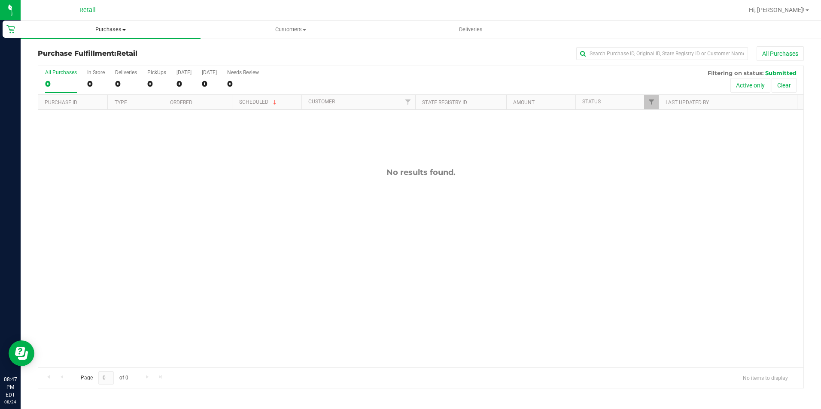
click at [124, 33] on span "Purchases" at bounding box center [111, 30] width 180 height 8
click at [72, 52] on span "Summary of purchases" at bounding box center [65, 51] width 88 height 7
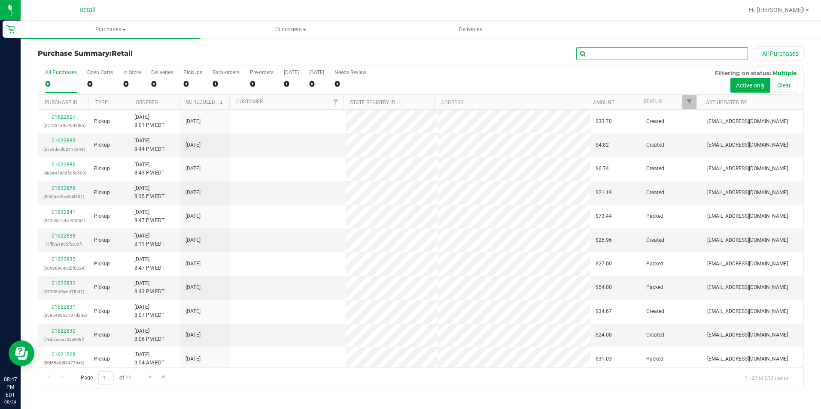
click at [633, 56] on input "text" at bounding box center [662, 53] width 172 height 13
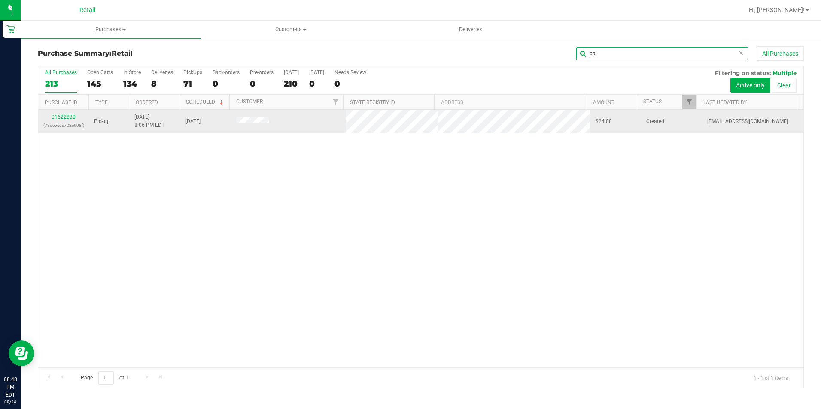
type input "pal"
click at [68, 120] on link "01622830" at bounding box center [63, 117] width 24 height 6
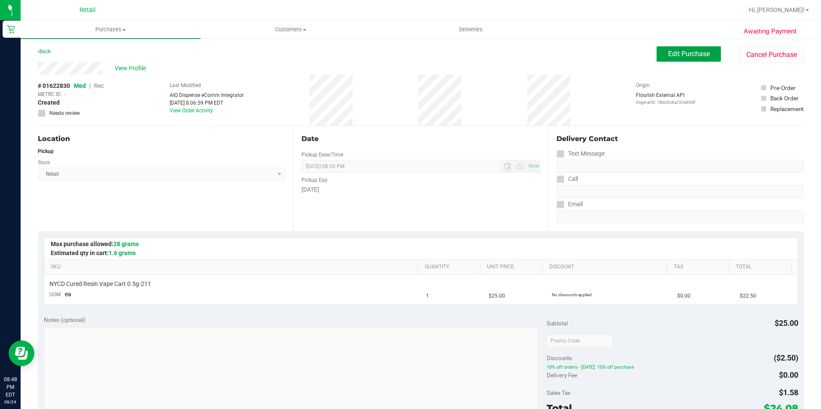
click at [668, 55] on span "Edit Purchase" at bounding box center [689, 54] width 42 height 8
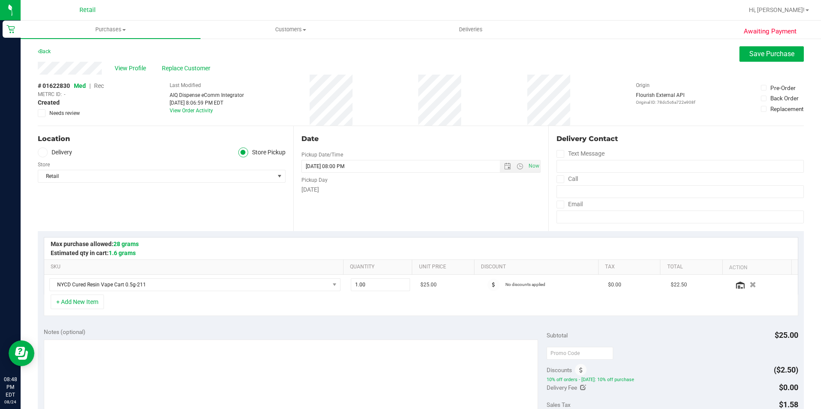
click at [102, 86] on span "Rec" at bounding box center [99, 85] width 10 height 7
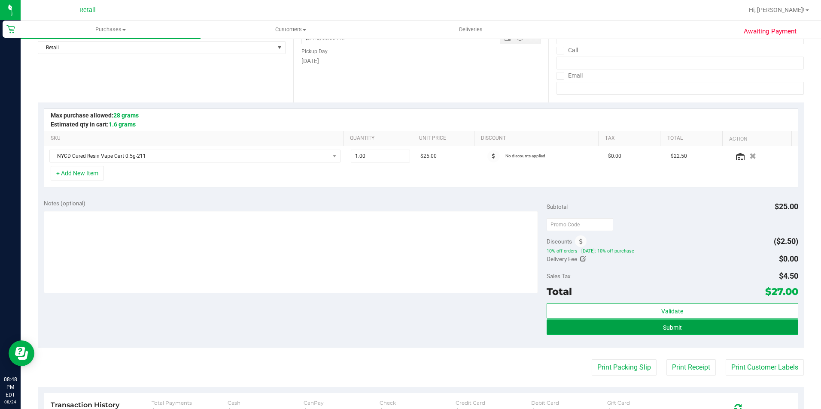
click at [666, 327] on span "Submit" at bounding box center [672, 327] width 19 height 7
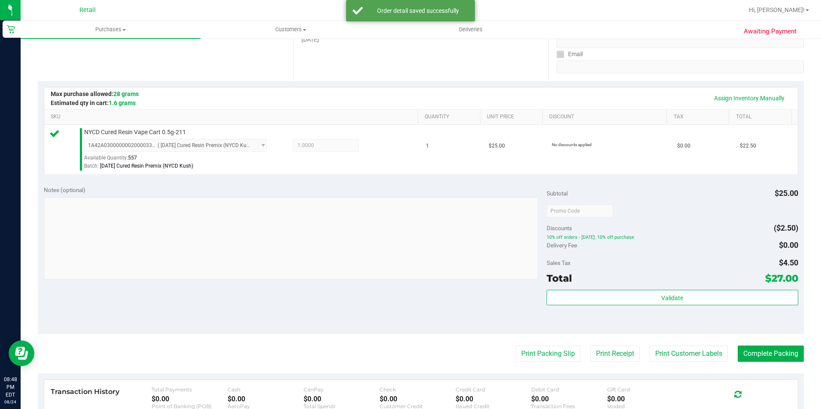
scroll to position [172, 0]
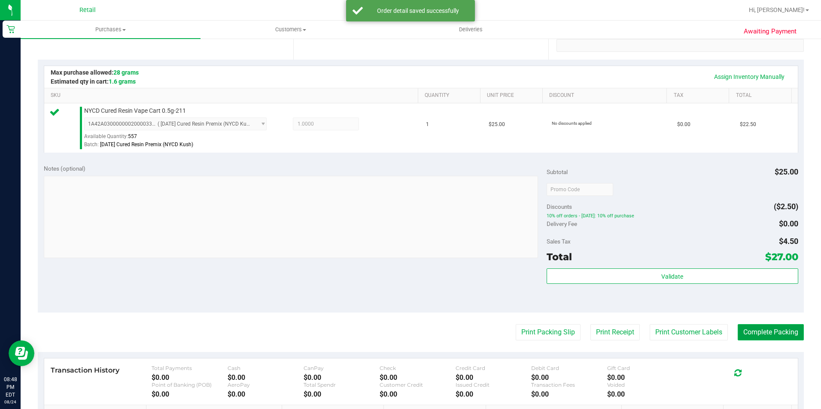
click at [745, 331] on button "Complete Packing" at bounding box center [770, 332] width 66 height 16
